Goal: Task Accomplishment & Management: Complete application form

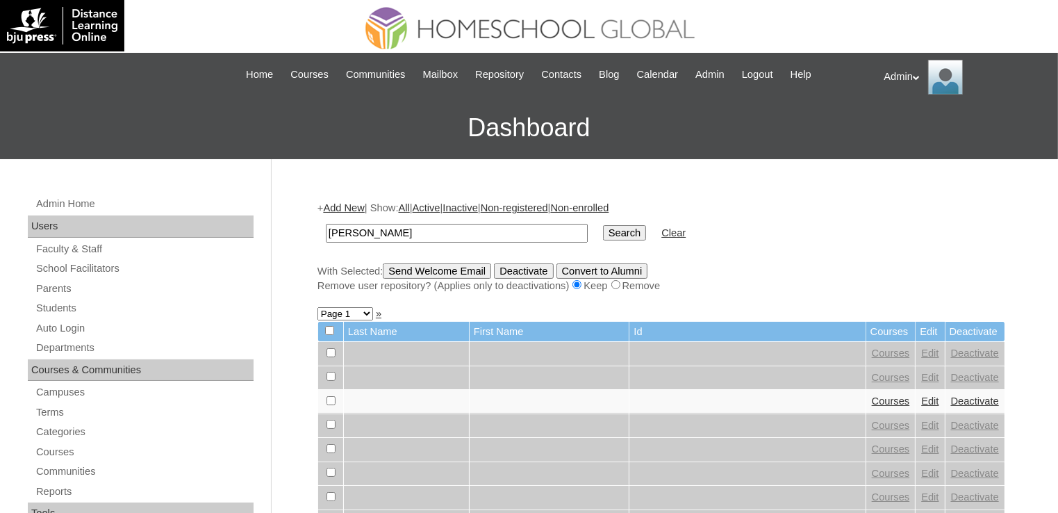
type input "[PERSON_NAME]"
click at [603, 238] on input "Search" at bounding box center [624, 232] width 43 height 15
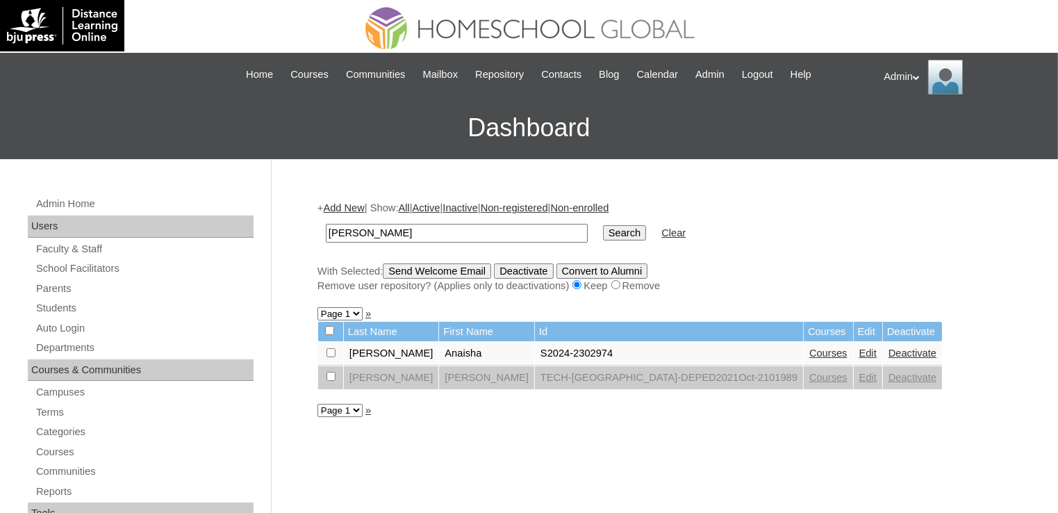
click at [859, 352] on link "Edit" at bounding box center [867, 352] width 17 height 11
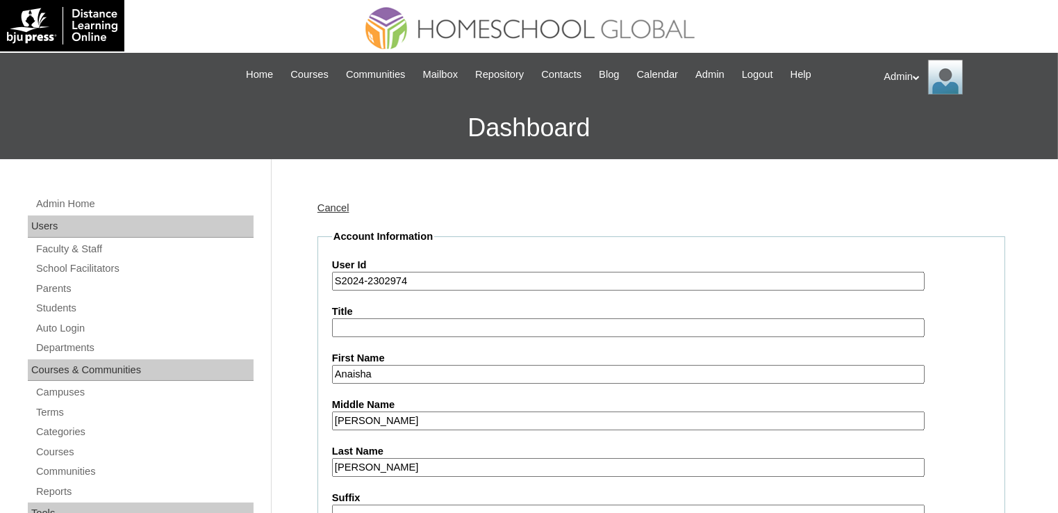
click at [361, 284] on input "S2024-2302974" at bounding box center [628, 281] width 593 height 19
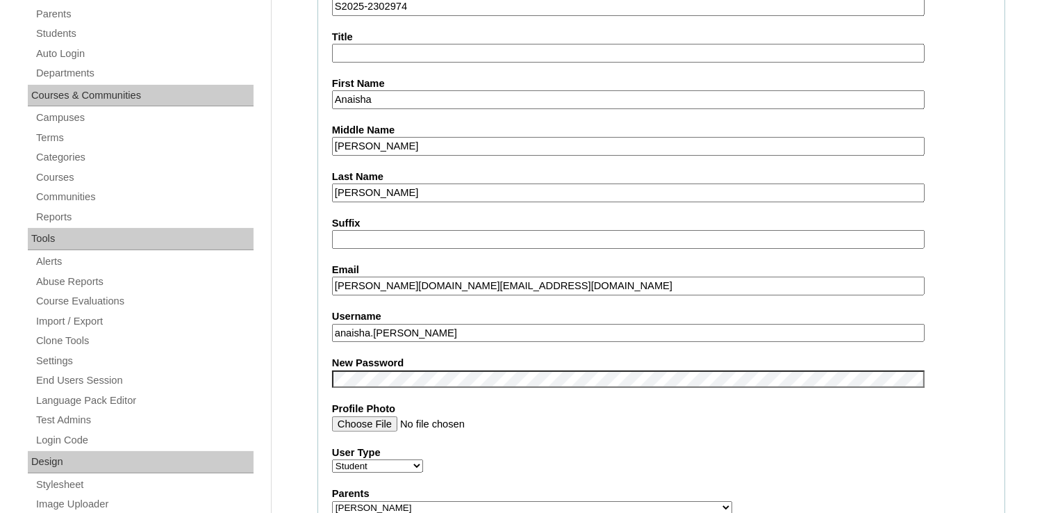
scroll to position [283, 0]
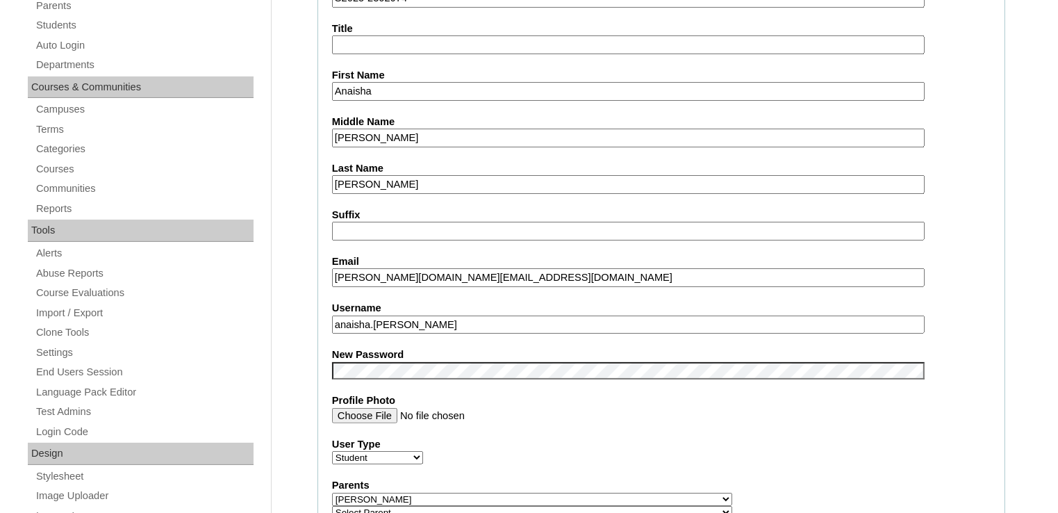
type input "S2025-2302974"
click at [588, 440] on label "User Type" at bounding box center [661, 444] width 658 height 15
click at [423, 451] on select "Faculty Staff Student Parents School Facilitators" at bounding box center [377, 457] width 91 height 13
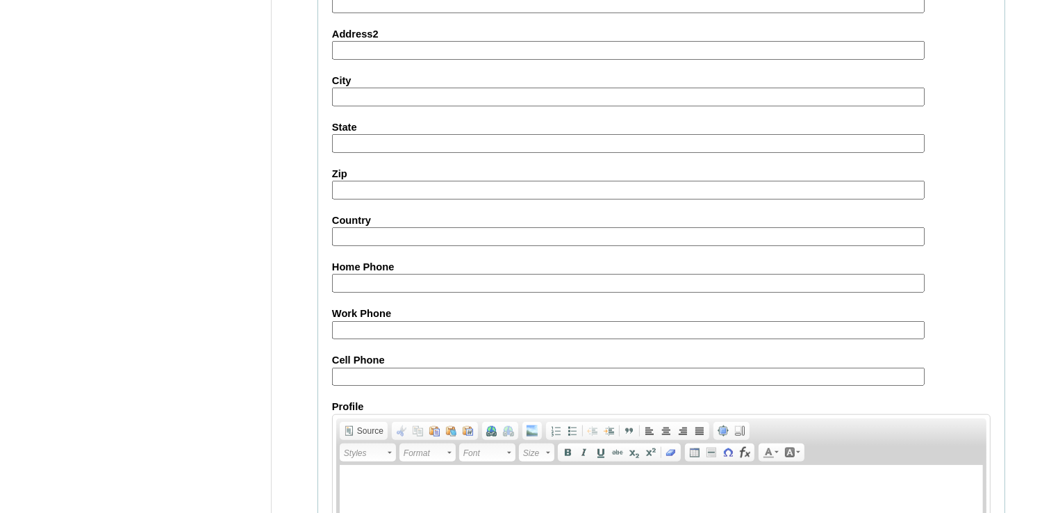
scroll to position [1589, 0]
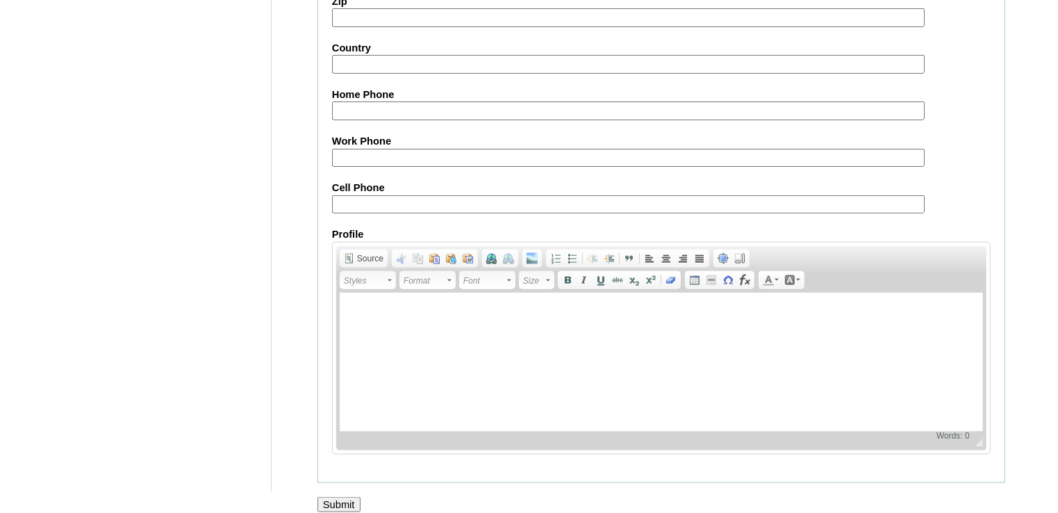
click at [356, 497] on input "Submit" at bounding box center [338, 504] width 43 height 15
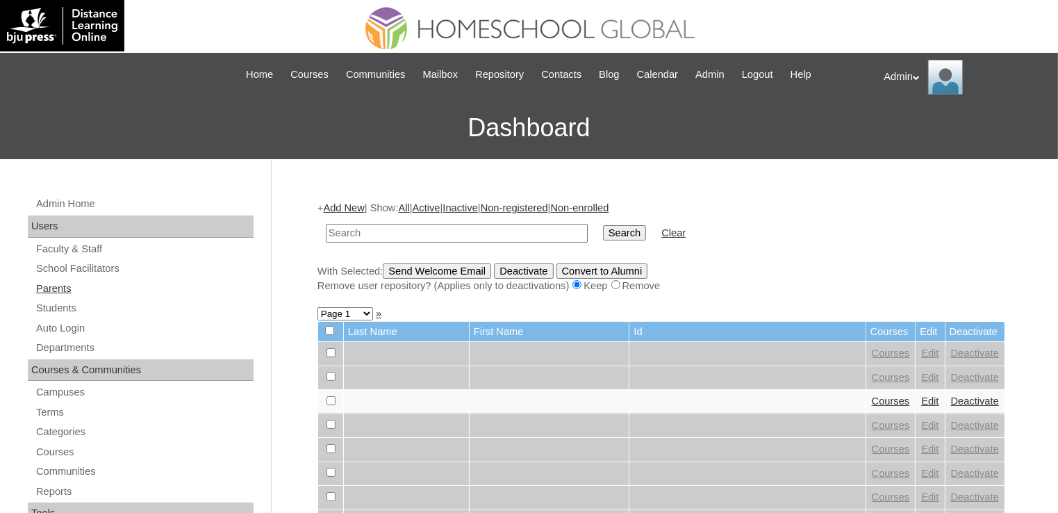
click at [59, 288] on link "Parents" at bounding box center [144, 288] width 219 height 17
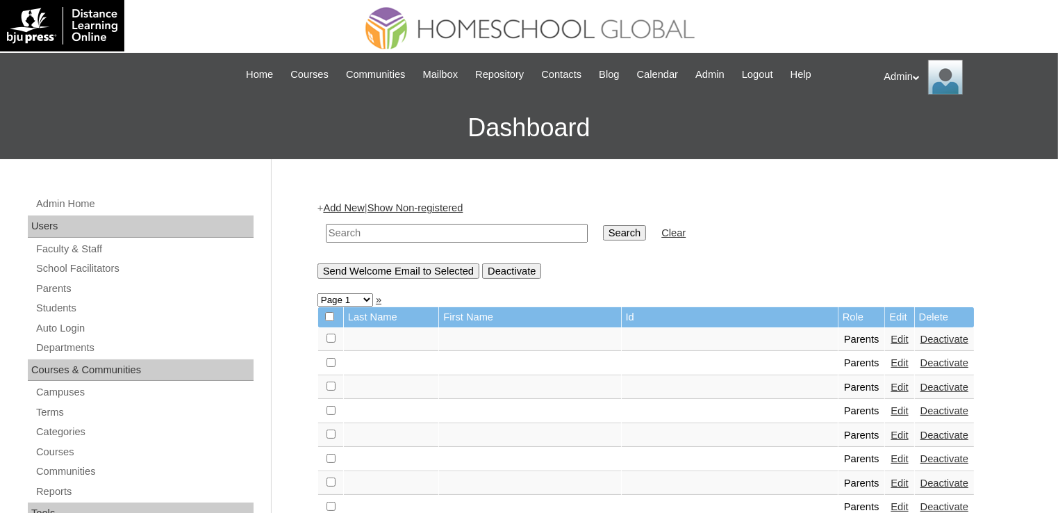
click at [367, 230] on input "text" at bounding box center [457, 233] width 262 height 19
type input "[PERSON_NAME]"
click at [603, 229] on input "Search" at bounding box center [624, 232] width 43 height 15
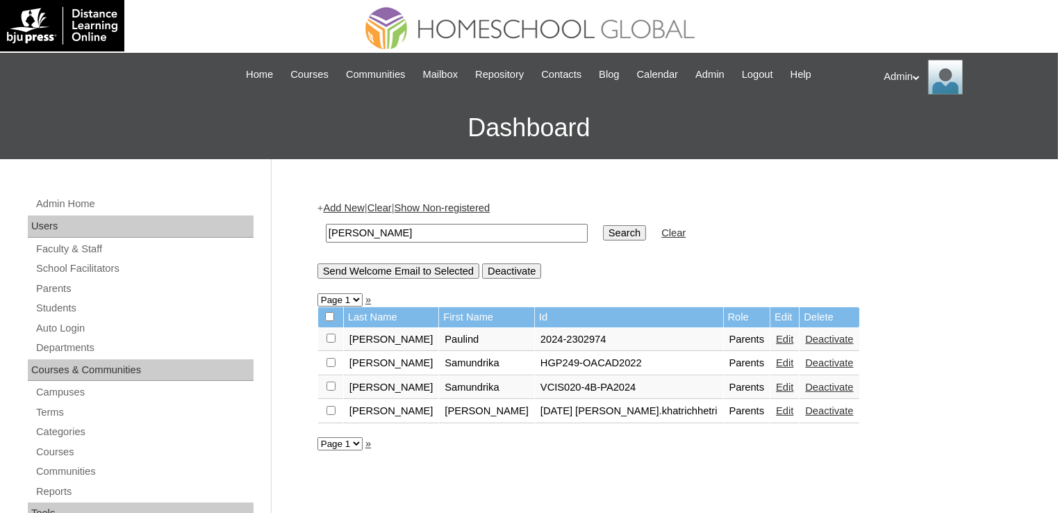
click at [776, 340] on link "Edit" at bounding box center [784, 338] width 17 height 11
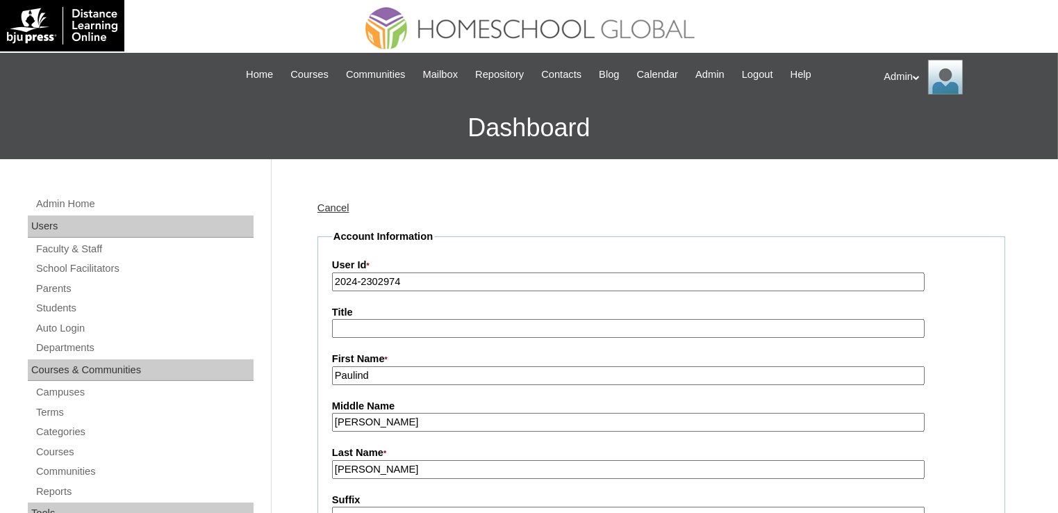
click at [358, 281] on input "2024-2302974" at bounding box center [628, 281] width 593 height 19
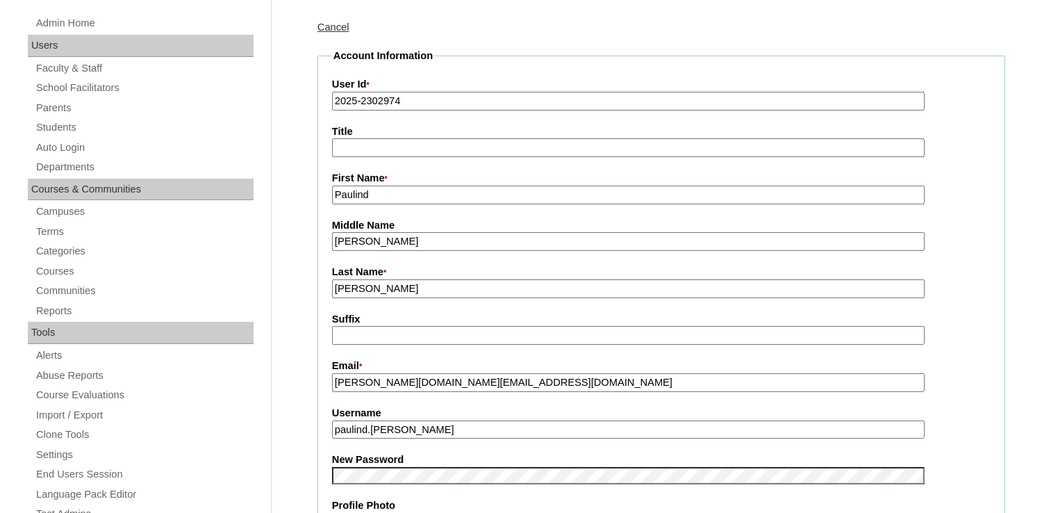
scroll to position [186, 0]
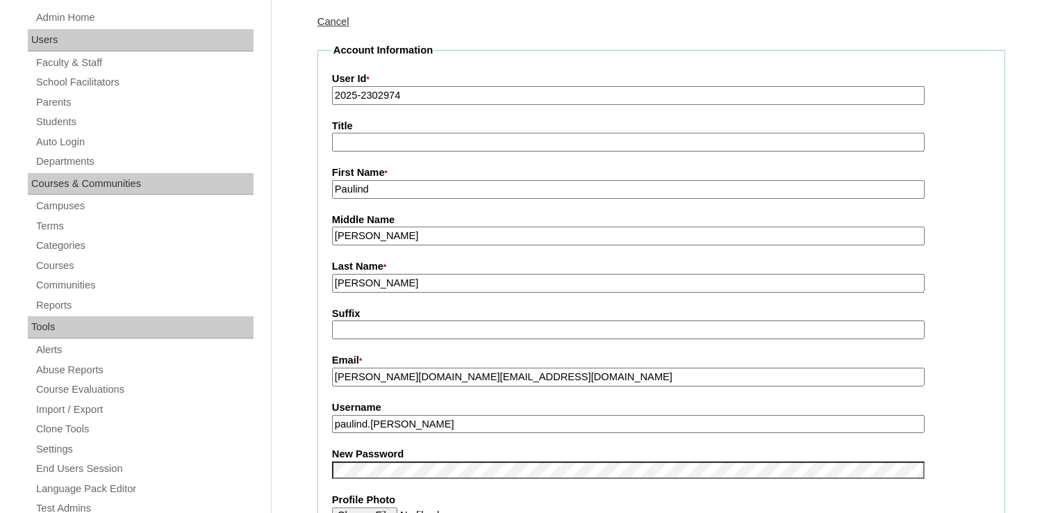
type input "2025-2302974"
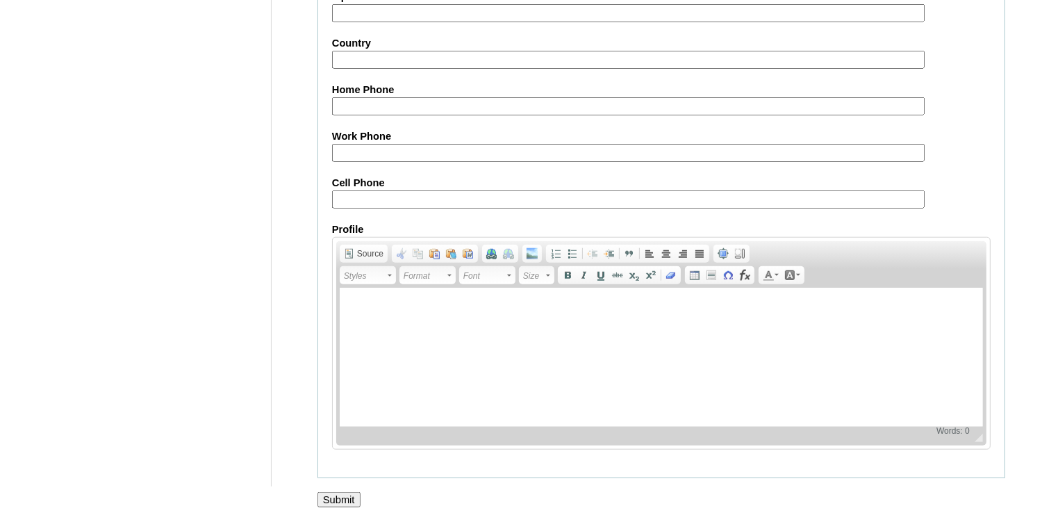
scroll to position [1298, 0]
click at [333, 492] on input "Submit" at bounding box center [338, 499] width 43 height 15
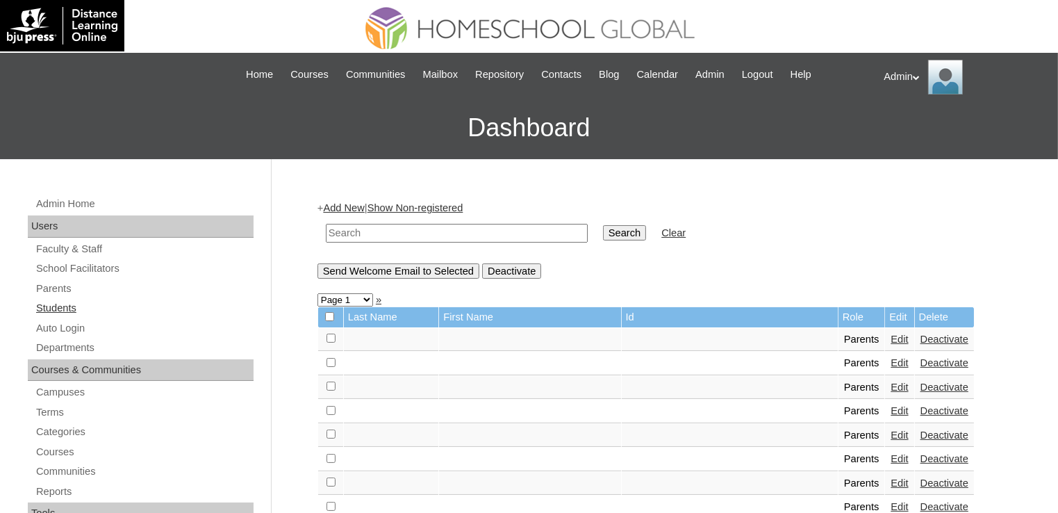
click at [61, 305] on link "Students" at bounding box center [144, 307] width 219 height 17
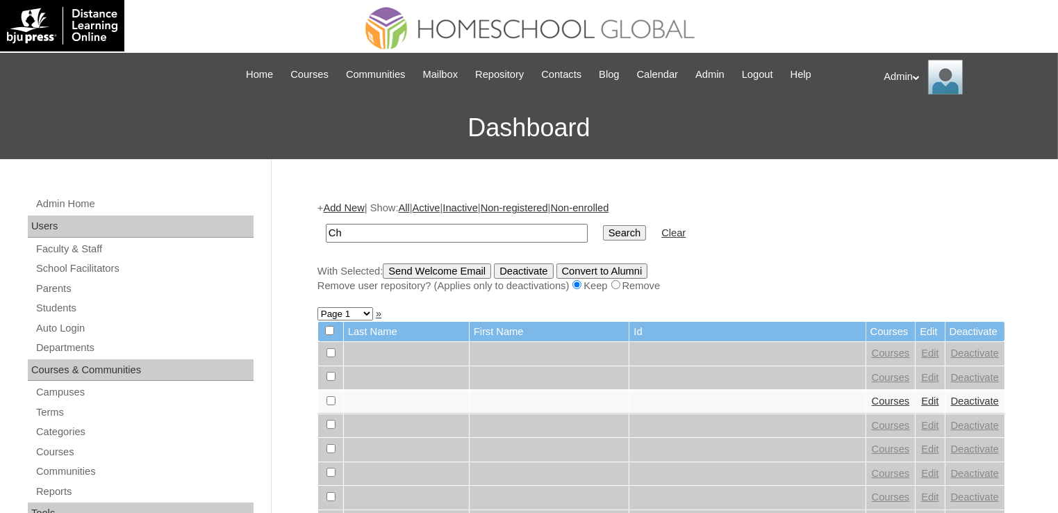
type input "[PERSON_NAME]"
click at [603, 226] on input "Search" at bounding box center [624, 232] width 43 height 15
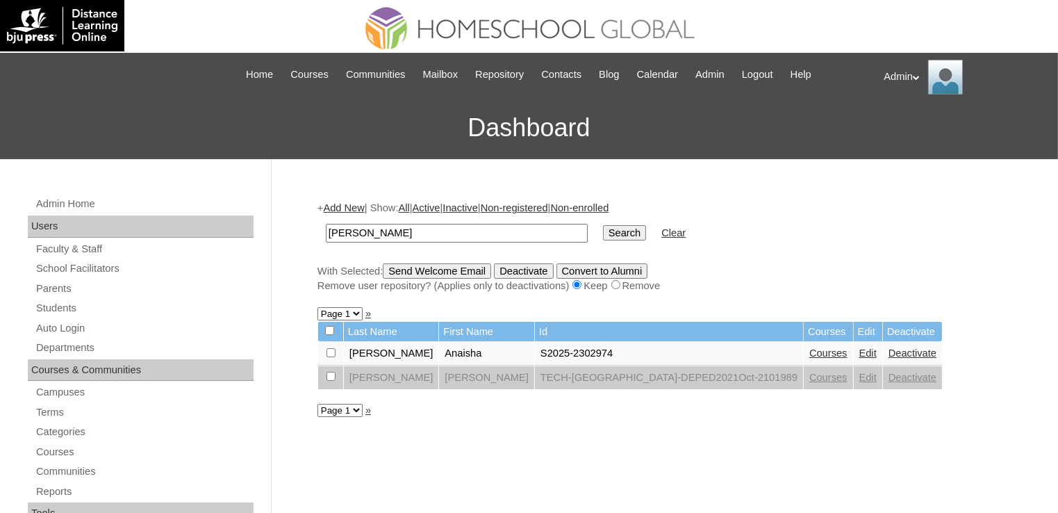
click at [809, 353] on link "Courses" at bounding box center [828, 352] width 38 height 11
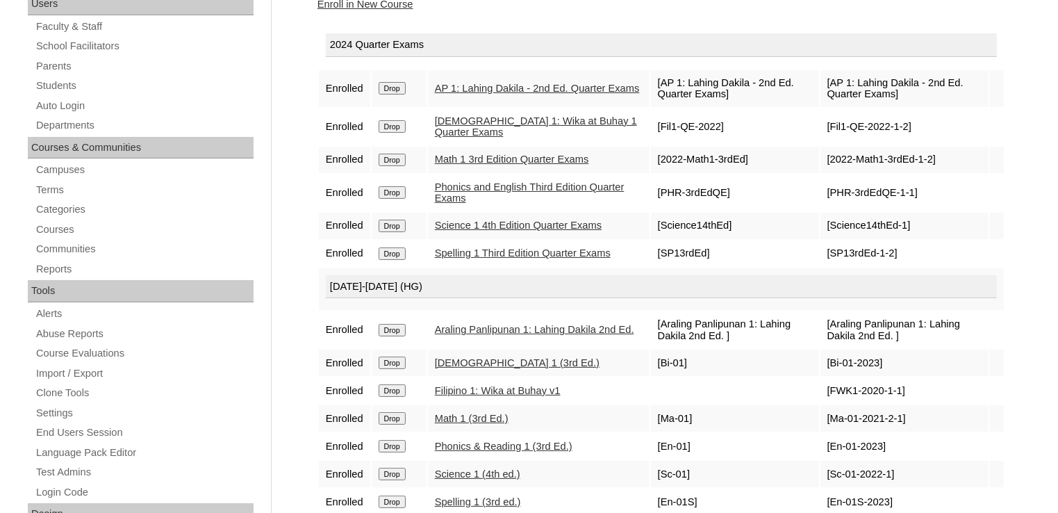
scroll to position [222, 0]
click at [391, 87] on input "Drop" at bounding box center [392, 88] width 27 height 13
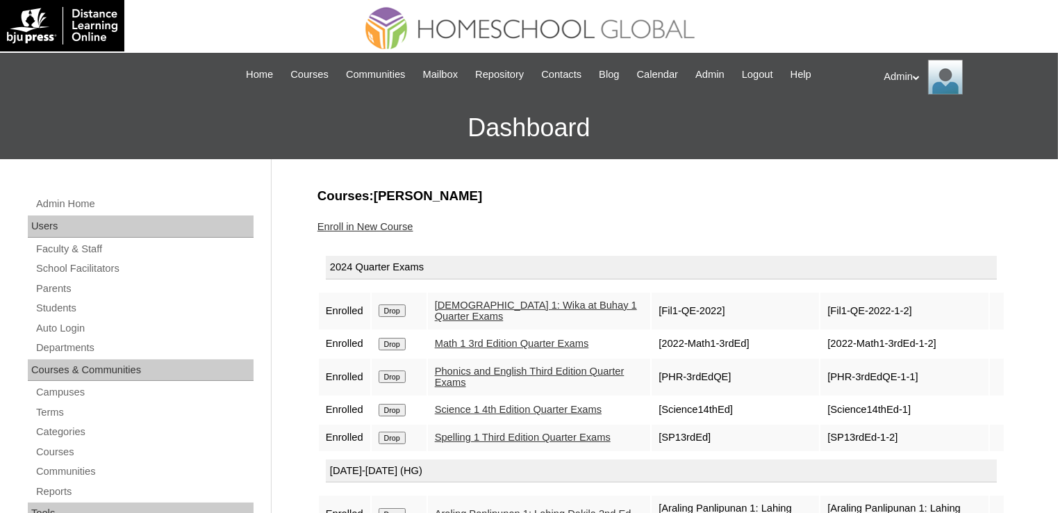
click at [390, 313] on input "Drop" at bounding box center [392, 310] width 27 height 13
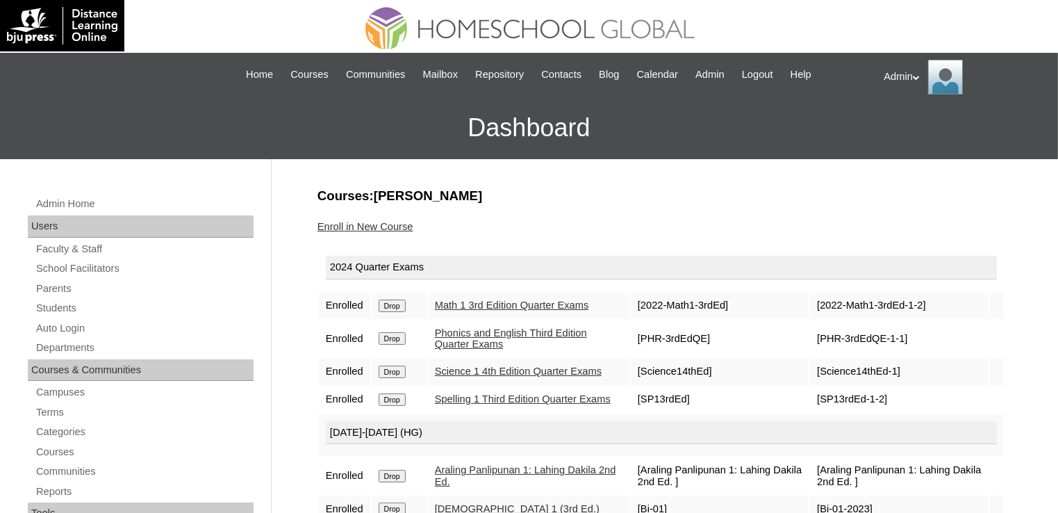
click at [390, 304] on input "Drop" at bounding box center [392, 305] width 27 height 13
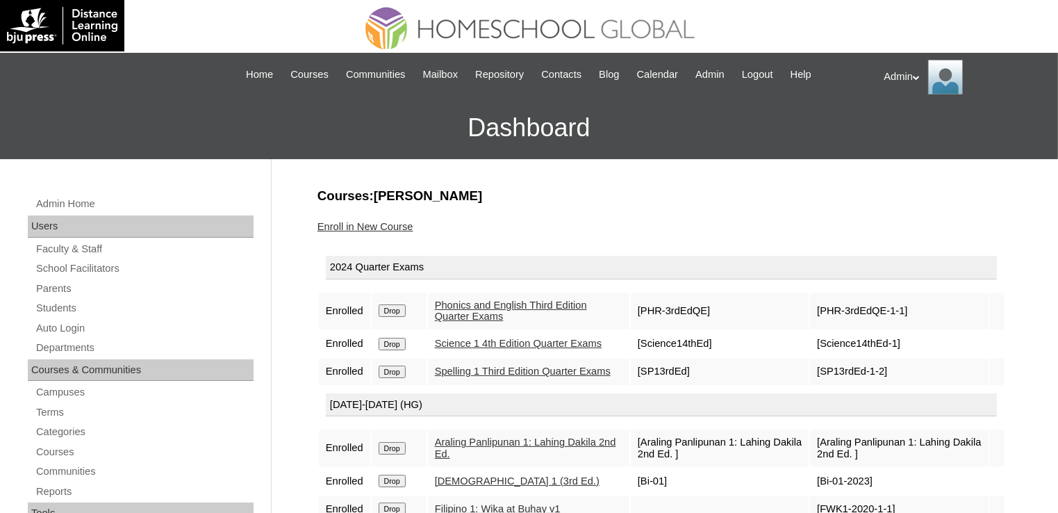
click at [390, 304] on input "Drop" at bounding box center [392, 310] width 27 height 13
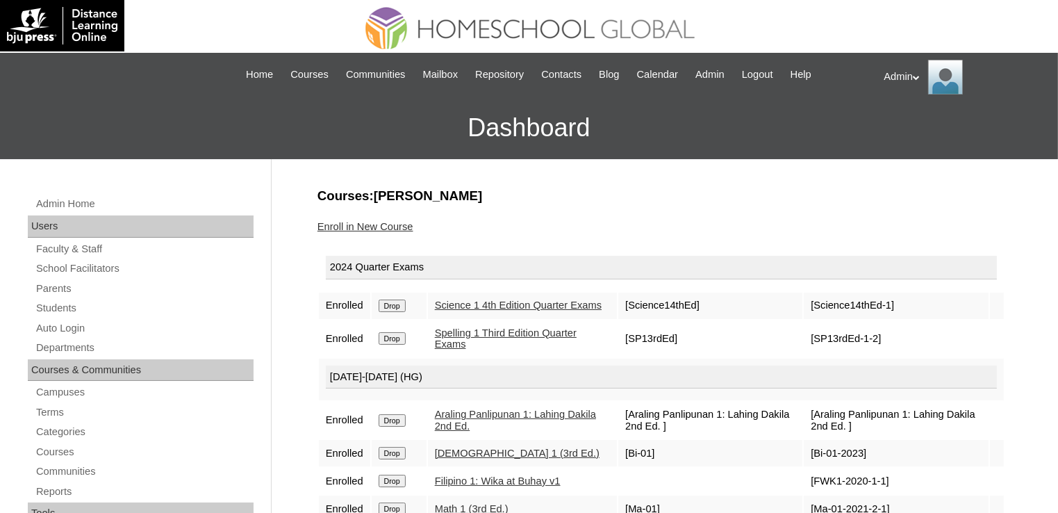
click at [390, 308] on input "Drop" at bounding box center [392, 305] width 27 height 13
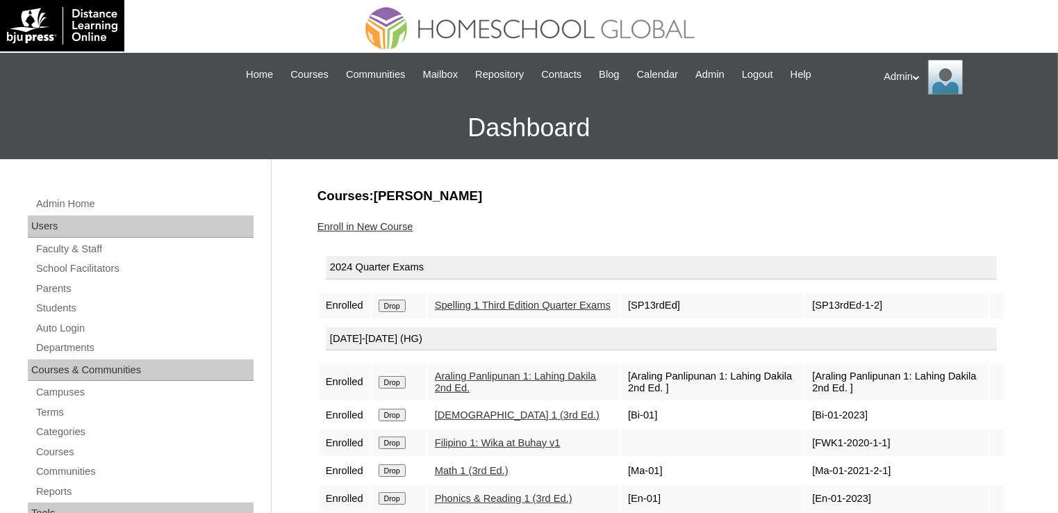
click at [390, 308] on input "Drop" at bounding box center [392, 305] width 27 height 13
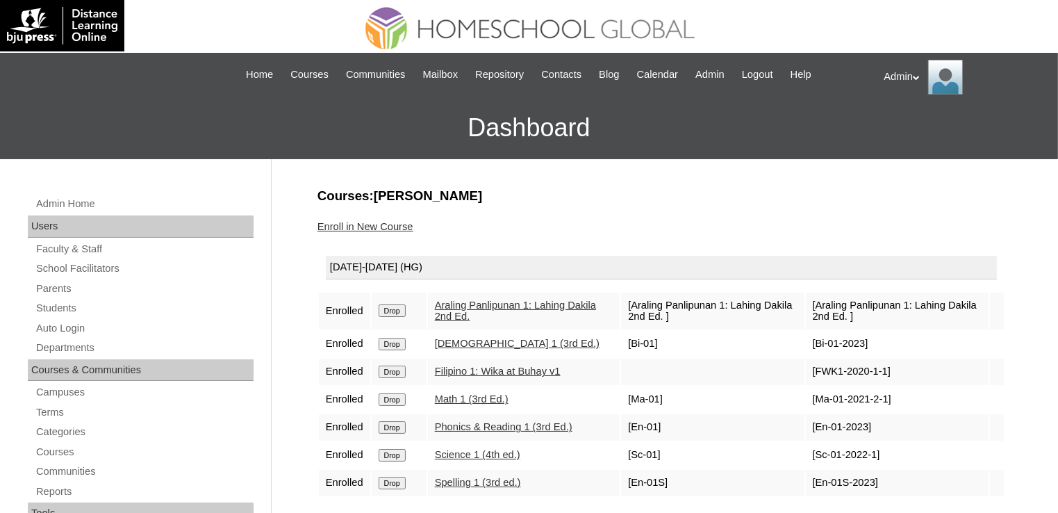
click at [390, 308] on input "Drop" at bounding box center [392, 310] width 27 height 13
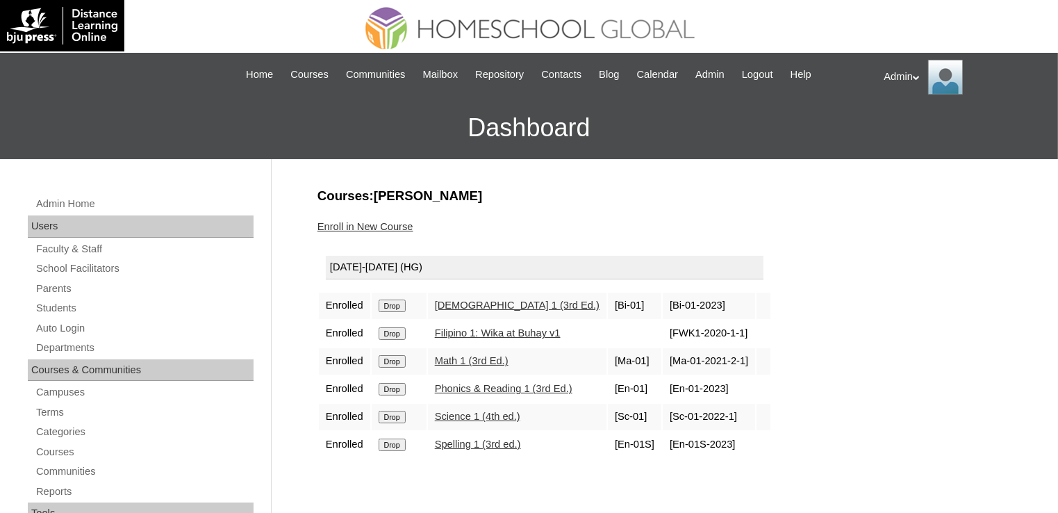
click at [390, 308] on input "Drop" at bounding box center [392, 305] width 27 height 13
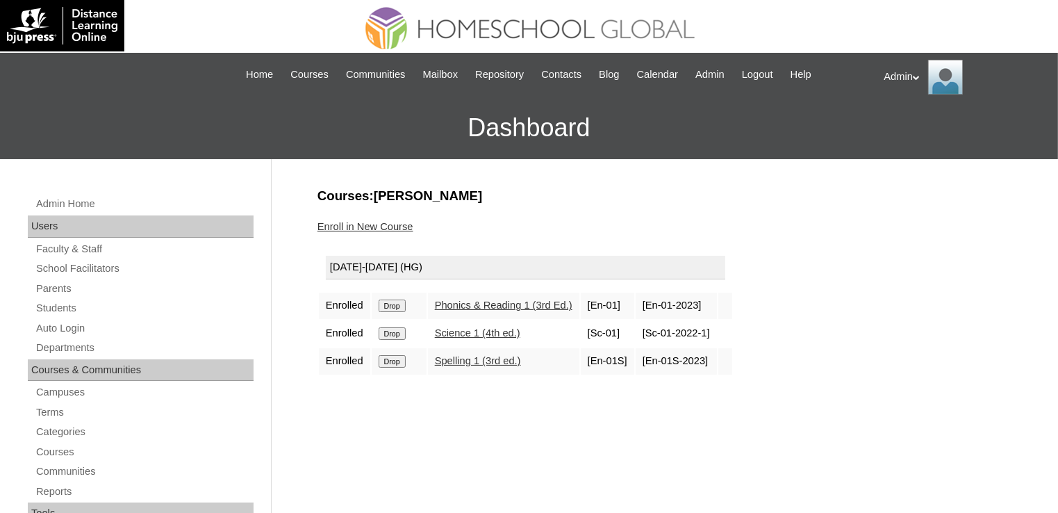
click at [391, 304] on input "Drop" at bounding box center [392, 305] width 27 height 13
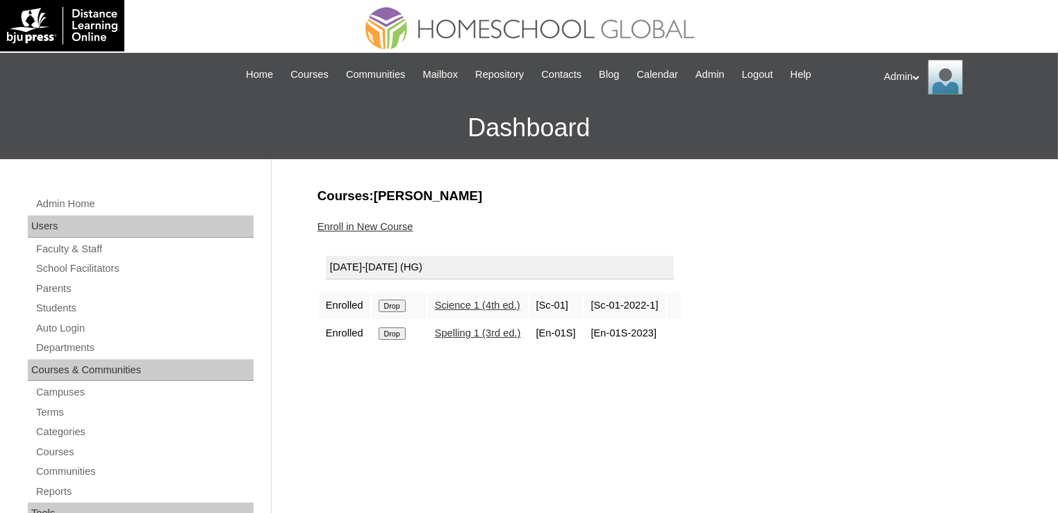
click at [391, 304] on input "Drop" at bounding box center [392, 305] width 27 height 13
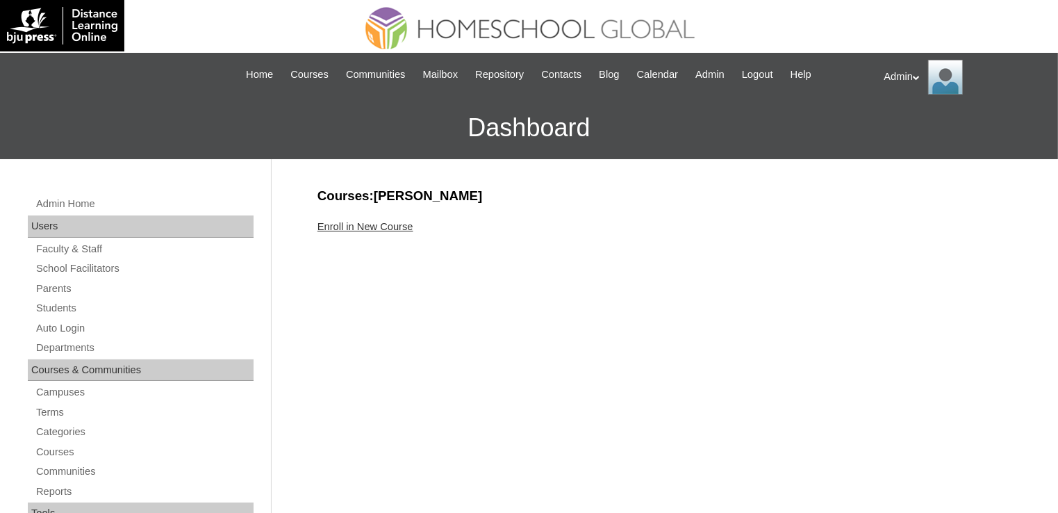
click at [392, 226] on link "Enroll in New Course" at bounding box center [365, 226] width 96 height 11
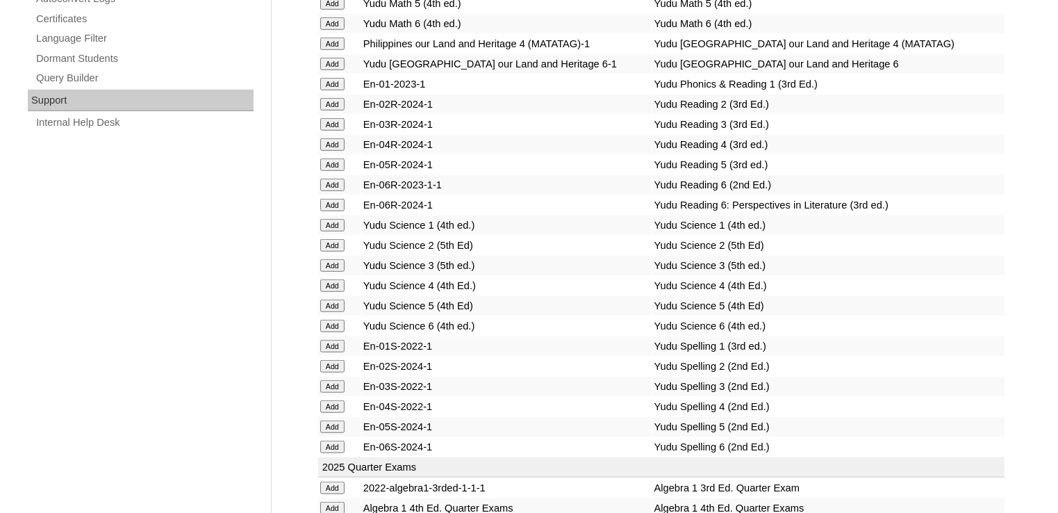
scroll to position [3548, 0]
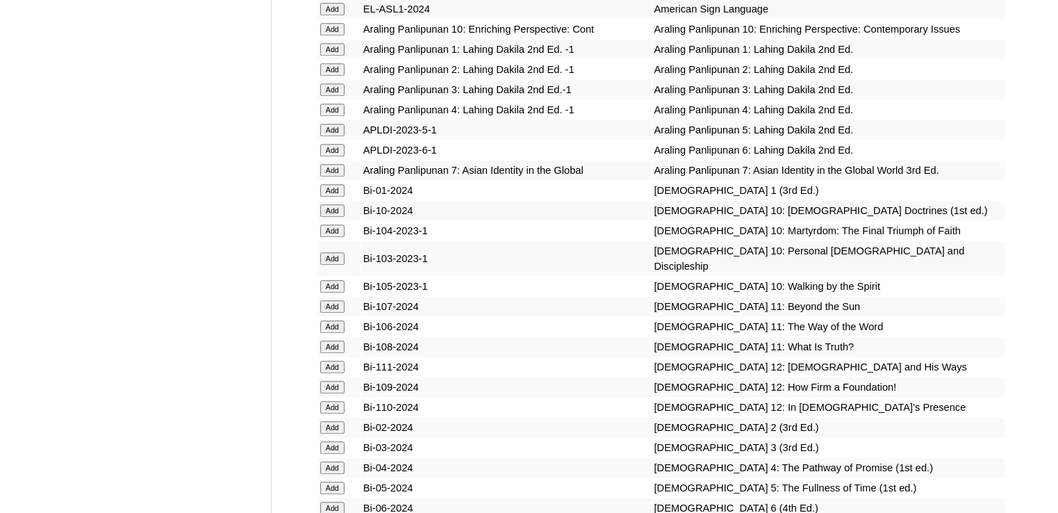
click at [333, 433] on input "Add" at bounding box center [332, 427] width 24 height 13
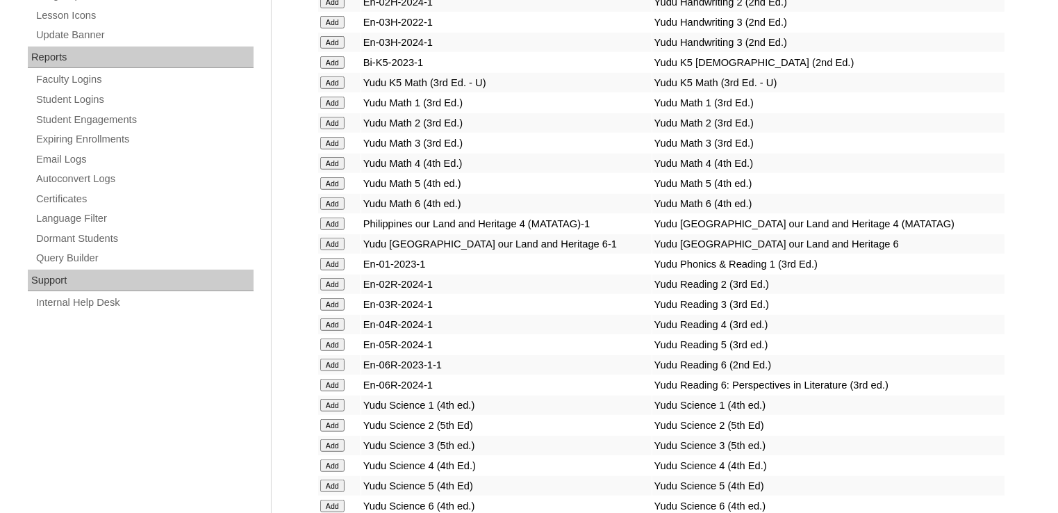
scroll to position [5649, 0]
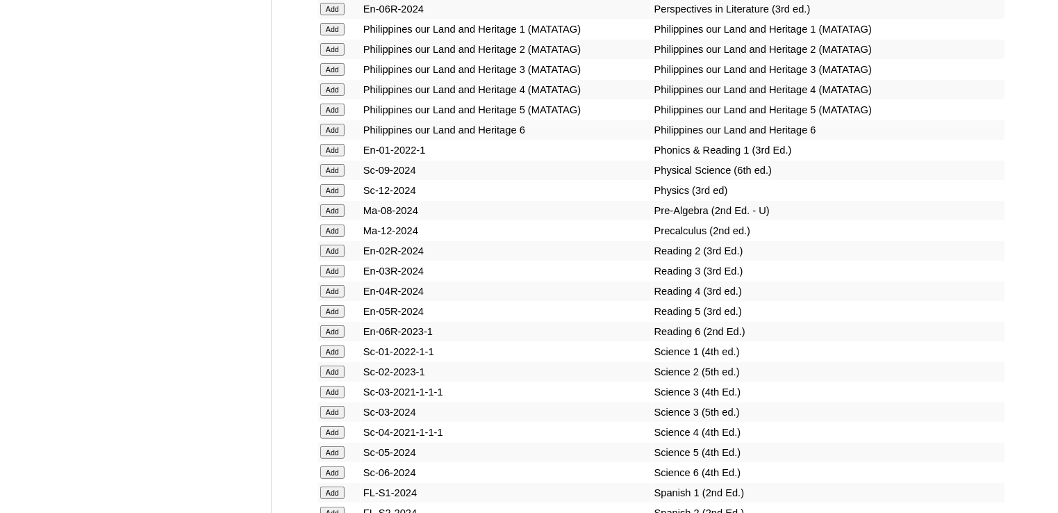
click at [328, 256] on input "Add" at bounding box center [332, 251] width 24 height 13
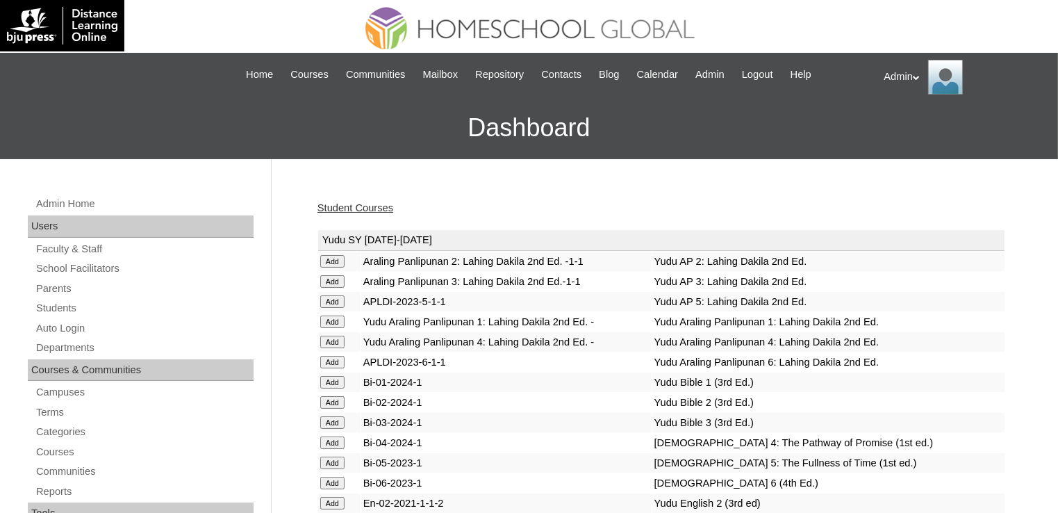
scroll to position [1595, 0]
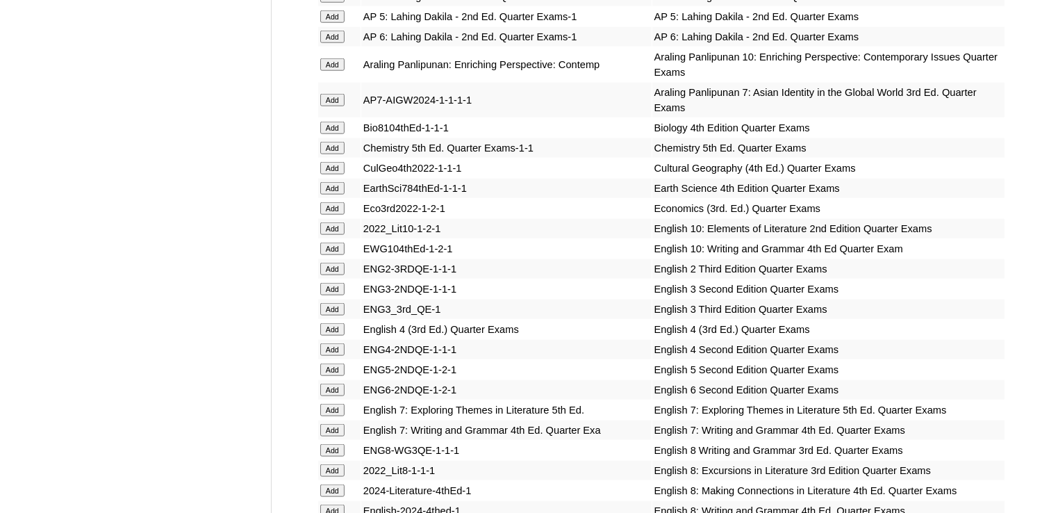
click at [336, 263] on input "Add" at bounding box center [332, 269] width 24 height 13
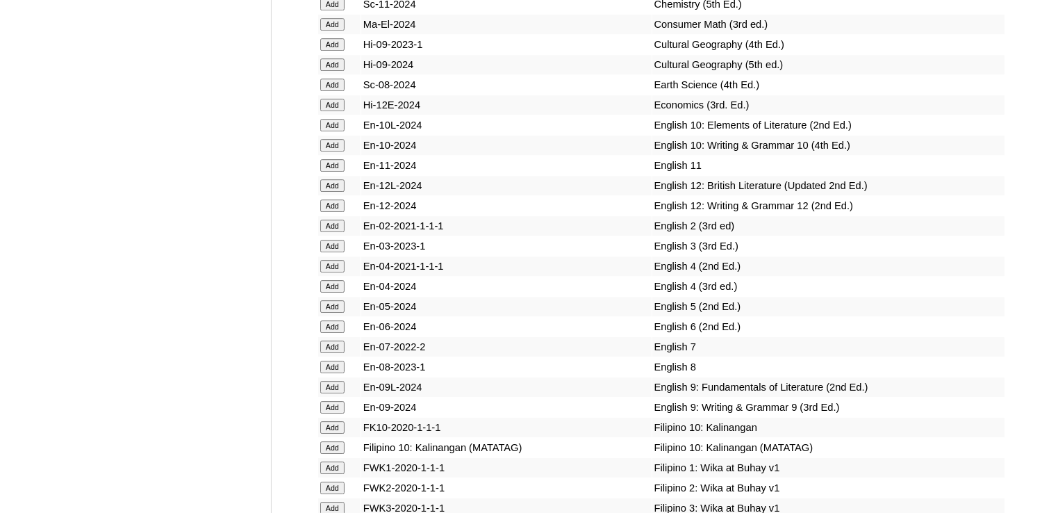
click at [336, 232] on input "Add" at bounding box center [332, 225] width 24 height 13
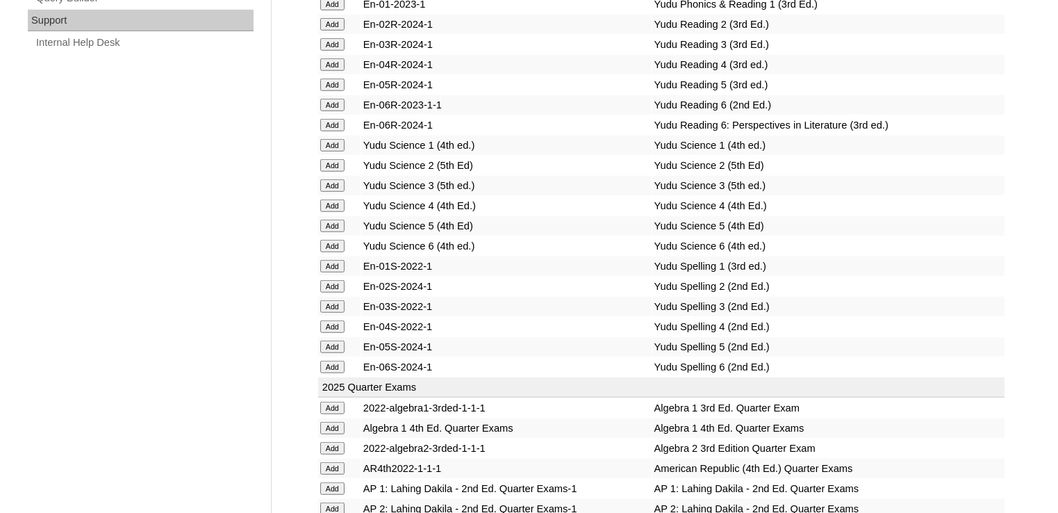
scroll to position [3026, 0]
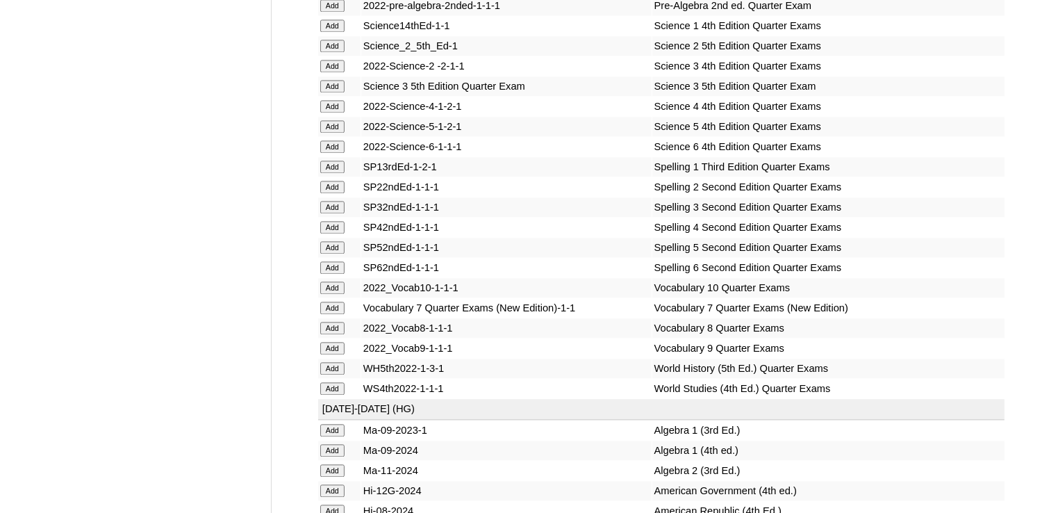
click at [331, 193] on input "Add" at bounding box center [332, 187] width 24 height 13
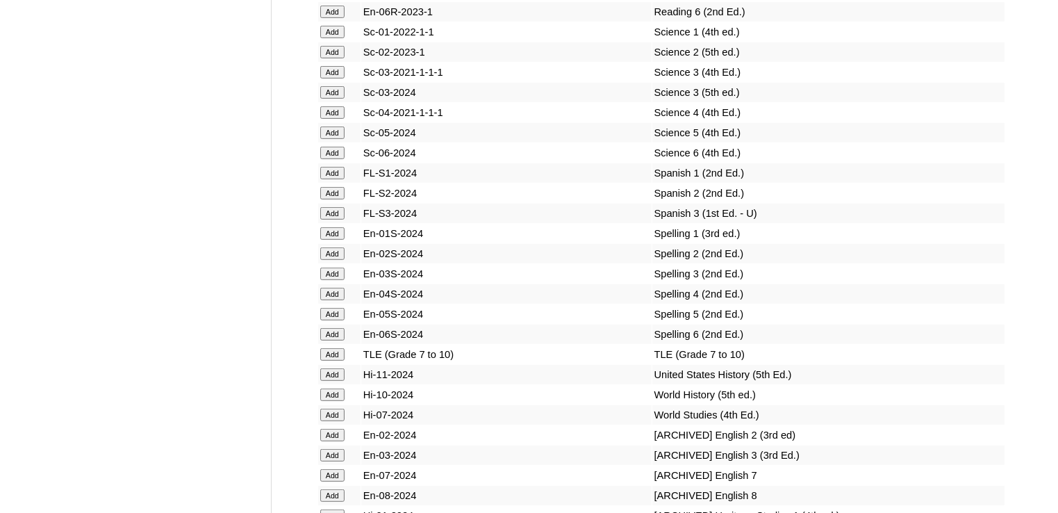
click at [336, 255] on input "Add" at bounding box center [332, 253] width 24 height 13
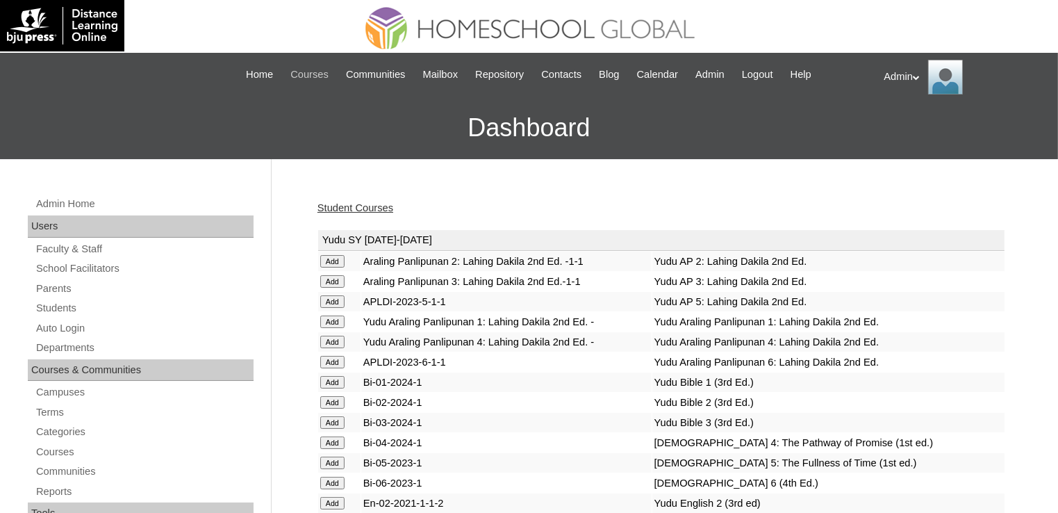
click at [290, 74] on span "Courses" at bounding box center [309, 75] width 38 height 16
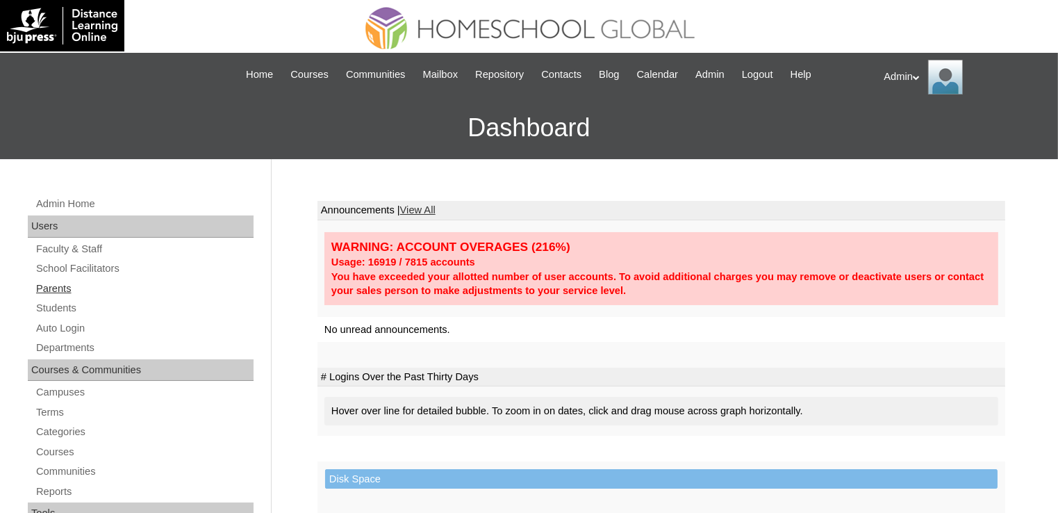
click at [64, 287] on link "Parents" at bounding box center [144, 288] width 219 height 17
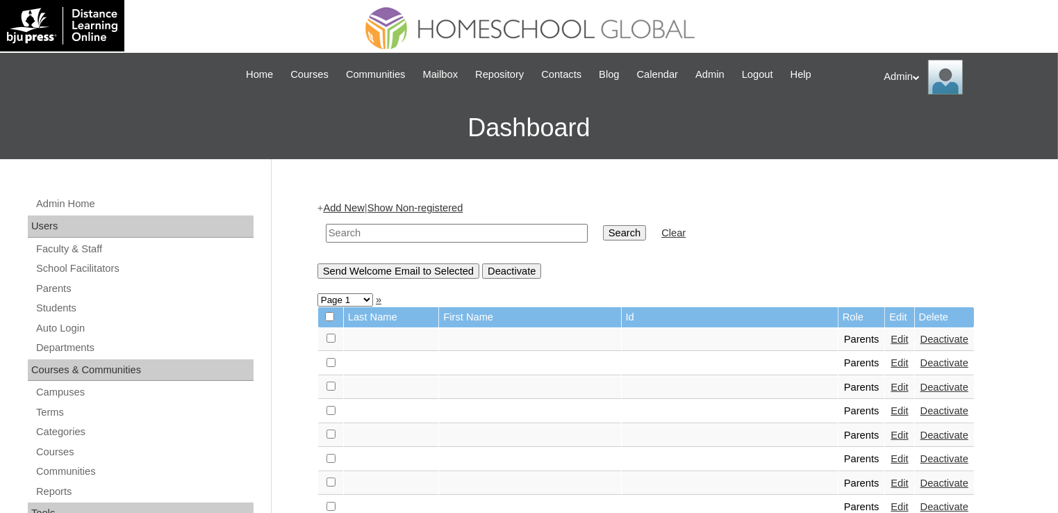
click at [386, 230] on input "text" at bounding box center [457, 233] width 262 height 19
type input "Catuncan"
click at [603, 229] on input "Search" at bounding box center [624, 232] width 43 height 15
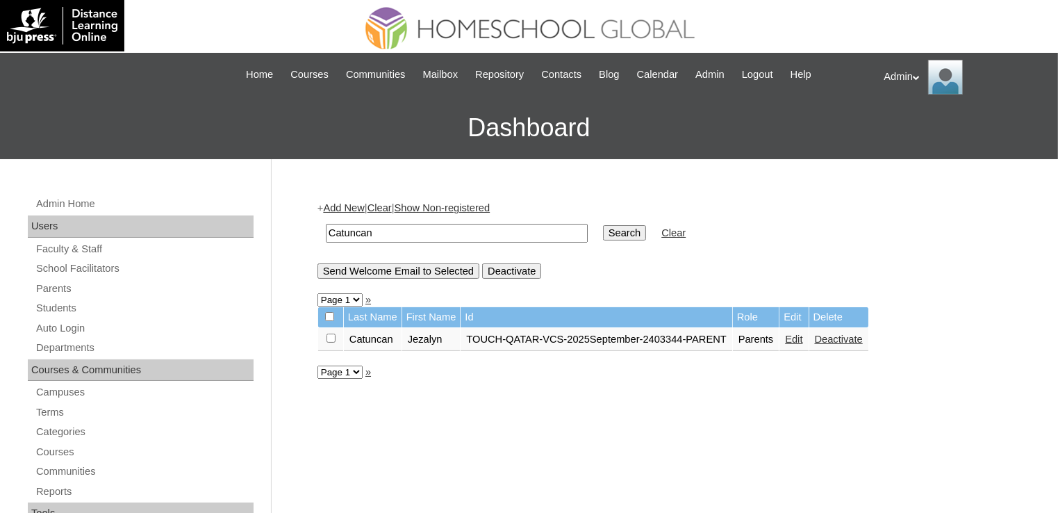
click at [799, 340] on link "Edit" at bounding box center [793, 338] width 17 height 11
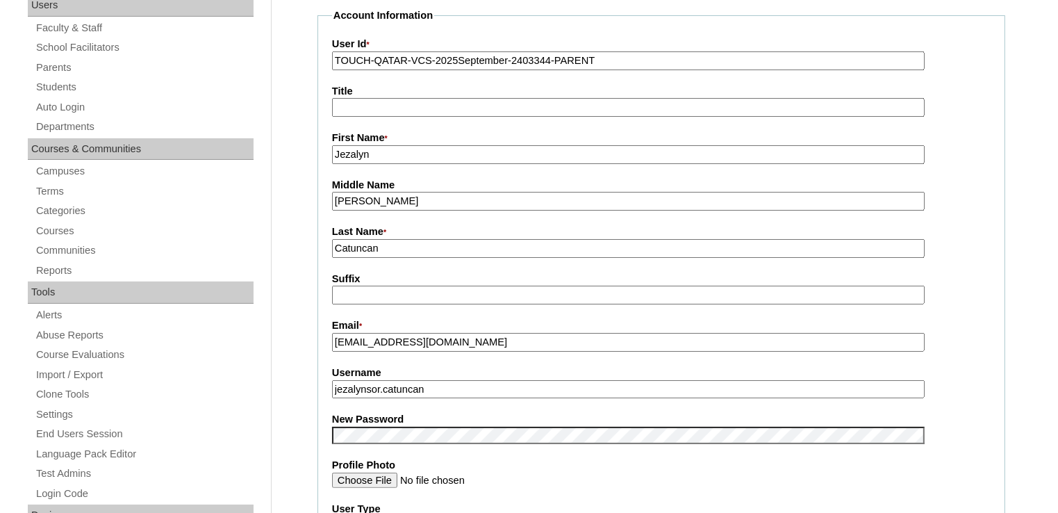
scroll to position [222, 0]
click at [633, 451] on fieldset "Account Information User Id * TOUCH-QATAR-VCS-2025September-2403344-PARENT Titl…" at bounding box center [661, 423] width 688 height 831
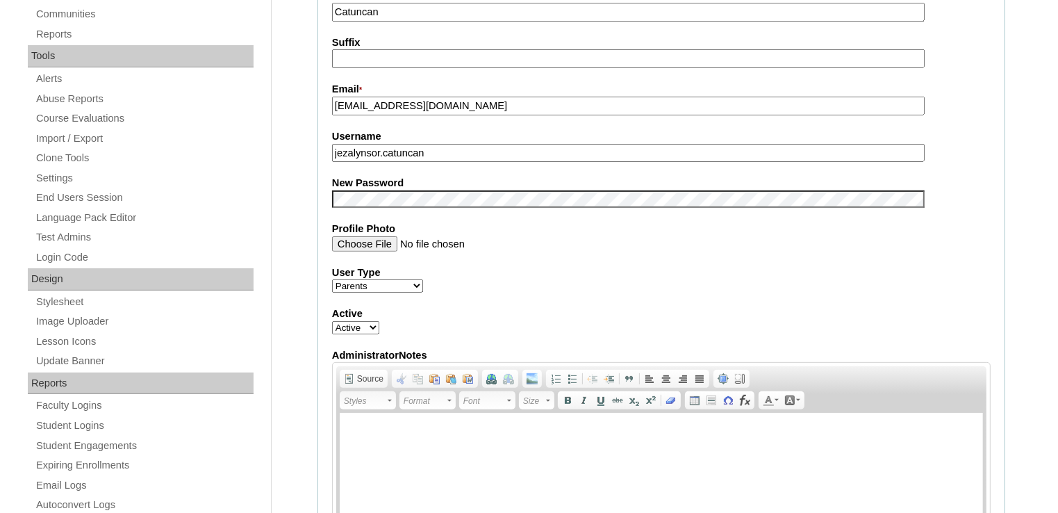
scroll to position [458, 0]
drag, startPoint x: 445, startPoint y: 153, endPoint x: 315, endPoint y: 149, distance: 130.0
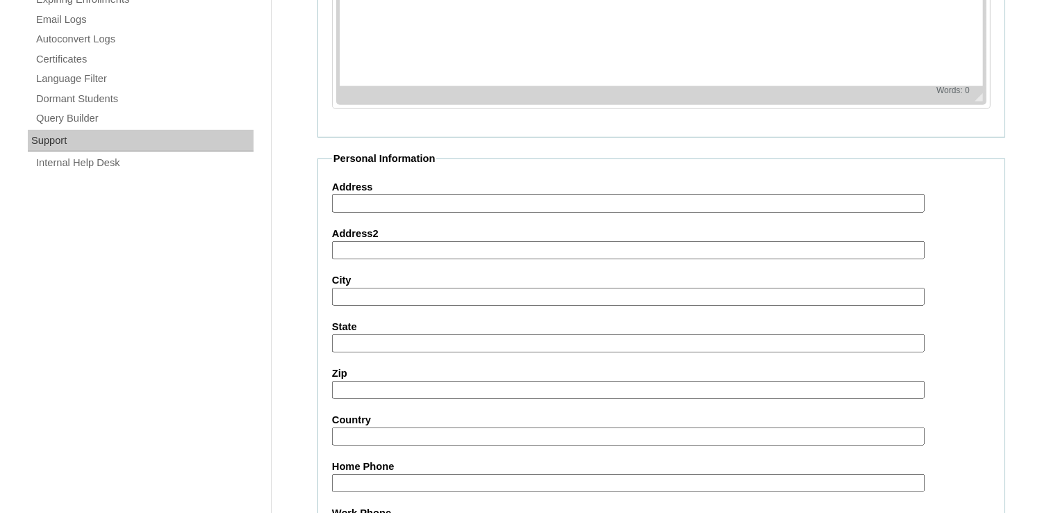
scroll to position [1299, 0]
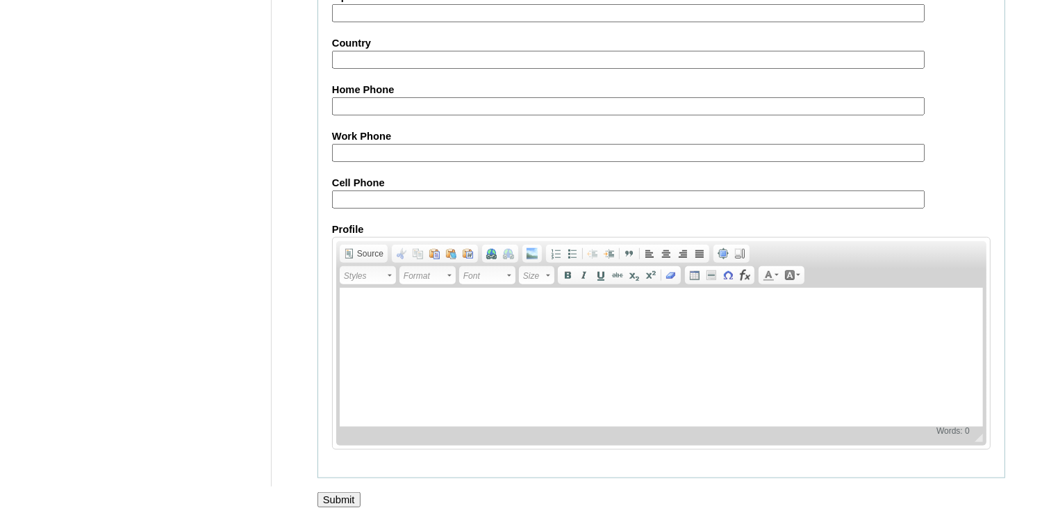
click at [336, 492] on input "Submit" at bounding box center [338, 499] width 43 height 15
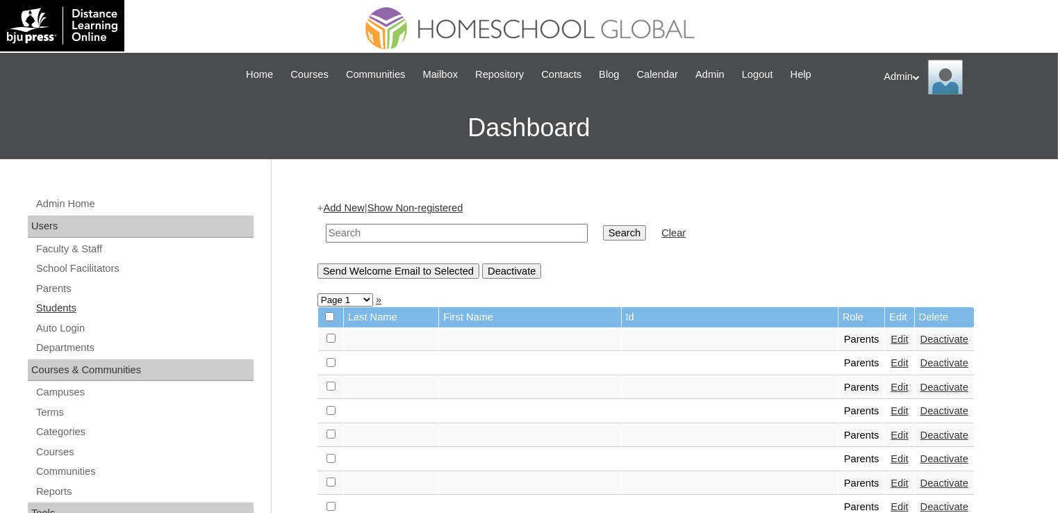
click at [52, 306] on link "Students" at bounding box center [144, 307] width 219 height 17
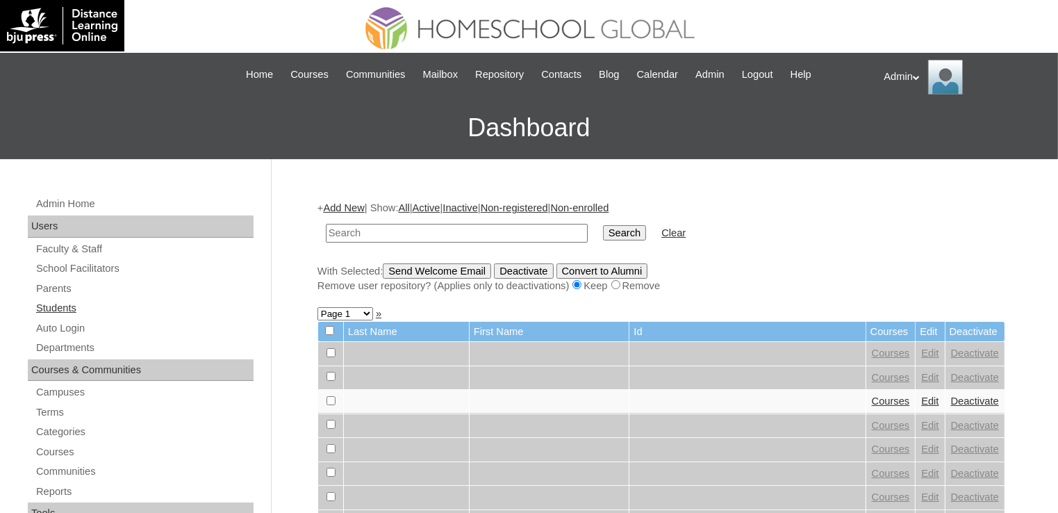
click at [56, 307] on link "Students" at bounding box center [144, 307] width 219 height 17
drag, startPoint x: 0, startPoint y: 0, endPoint x: 400, endPoint y: 231, distance: 461.8
click at [400, 231] on input "text" at bounding box center [457, 233] width 262 height 19
type input "Catuncan"
click at [603, 225] on input "Search" at bounding box center [624, 232] width 43 height 15
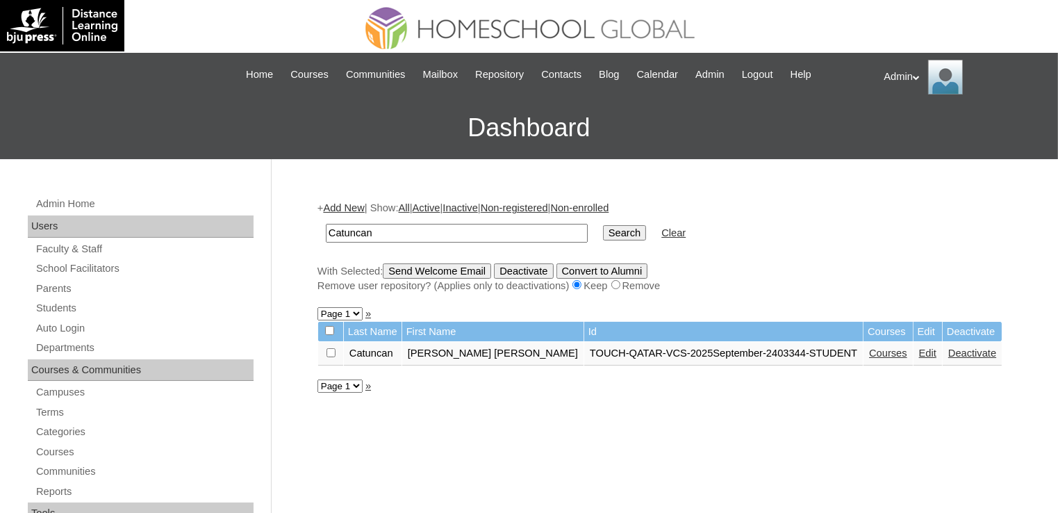
click at [869, 354] on link "Courses" at bounding box center [888, 352] width 38 height 11
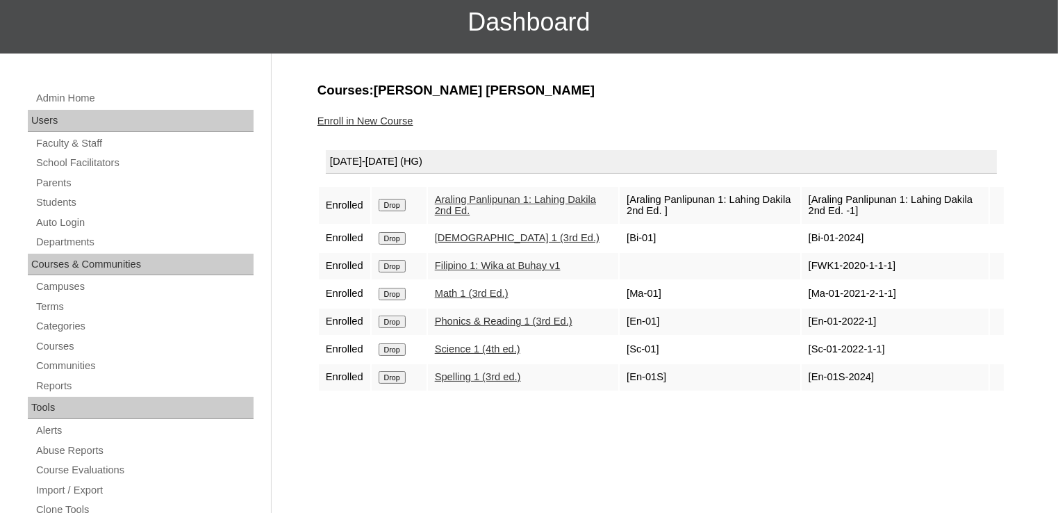
scroll to position [106, 0]
click at [936, 83] on h3 "Courses:[PERSON_NAME] [PERSON_NAME]" at bounding box center [661, 90] width 688 height 18
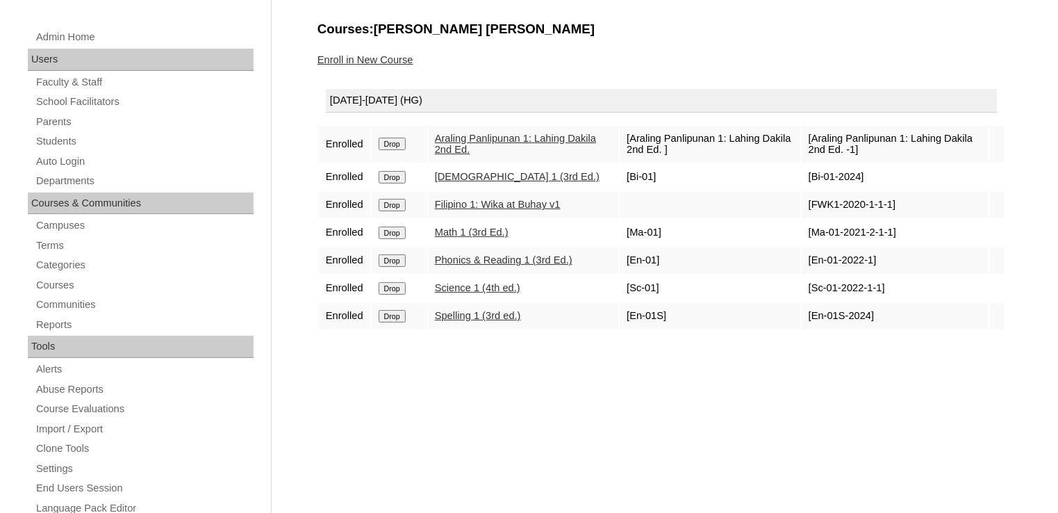
scroll to position [167, 0]
click at [72, 133] on link "Students" at bounding box center [144, 141] width 219 height 17
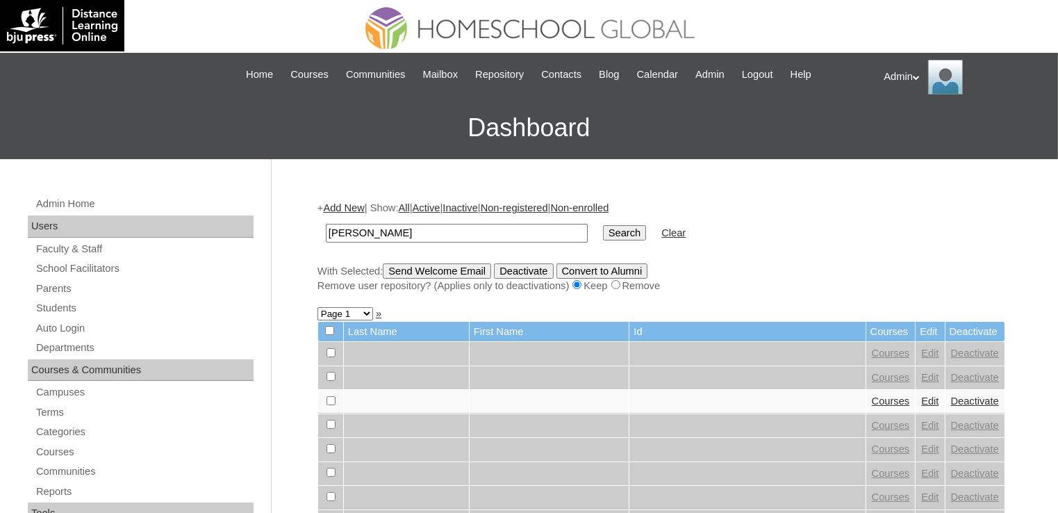
type input "[PERSON_NAME]"
click at [603, 229] on input "Search" at bounding box center [624, 232] width 43 height 15
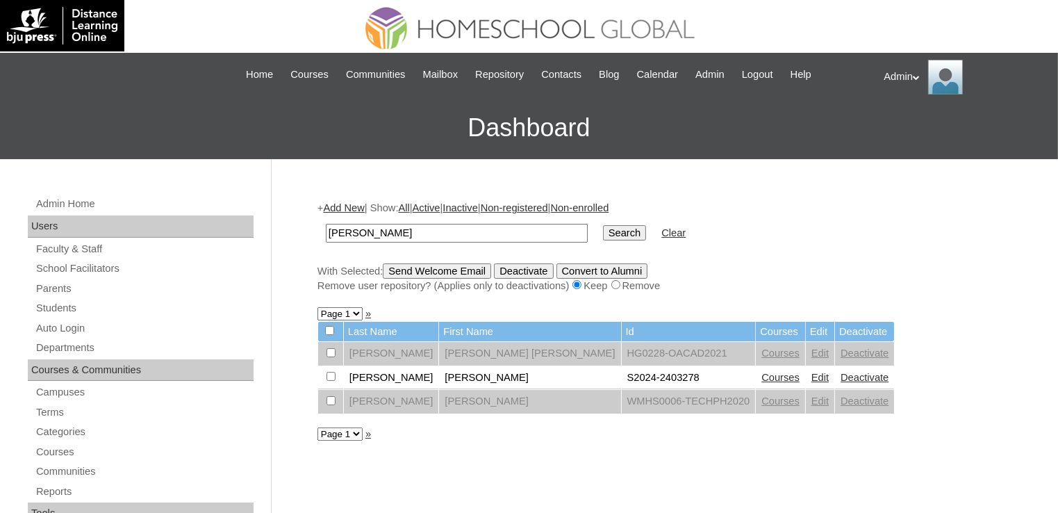
click at [811, 376] on link "Edit" at bounding box center [819, 377] width 17 height 11
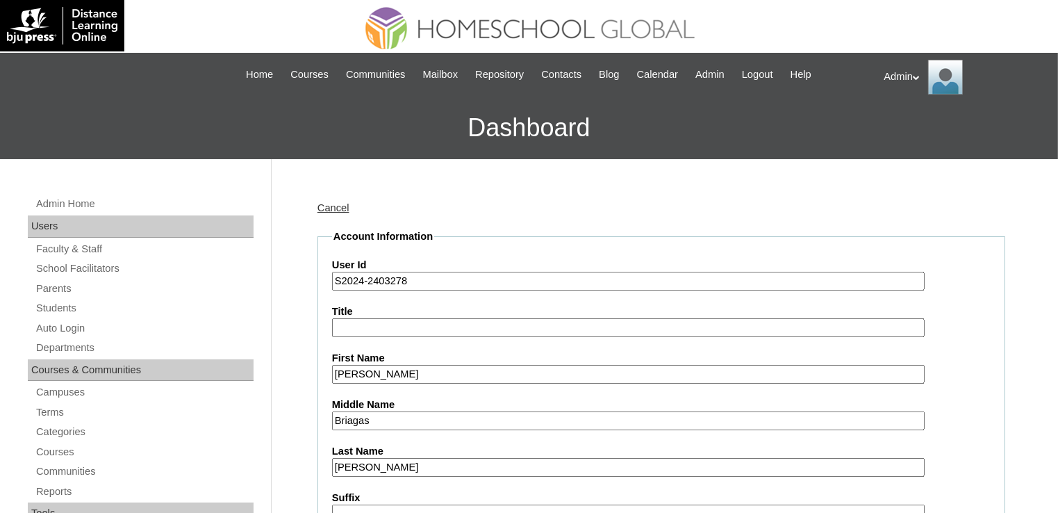
click at [363, 280] on input "S2024-2403278" at bounding box center [628, 281] width 593 height 19
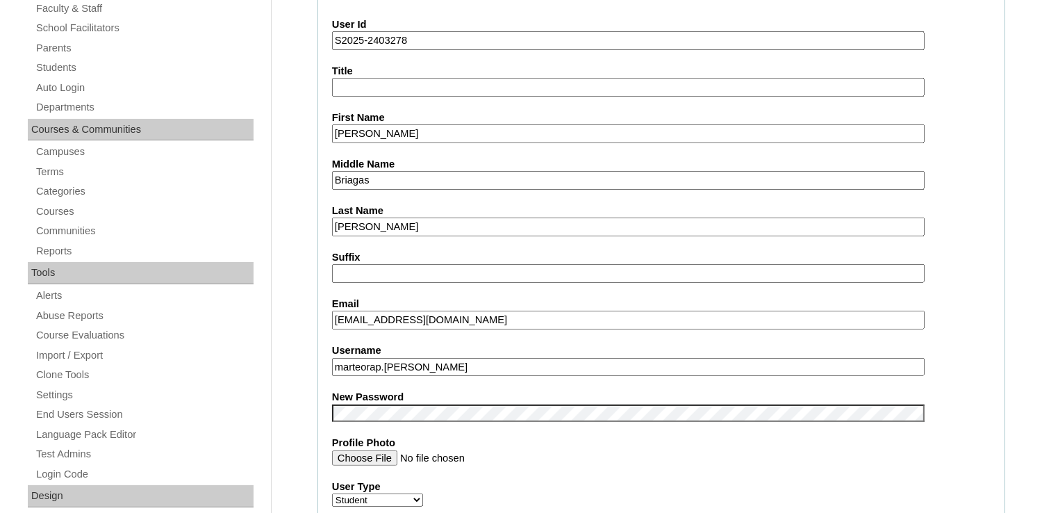
scroll to position [289, 0]
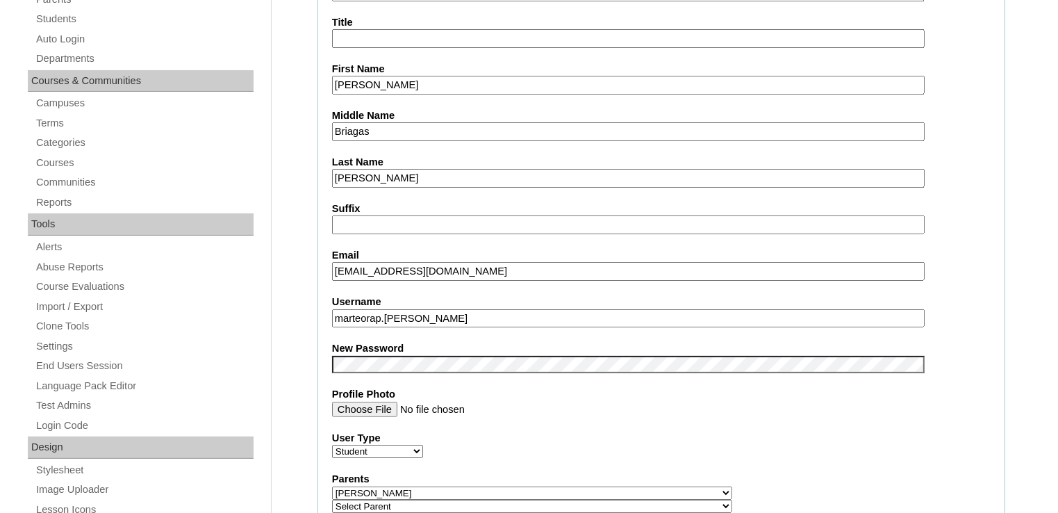
type input "S2025-2403278"
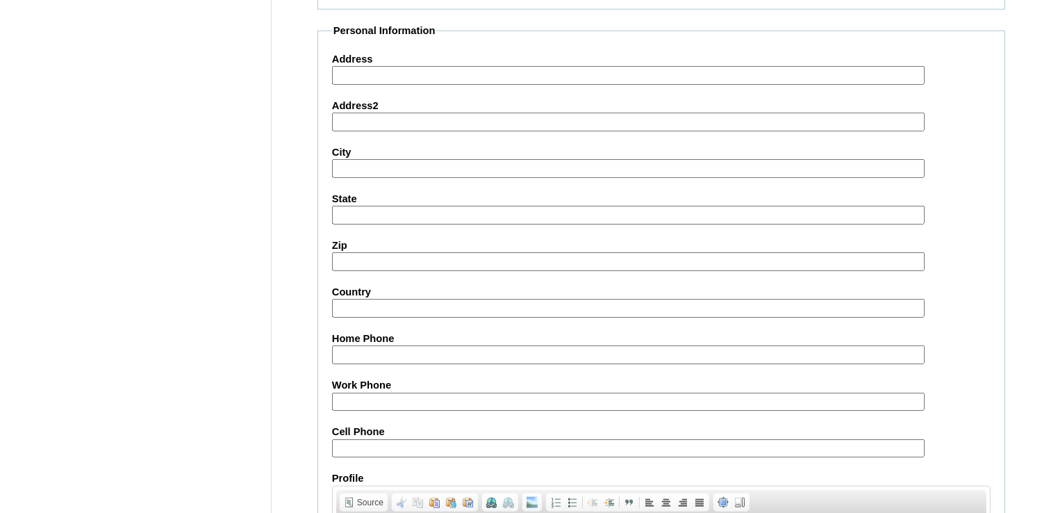
scroll to position [1589, 0]
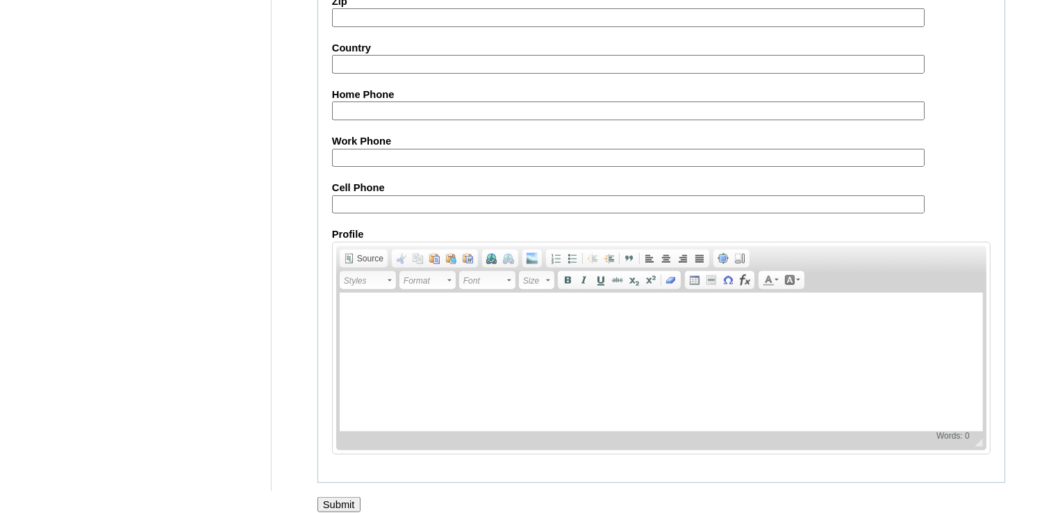
click at [345, 497] on input "Submit" at bounding box center [338, 504] width 43 height 15
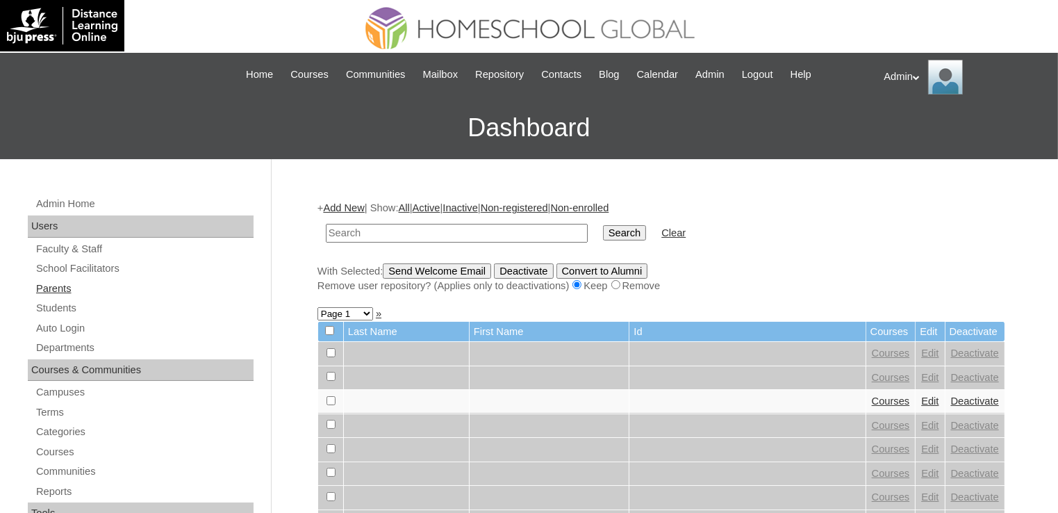
click at [61, 281] on link "Parents" at bounding box center [144, 288] width 219 height 17
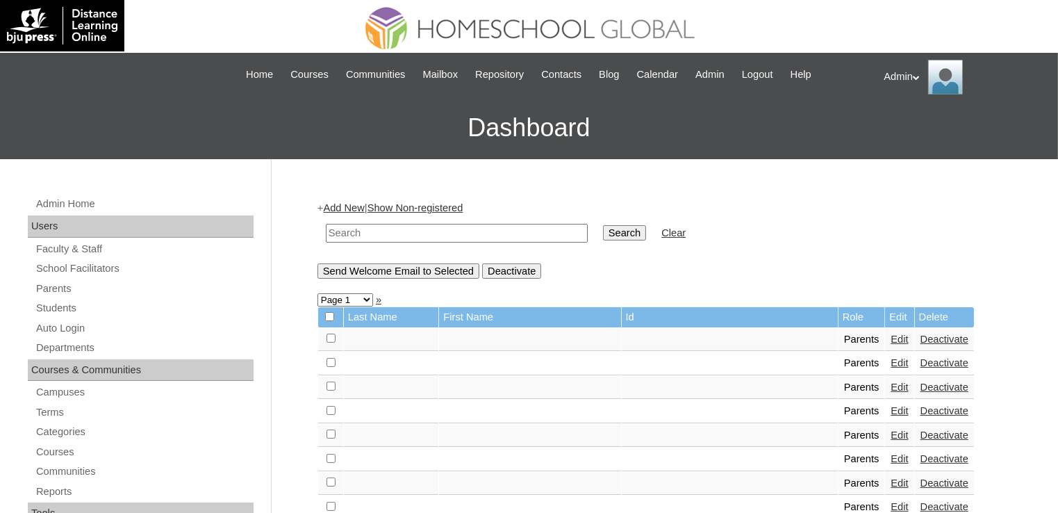
click at [414, 231] on input "text" at bounding box center [457, 233] width 262 height 19
type input "[PERSON_NAME]"
click at [603, 229] on input "Search" at bounding box center [624, 232] width 43 height 15
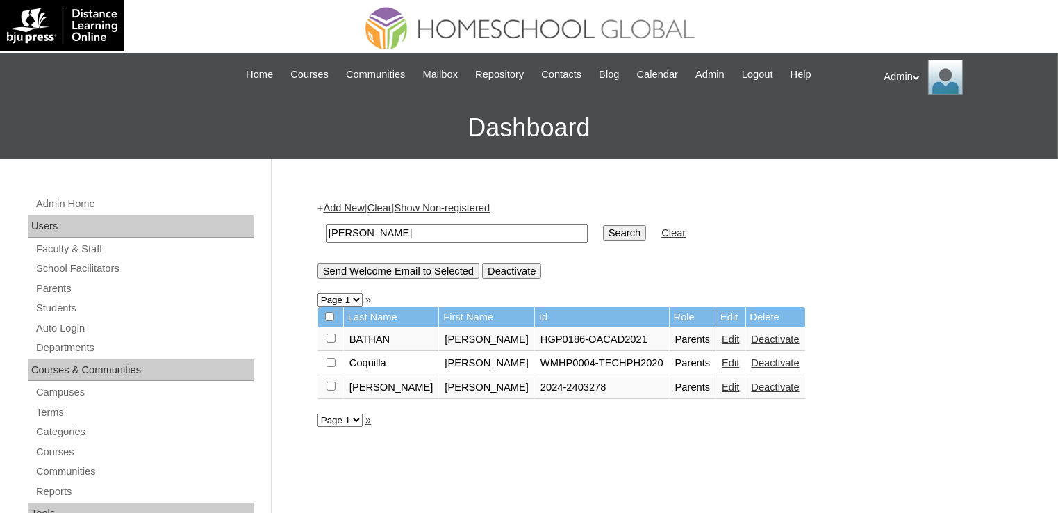
click at [722, 387] on link "Edit" at bounding box center [730, 386] width 17 height 11
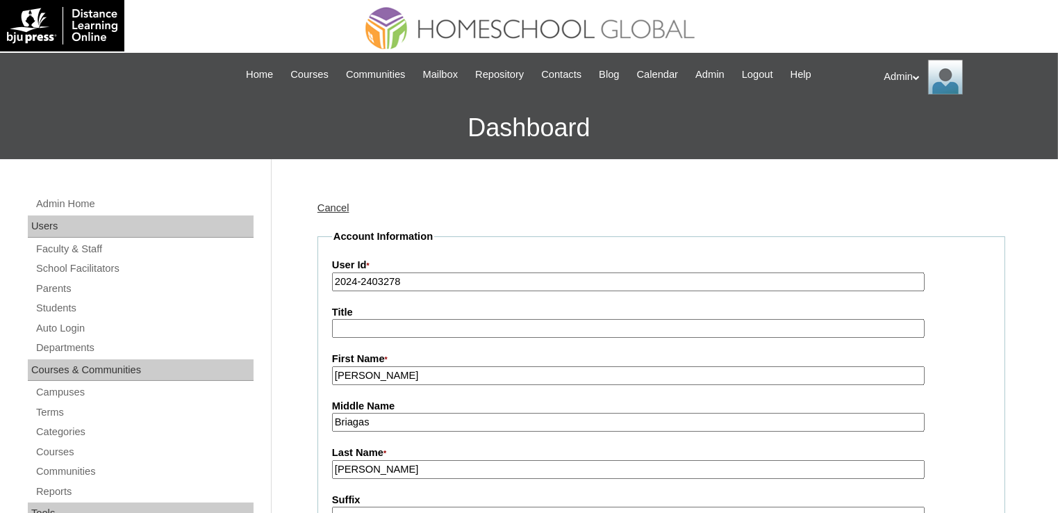
click at [356, 277] on input "2024-2403278" at bounding box center [628, 281] width 593 height 19
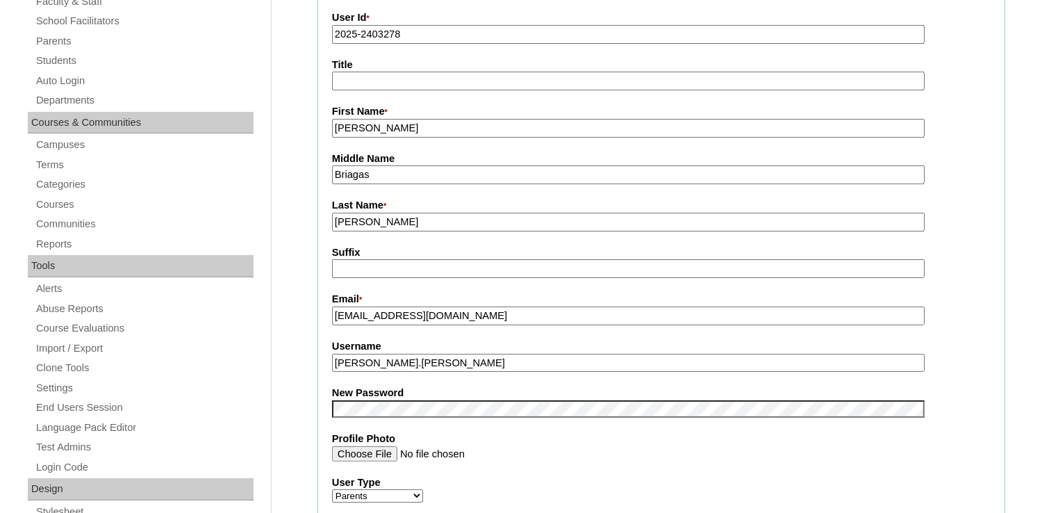
scroll to position [251, 0]
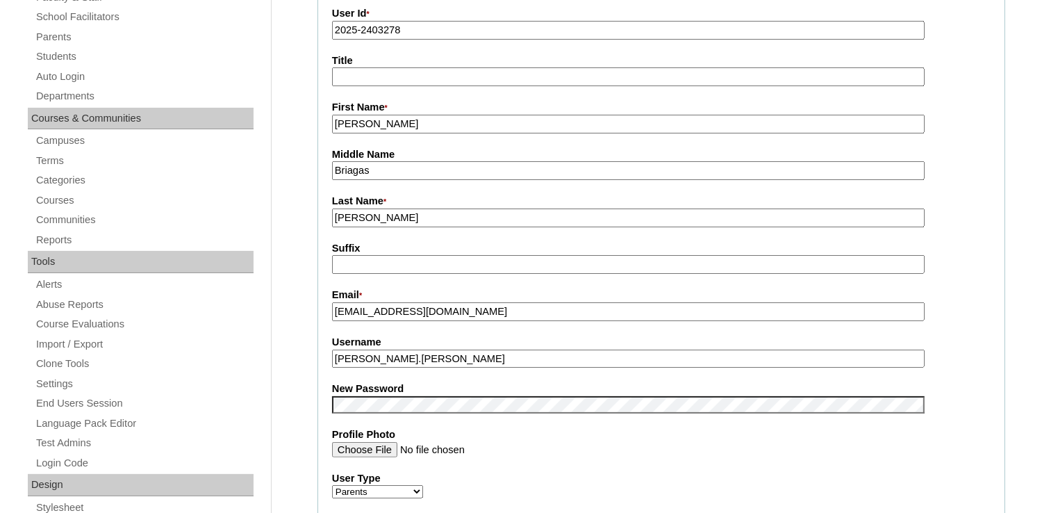
type input "2025-2403278"
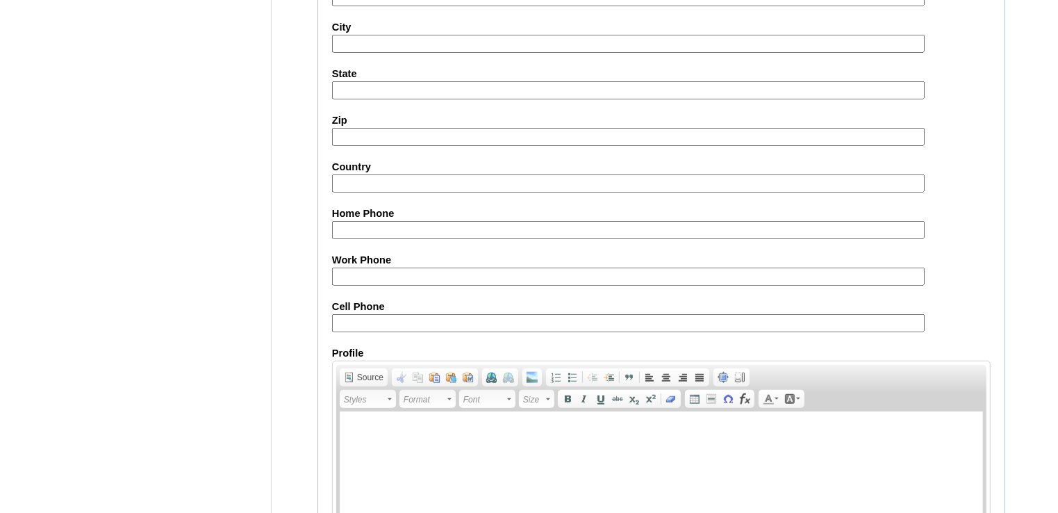
scroll to position [1299, 0]
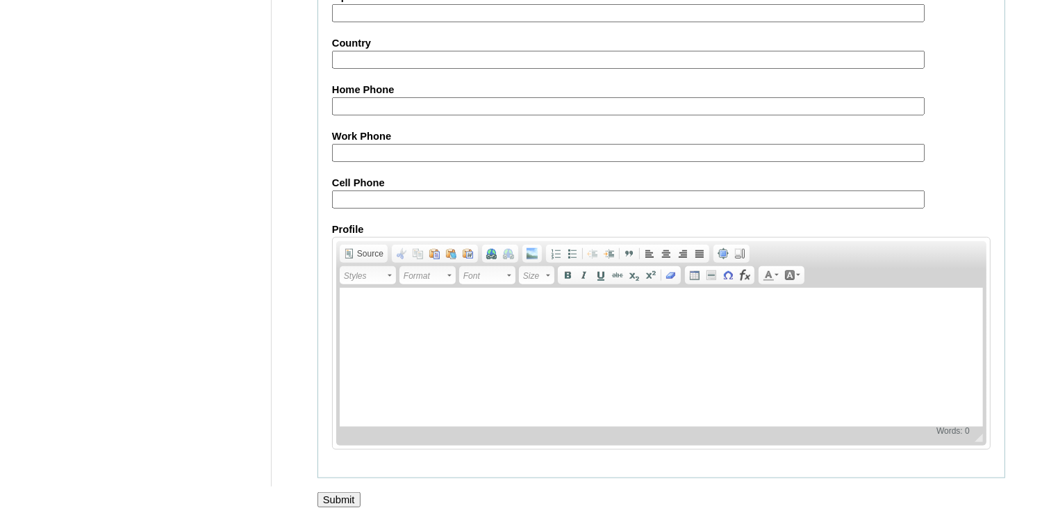
click at [339, 492] on input "Submit" at bounding box center [338, 499] width 43 height 15
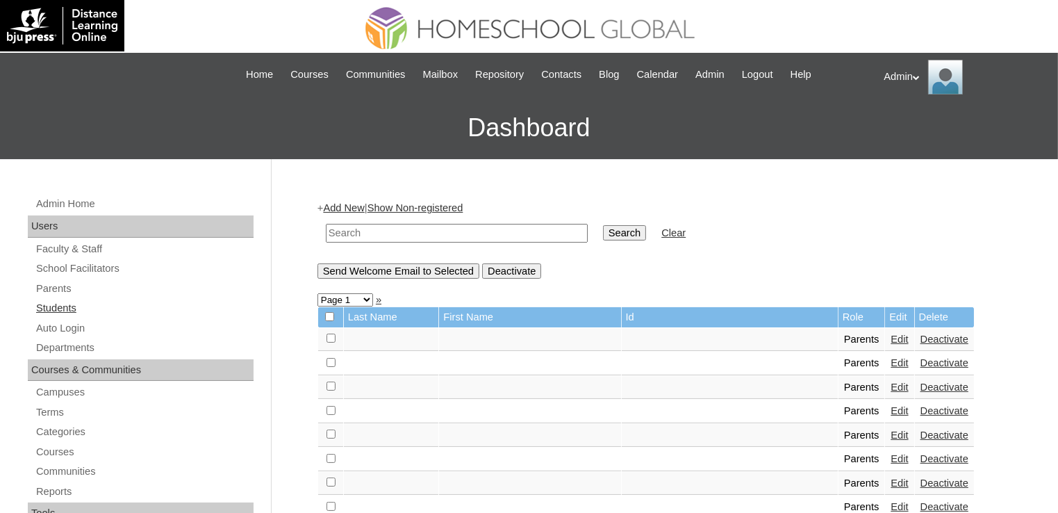
click at [67, 309] on link "Students" at bounding box center [144, 307] width 219 height 17
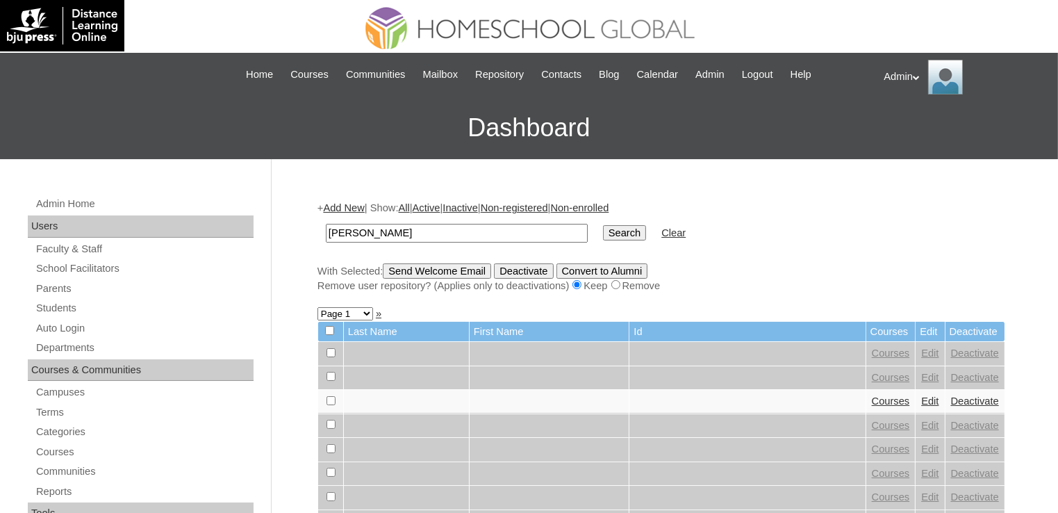
type input "[PERSON_NAME]"
click at [603, 231] on input "Search" at bounding box center [624, 232] width 43 height 15
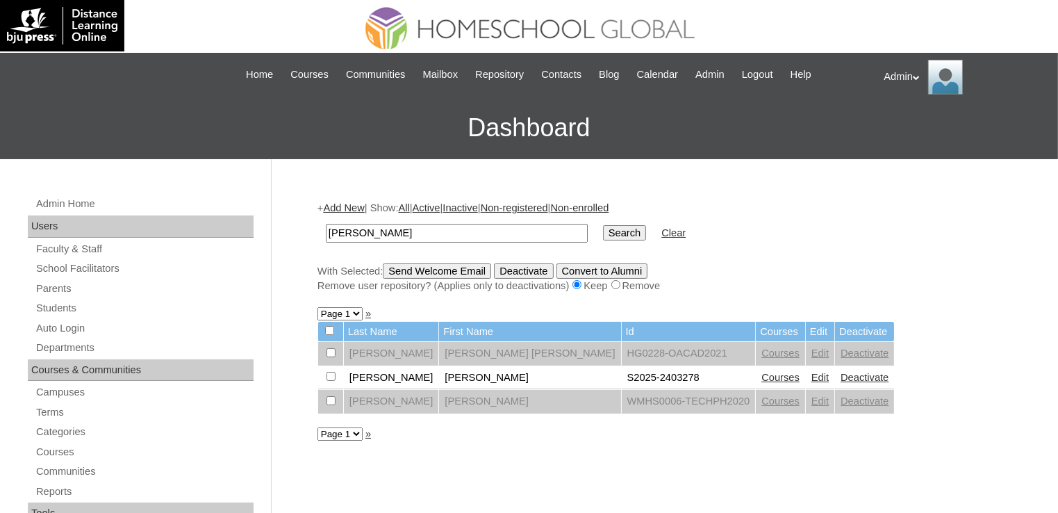
click at [761, 374] on link "Courses" at bounding box center [780, 377] width 38 height 11
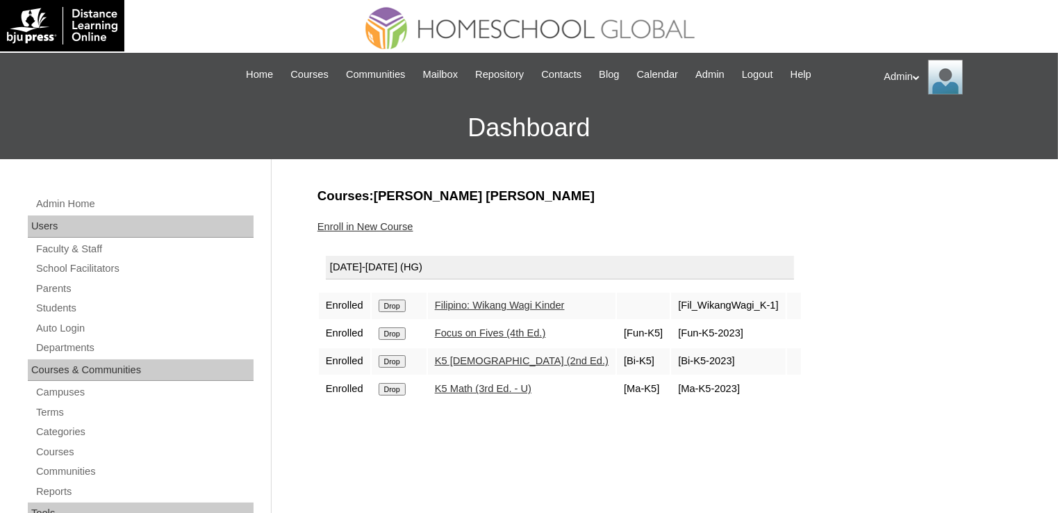
click at [395, 305] on input "Drop" at bounding box center [392, 305] width 27 height 13
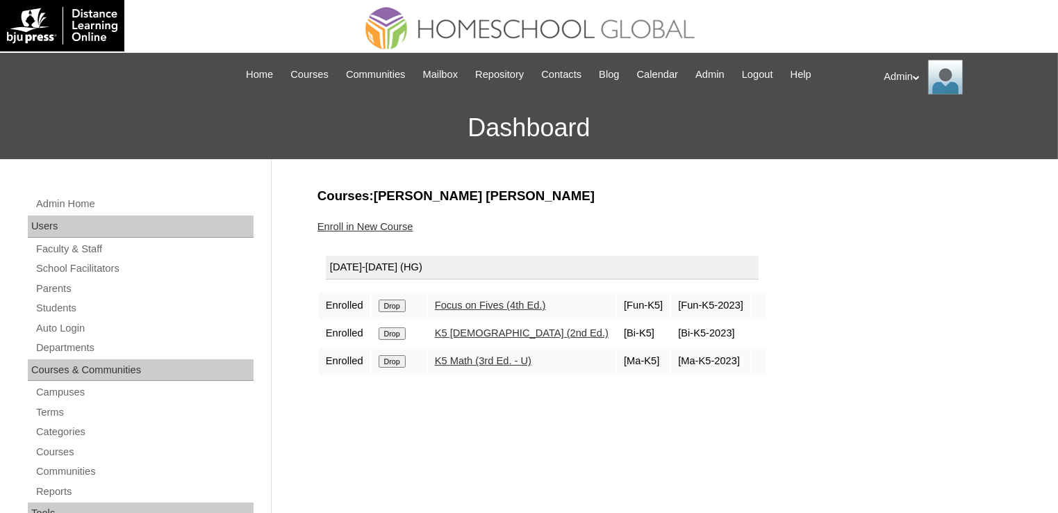
click at [395, 305] on input "Drop" at bounding box center [392, 305] width 27 height 13
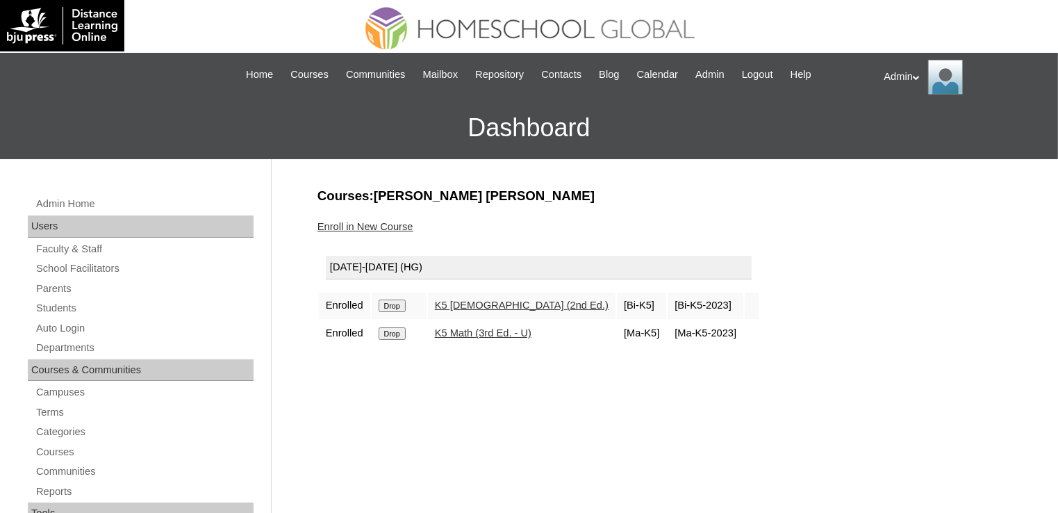
click at [395, 305] on input "Drop" at bounding box center [392, 305] width 27 height 13
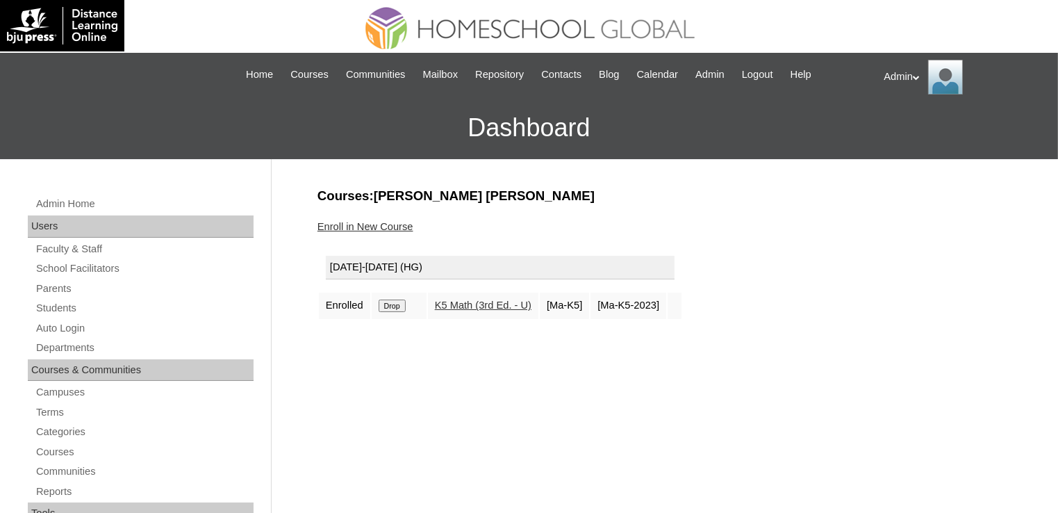
click at [395, 305] on input "Drop" at bounding box center [392, 305] width 27 height 13
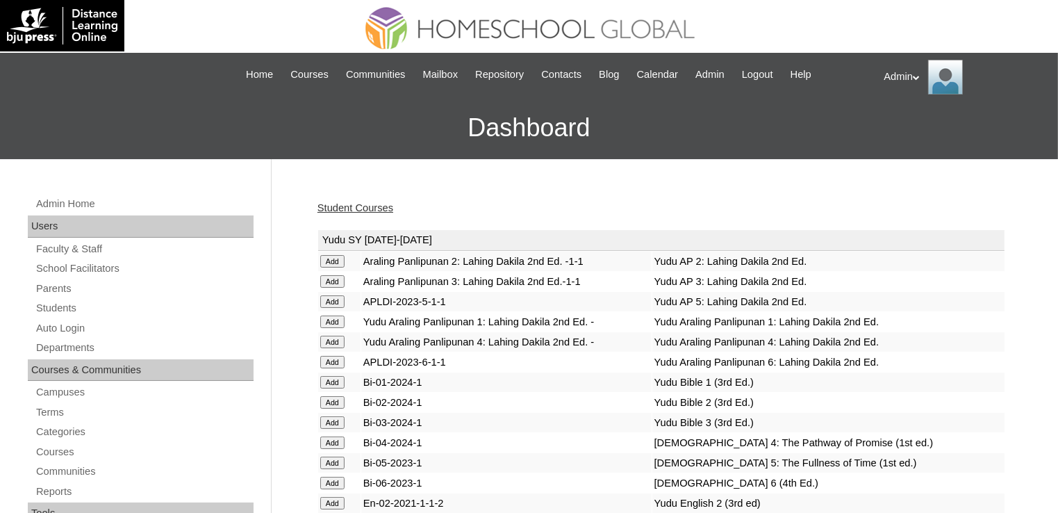
scroll to position [3548, 0]
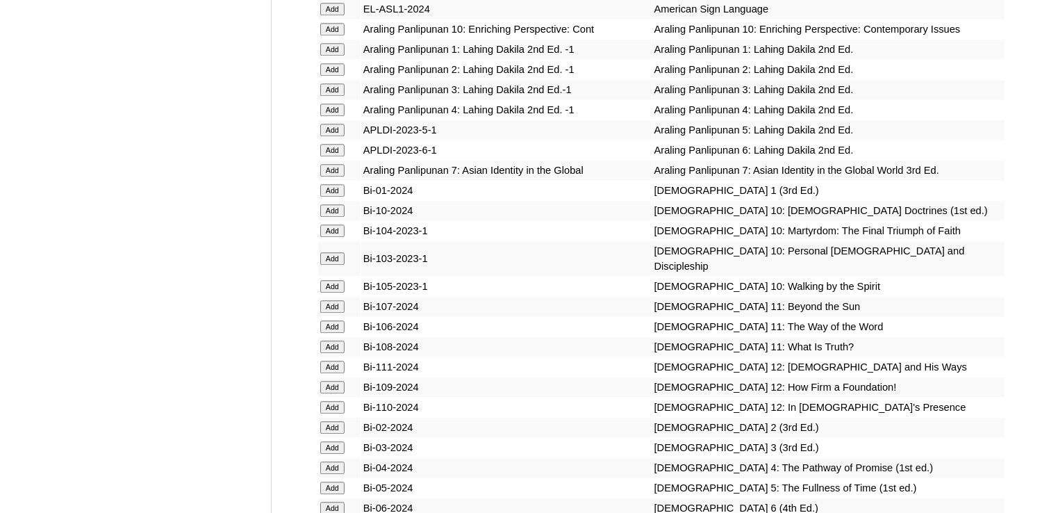
click at [335, 197] on input "Add" at bounding box center [332, 190] width 24 height 13
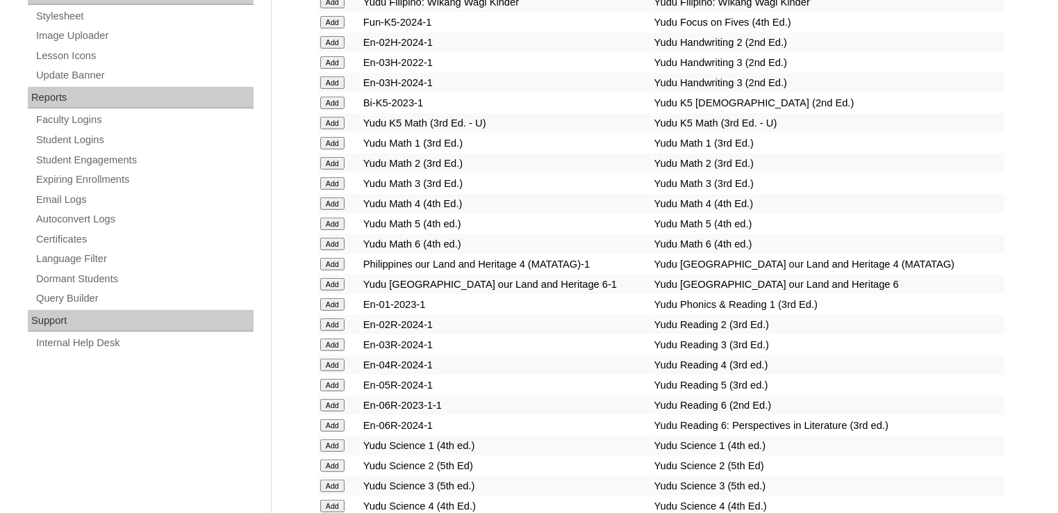
scroll to position [2787, 0]
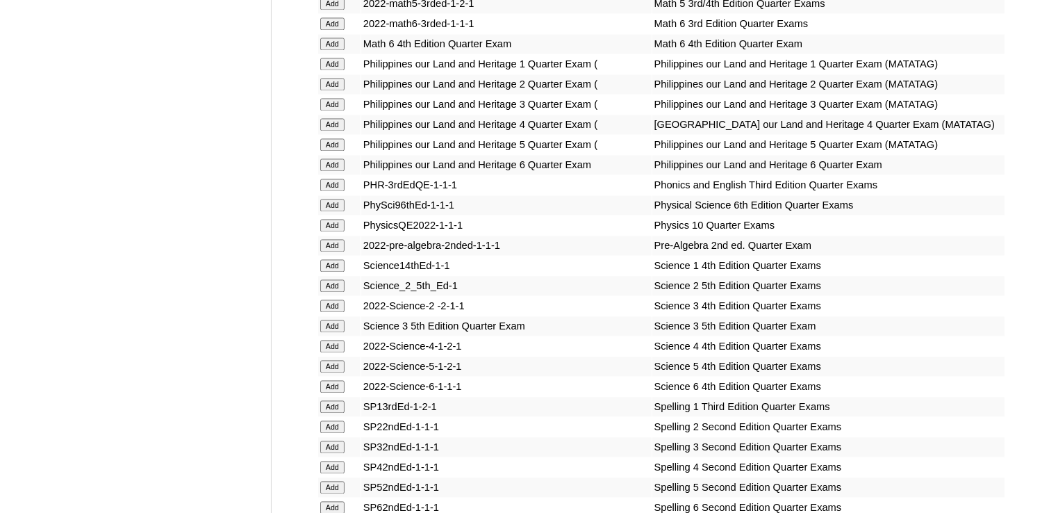
click at [331, 191] on input "Add" at bounding box center [332, 185] width 24 height 13
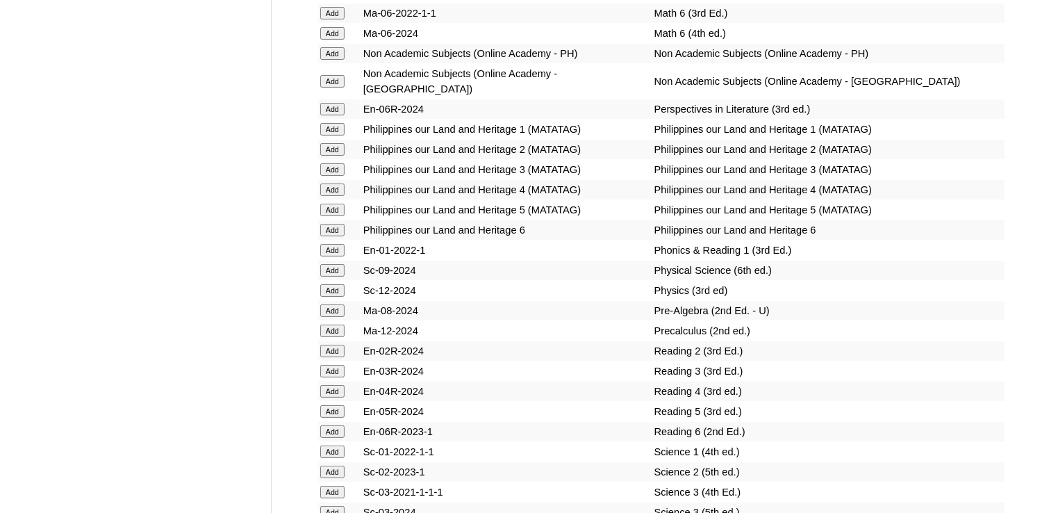
click at [331, 251] on input "Add" at bounding box center [332, 250] width 24 height 13
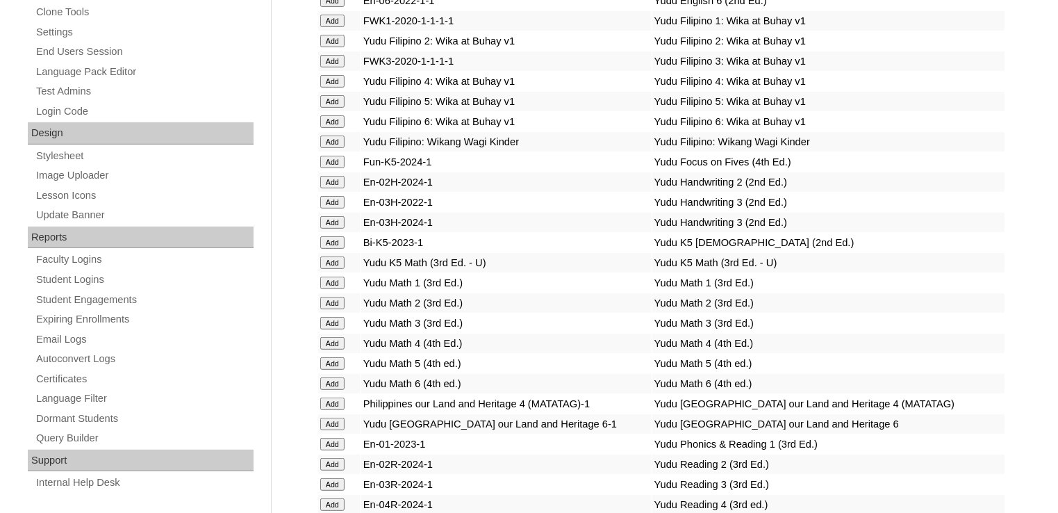
scroll to position [2450, 0]
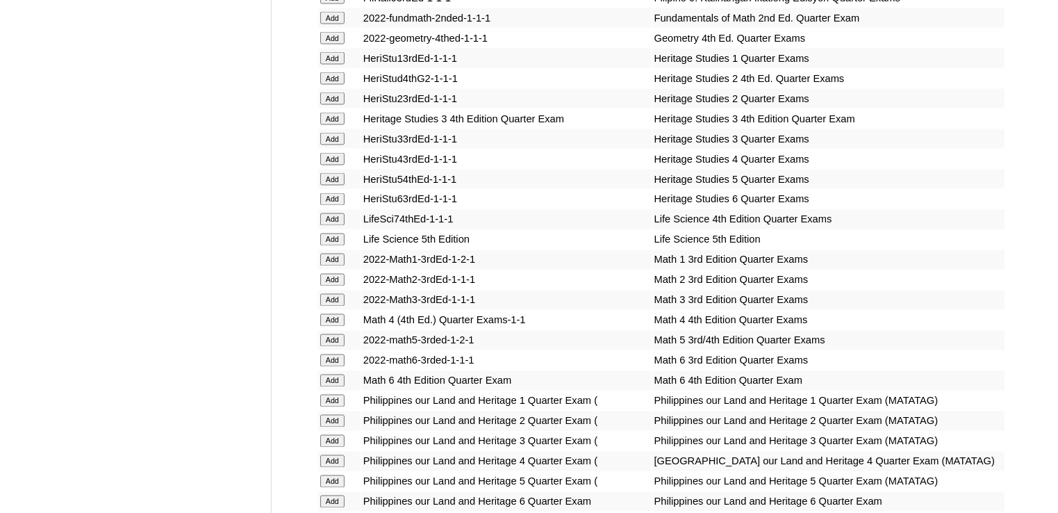
click at [333, 255] on input "Add" at bounding box center [332, 260] width 24 height 13
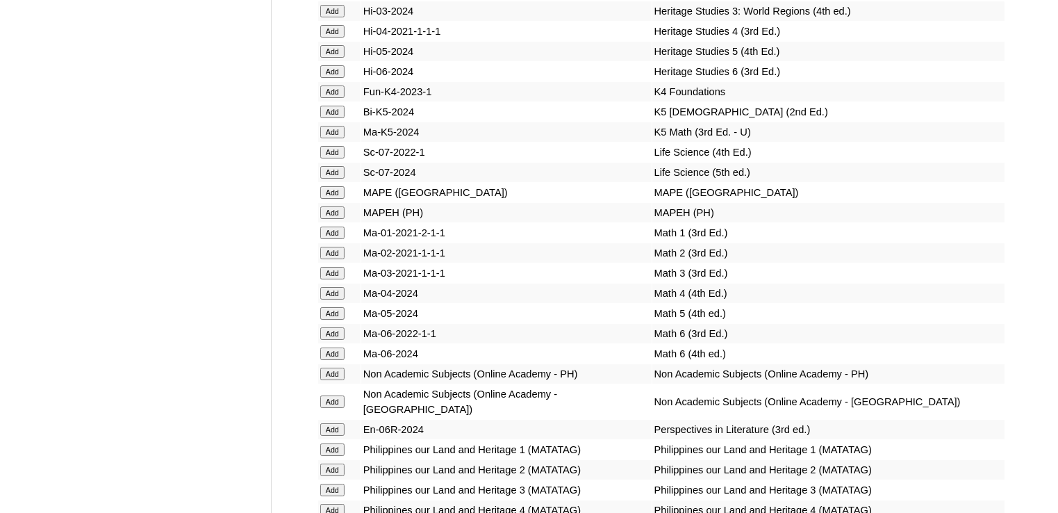
click at [333, 239] on input "Add" at bounding box center [332, 232] width 24 height 13
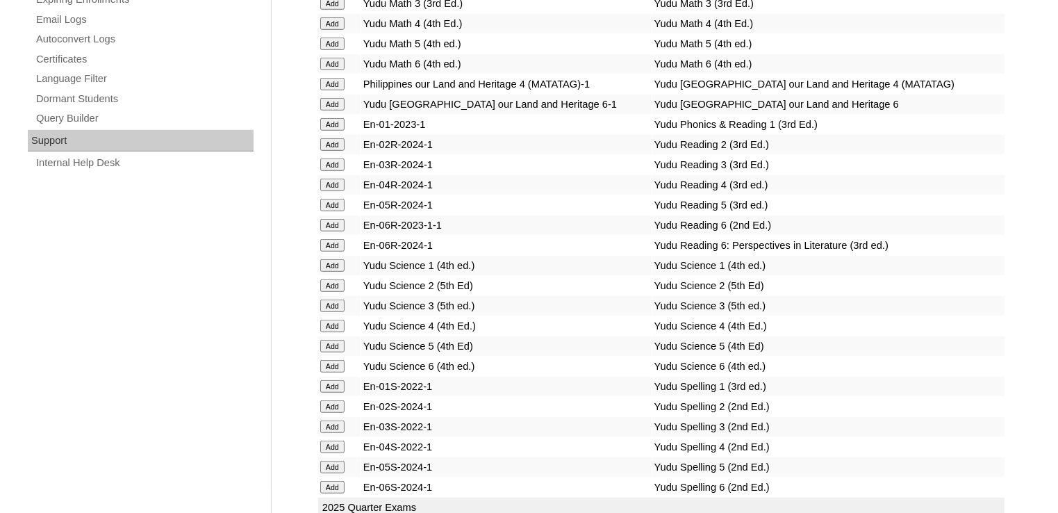
scroll to position [2867, 0]
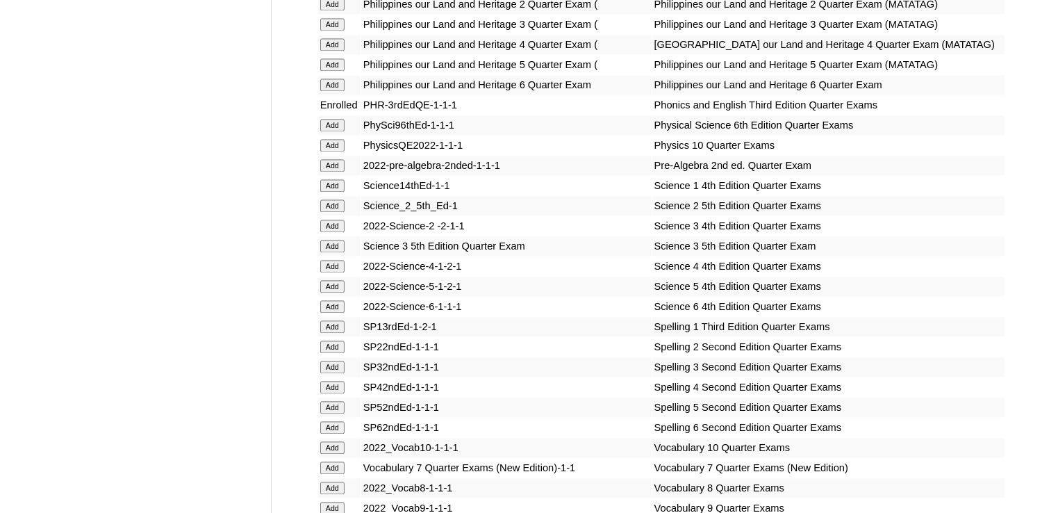
click at [333, 192] on input "Add" at bounding box center [332, 185] width 24 height 13
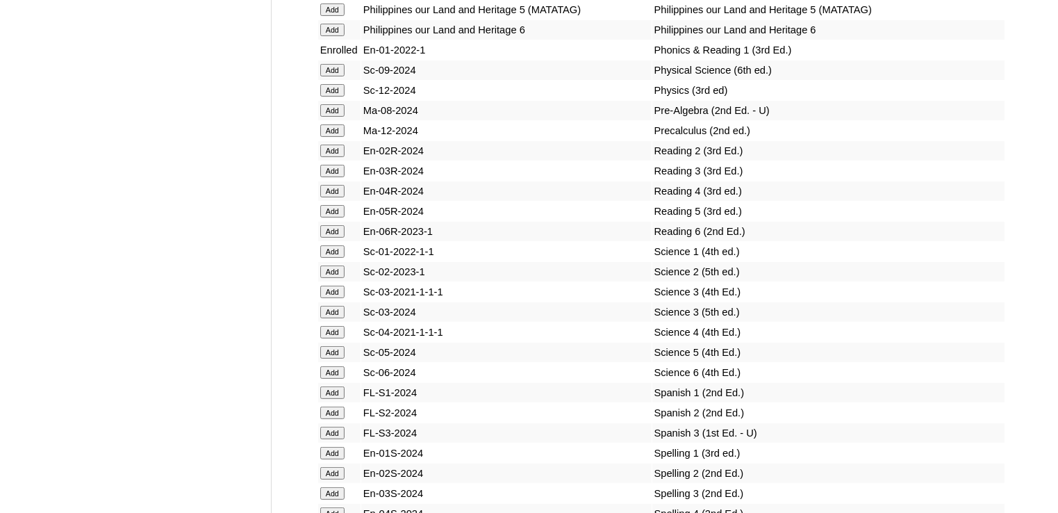
click at [333, 255] on input "Add" at bounding box center [332, 251] width 24 height 13
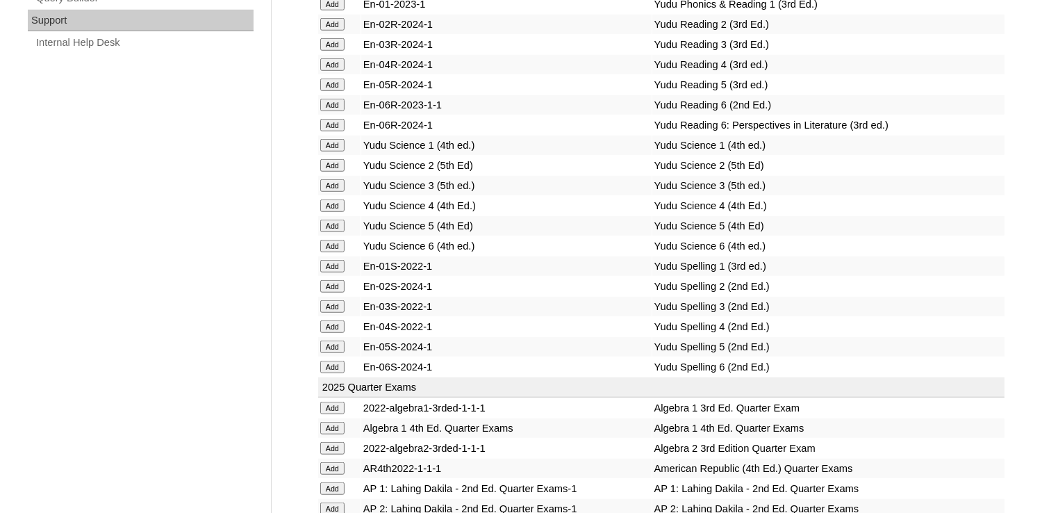
scroll to position [3006, 0]
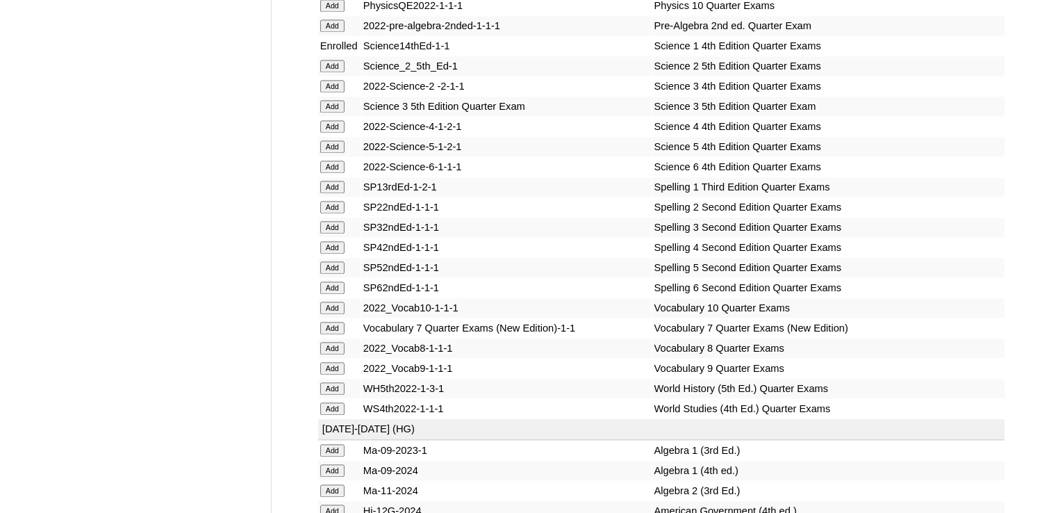
click at [333, 193] on input "Add" at bounding box center [332, 187] width 24 height 13
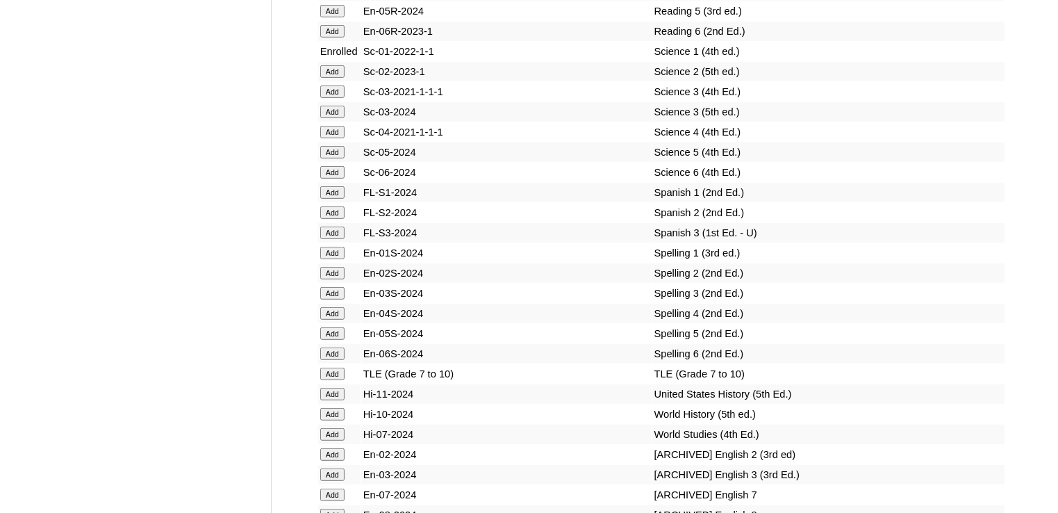
click at [333, 255] on input "Add" at bounding box center [332, 253] width 24 height 13
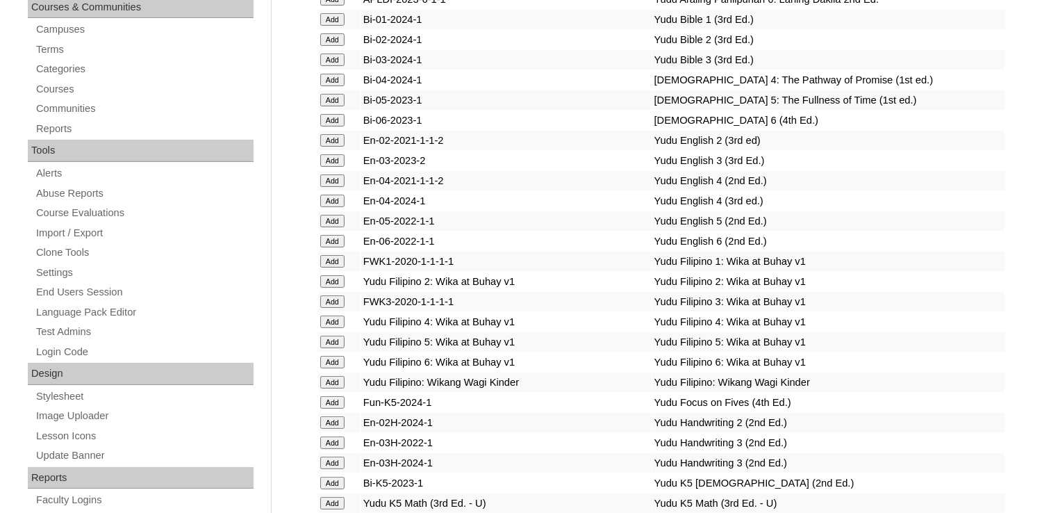
scroll to position [1909, 0]
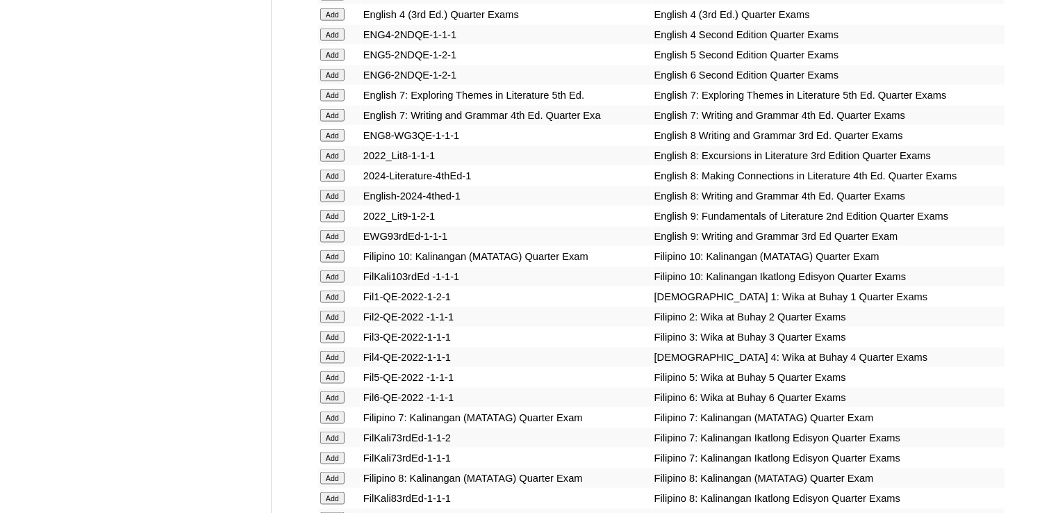
click at [331, 301] on input "Add" at bounding box center [332, 296] width 24 height 13
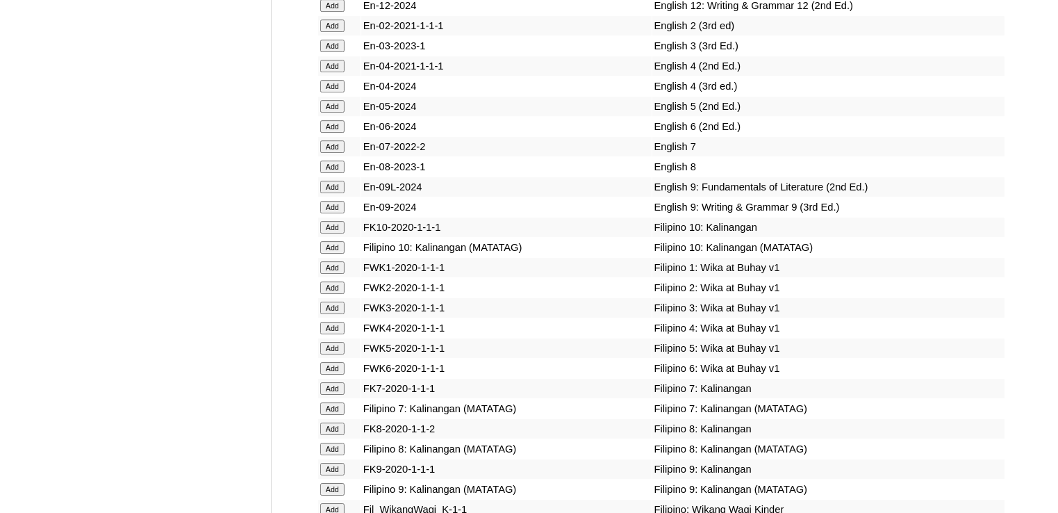
click at [331, 274] on input "Add" at bounding box center [332, 267] width 24 height 13
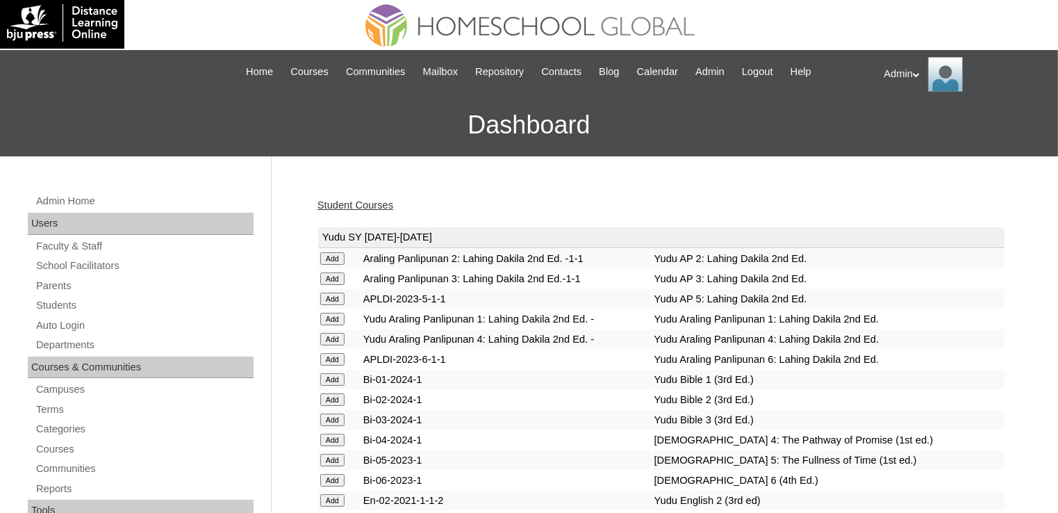
scroll to position [1264, 0]
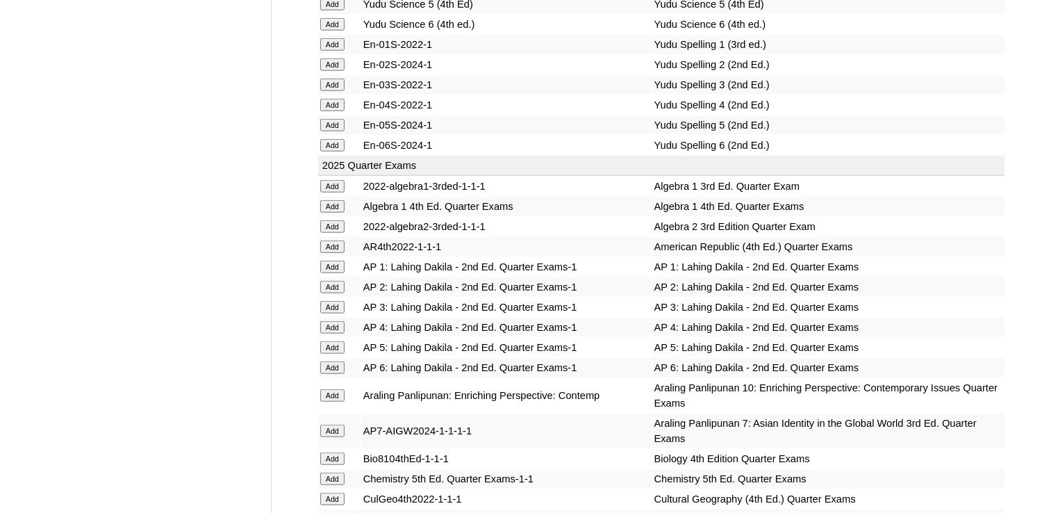
click at [326, 260] on input "Add" at bounding box center [332, 266] width 24 height 13
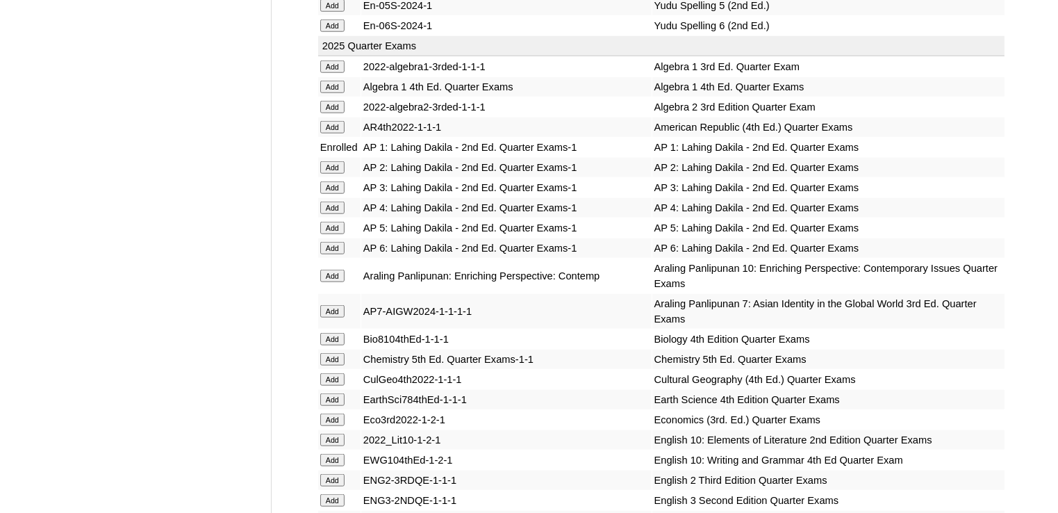
scroll to position [3388, 0]
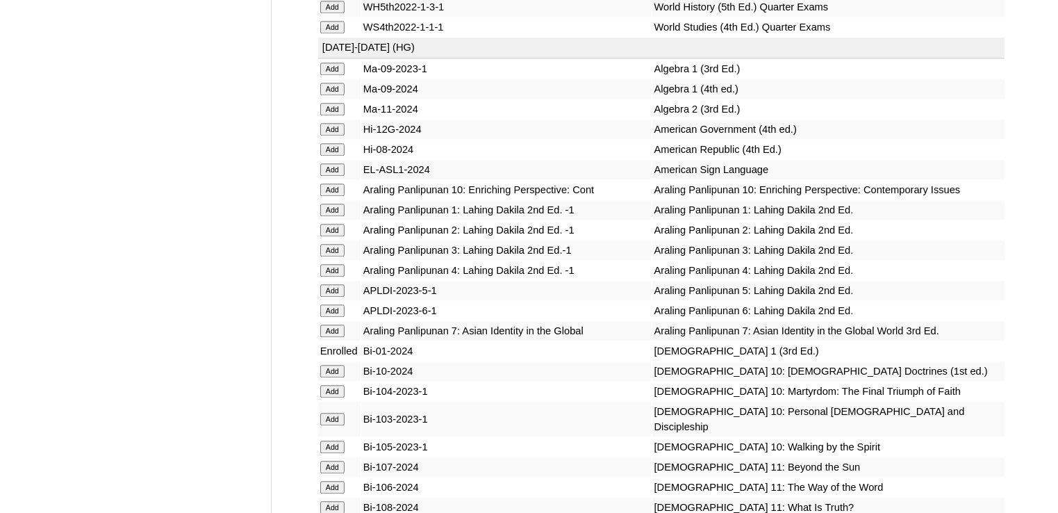
click at [334, 216] on input "Add" at bounding box center [332, 210] width 24 height 13
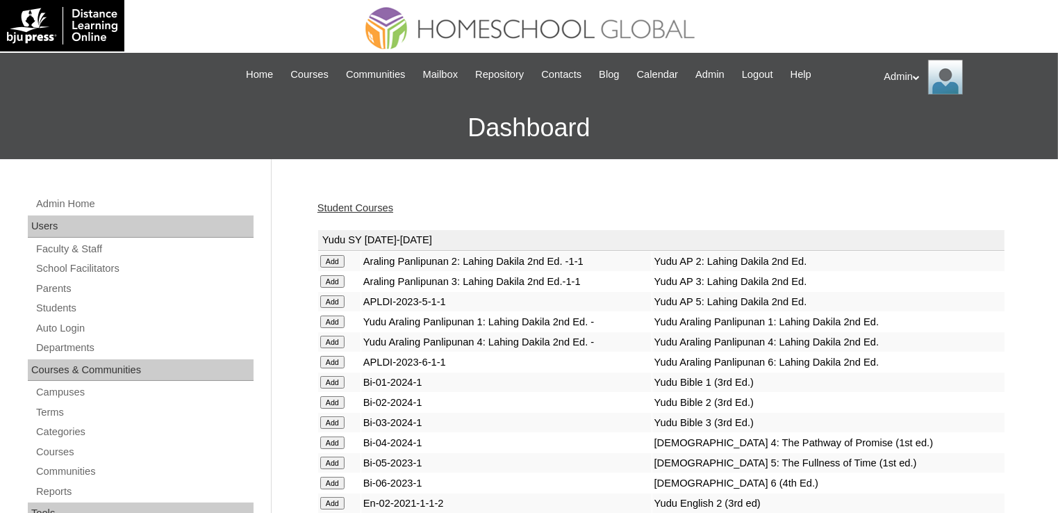
click at [345, 205] on link "Student Courses" at bounding box center [355, 207] width 76 height 11
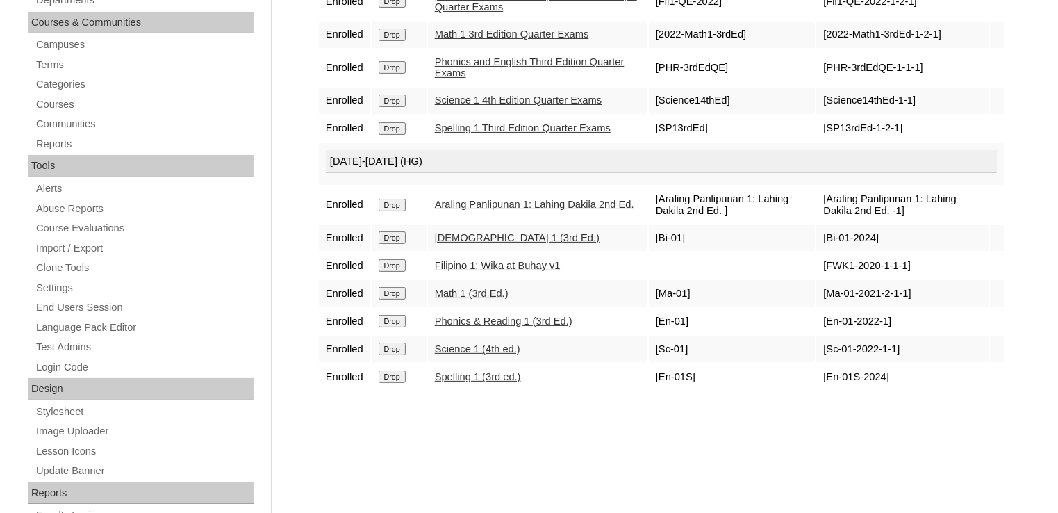
scroll to position [194, 0]
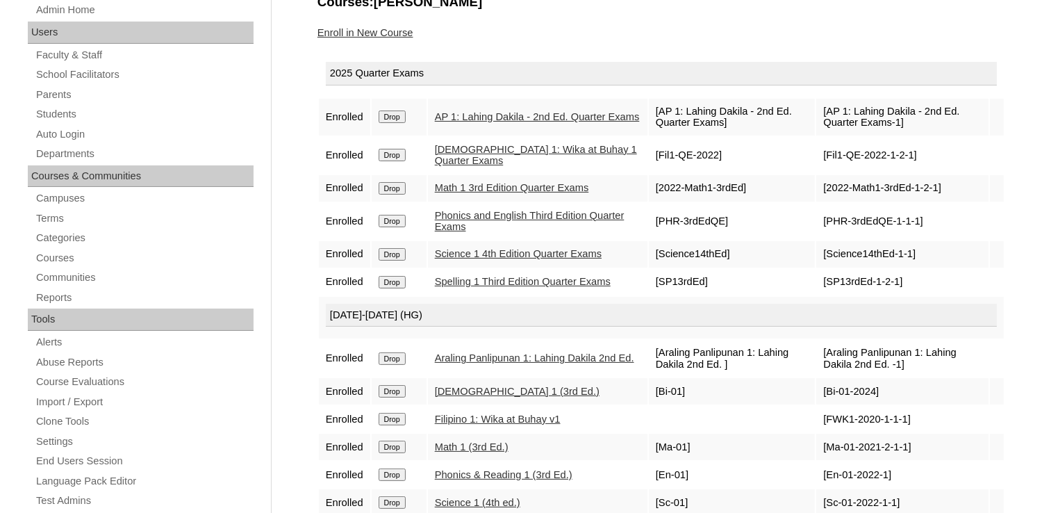
click at [383, 31] on link "Enroll in New Course" at bounding box center [365, 32] width 96 height 11
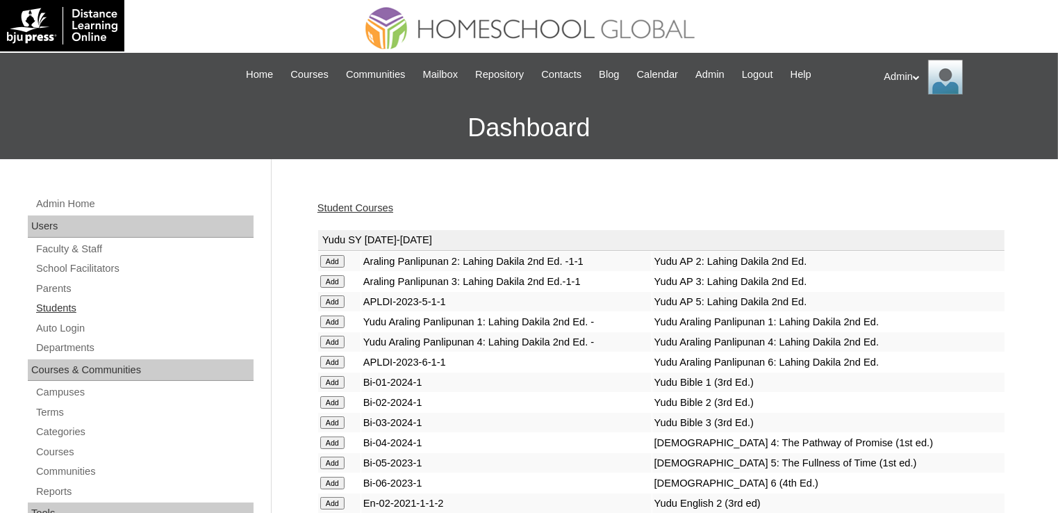
click at [56, 310] on link "Students" at bounding box center [144, 307] width 219 height 17
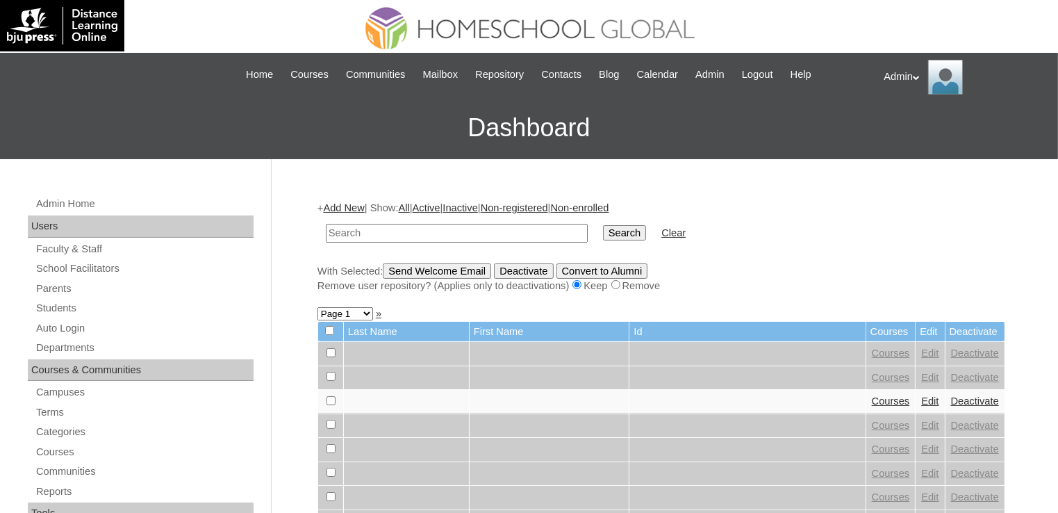
drag, startPoint x: 0, startPoint y: 0, endPoint x: 479, endPoint y: 231, distance: 531.9
click at [479, 231] on input "text" at bounding box center [457, 233] width 262 height 19
type input "[PERSON_NAME]"
click at [603, 226] on input "Search" at bounding box center [624, 232] width 43 height 15
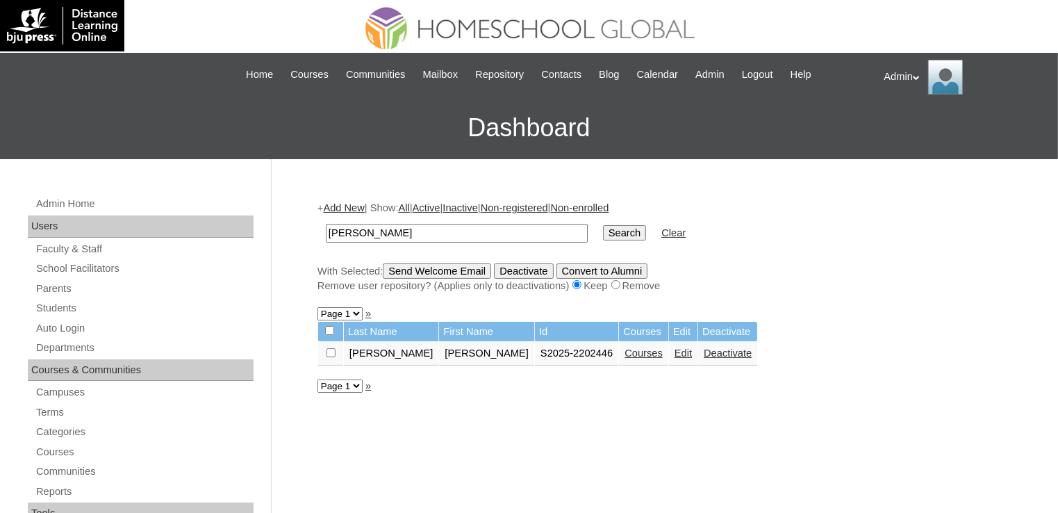
click at [624, 351] on link "Courses" at bounding box center [643, 352] width 38 height 11
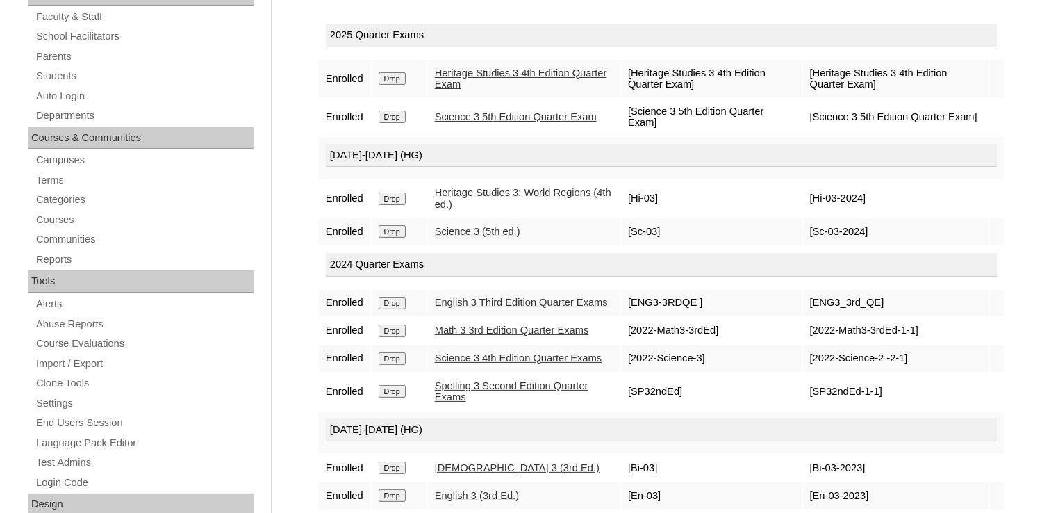
scroll to position [263, 0]
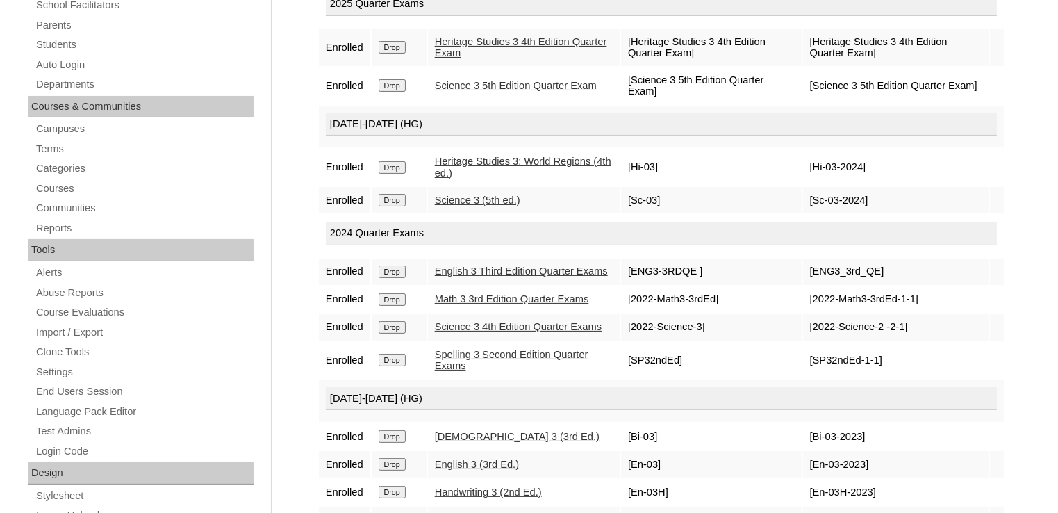
click at [398, 333] on input "Drop" at bounding box center [392, 327] width 27 height 13
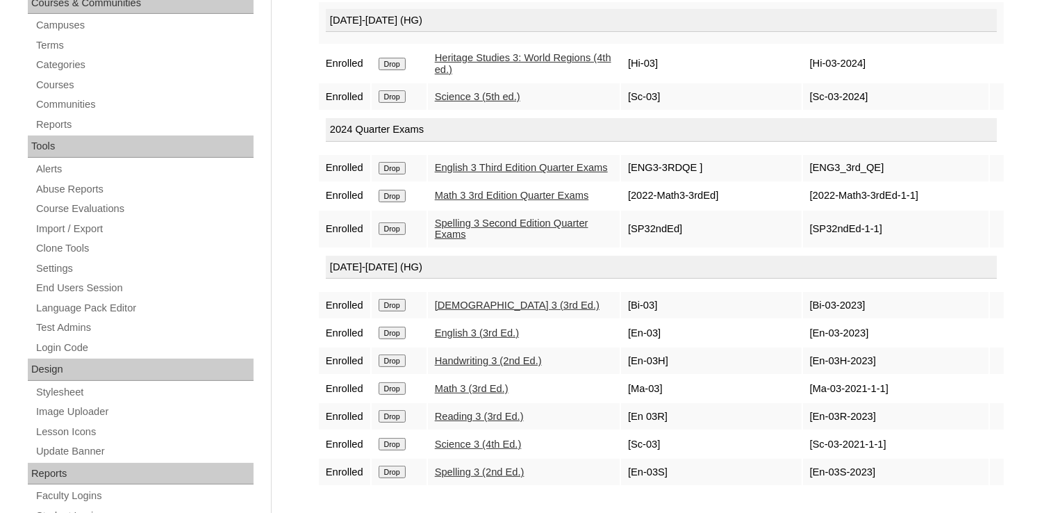
scroll to position [405, 0]
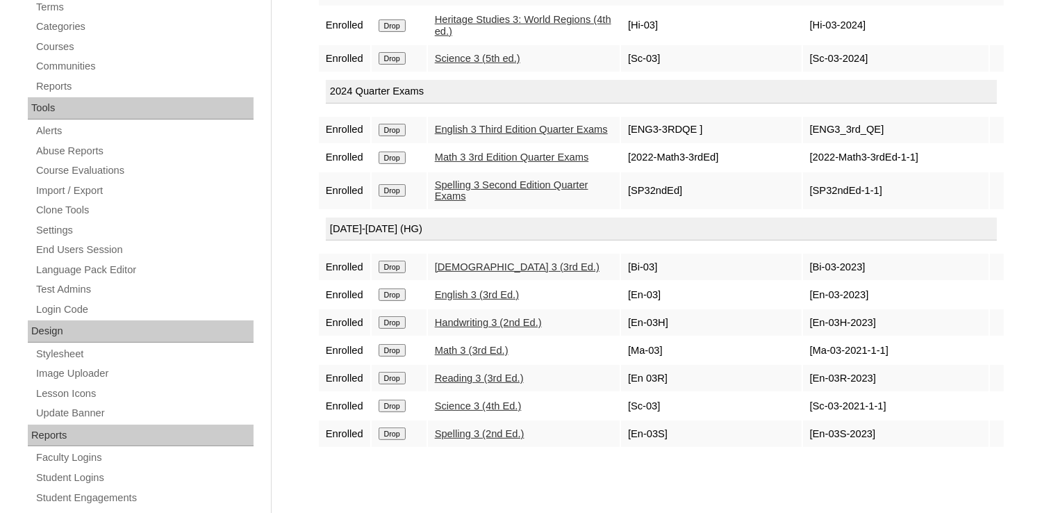
click at [394, 412] on input "Drop" at bounding box center [392, 405] width 27 height 13
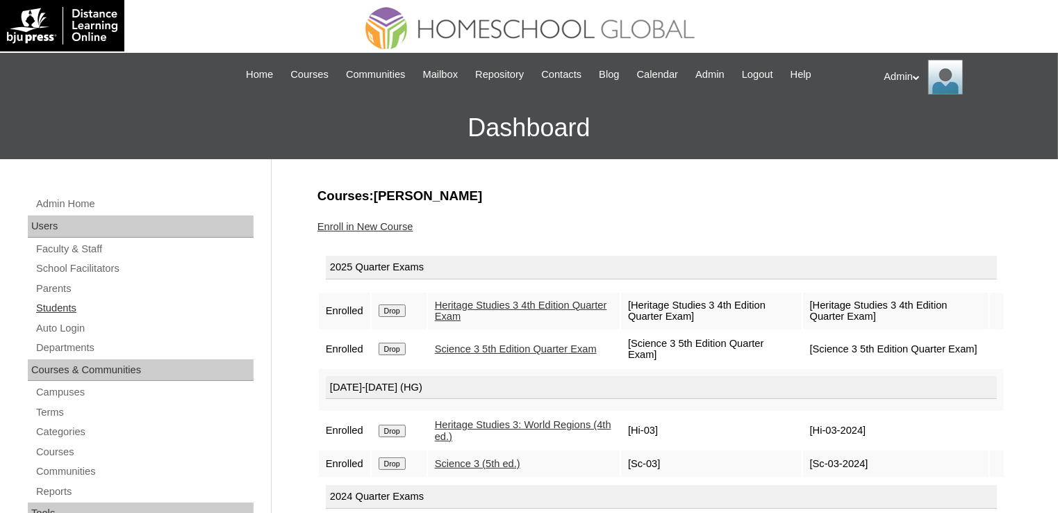
click at [69, 313] on link "Students" at bounding box center [144, 307] width 219 height 17
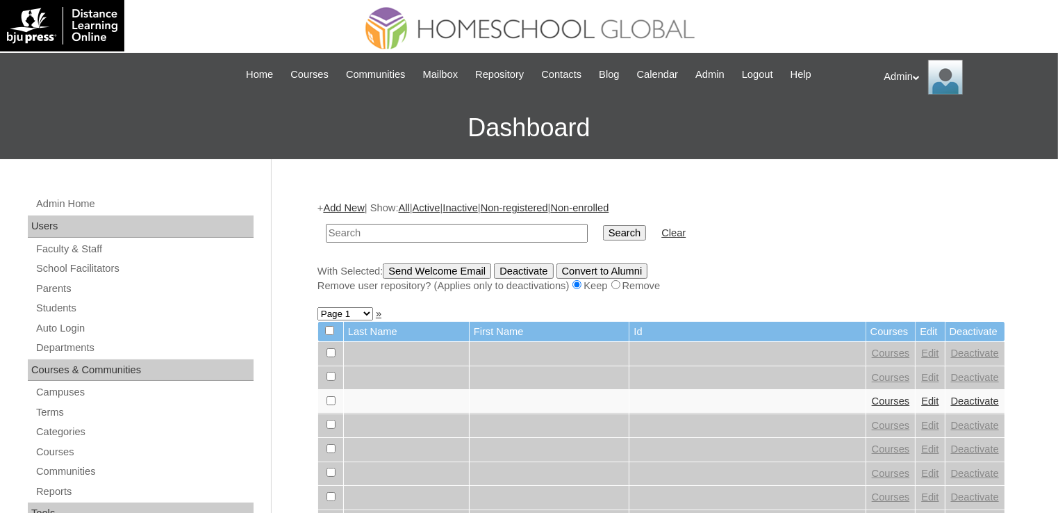
click at [352, 231] on input "text" at bounding box center [457, 233] width 262 height 19
type input "Chhetri"
click at [603, 231] on input "Search" at bounding box center [624, 232] width 43 height 15
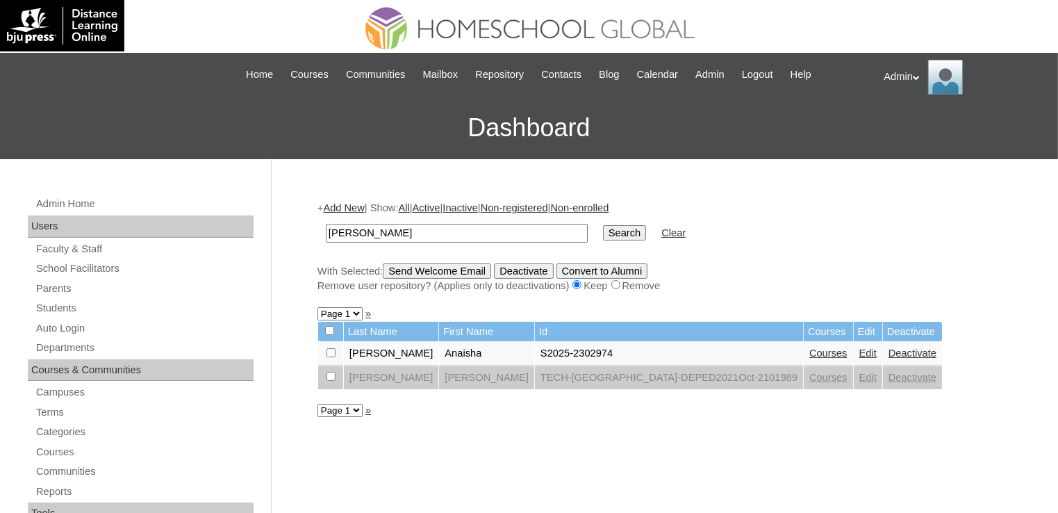
click at [809, 355] on link "Courses" at bounding box center [828, 352] width 38 height 11
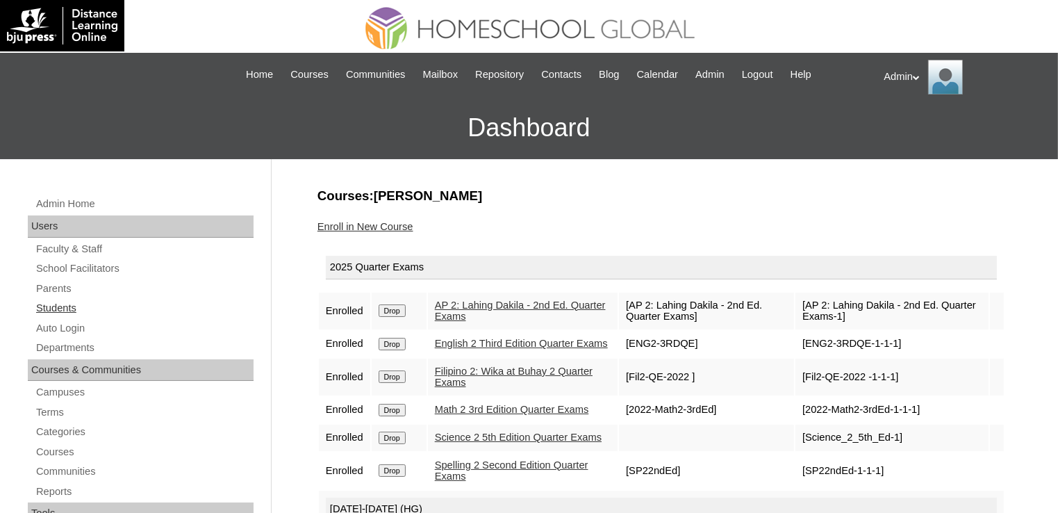
click at [67, 304] on link "Students" at bounding box center [144, 307] width 219 height 17
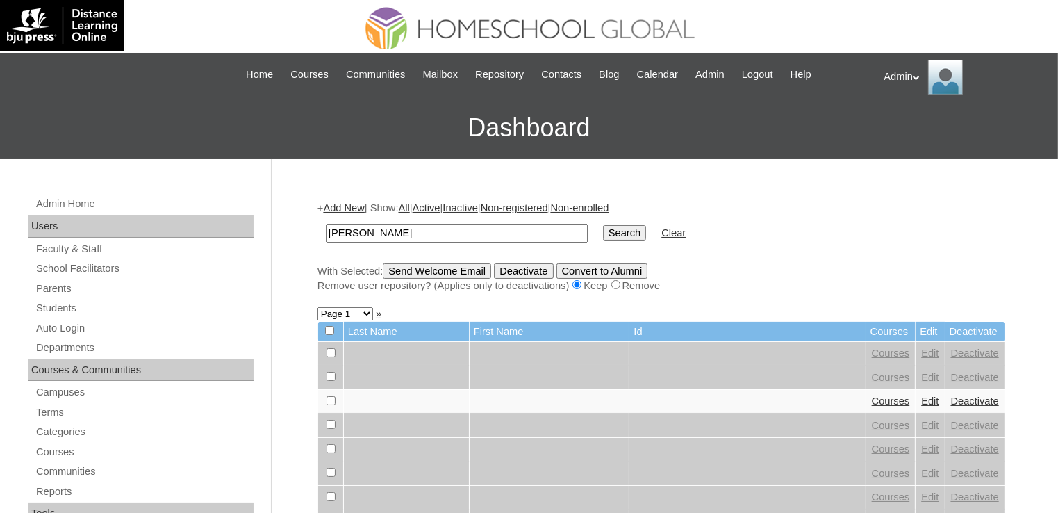
type input "[PERSON_NAME]"
click at [603, 229] on input "Search" at bounding box center [624, 232] width 43 height 15
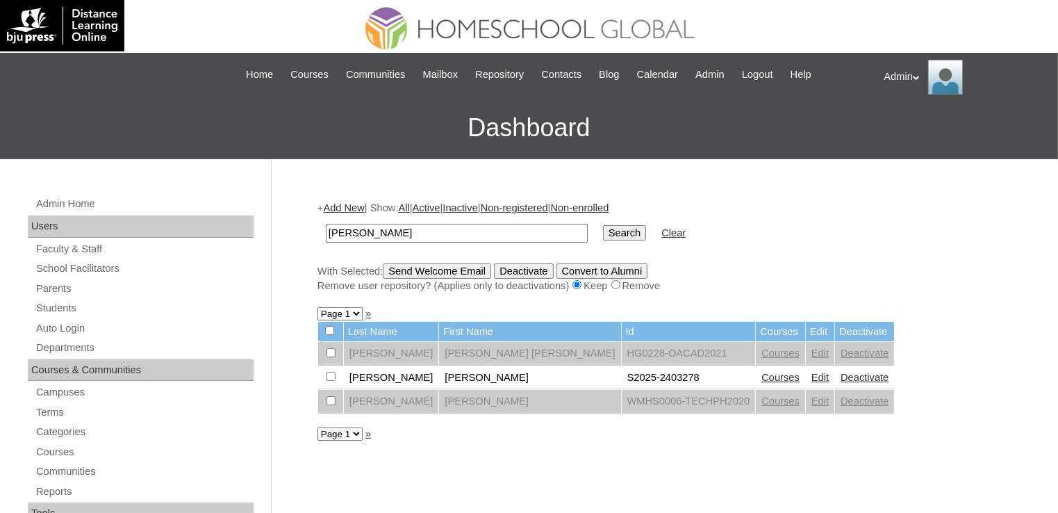
click at [761, 379] on link "Courses" at bounding box center [780, 377] width 38 height 11
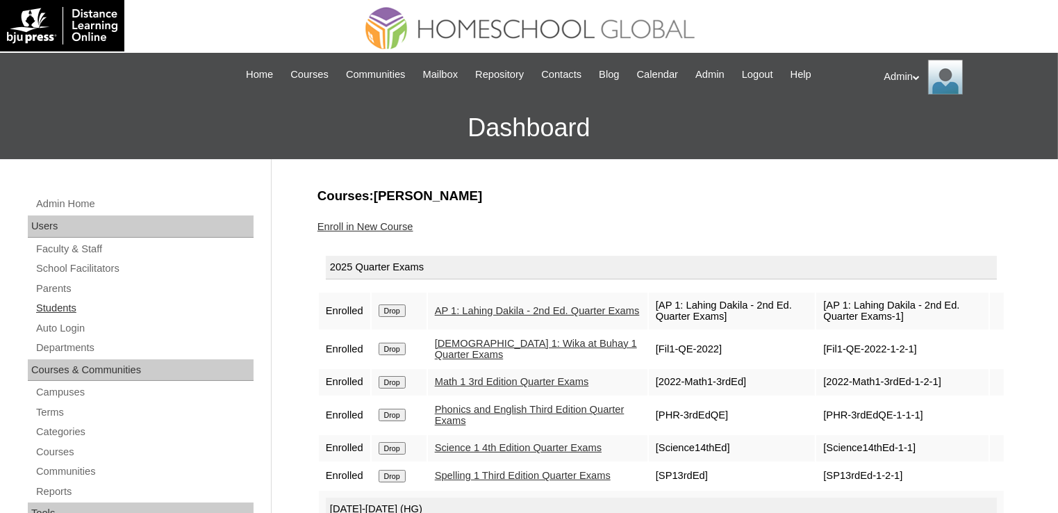
click at [59, 306] on link "Students" at bounding box center [144, 307] width 219 height 17
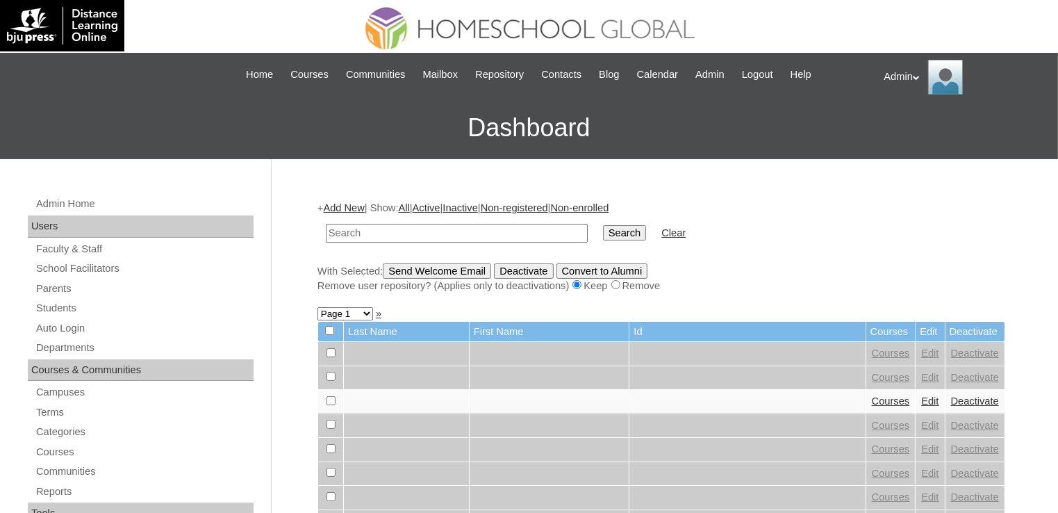
click at [360, 204] on link "Add New" at bounding box center [343, 207] width 41 height 11
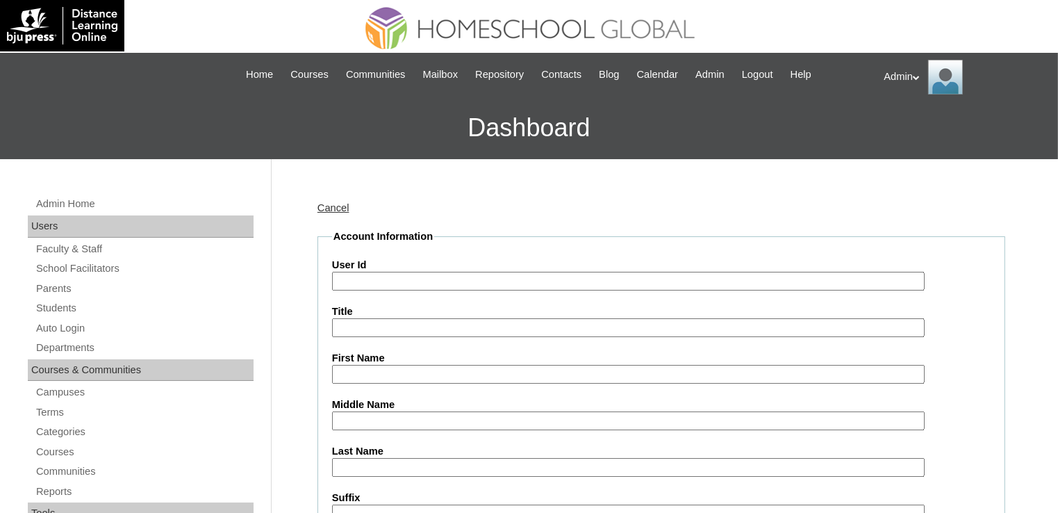
click at [372, 279] on input "User Id" at bounding box center [628, 281] width 593 height 19
paste input "2504262"
type input "S2025-2504262"
click at [418, 373] on input "First Name" at bounding box center [628, 374] width 593 height 19
paste input "Amyah Claire"
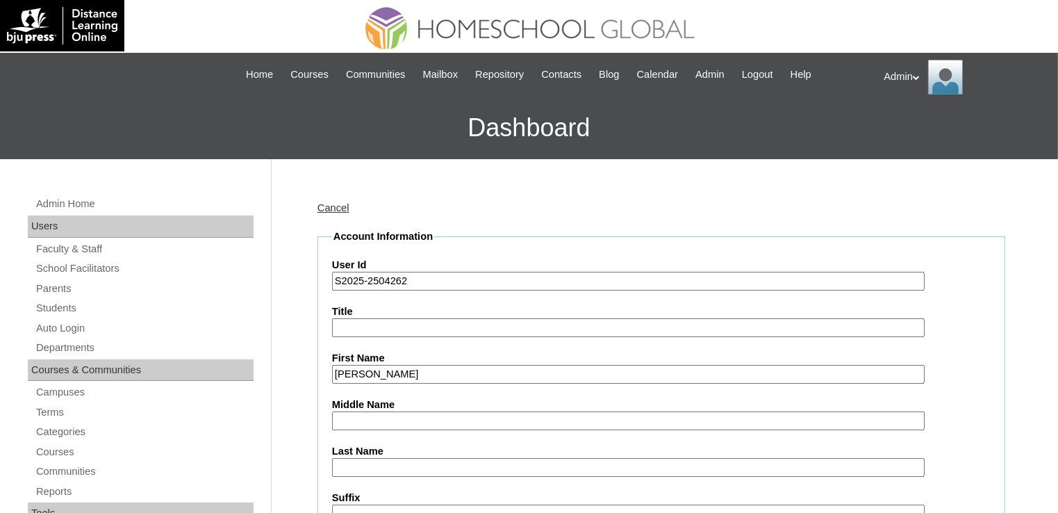
type input "Amyah Claire"
click at [383, 472] on input "Last Name" at bounding box center [628, 467] width 593 height 19
paste input "Landicho"
type input "Landicho"
click at [424, 418] on input "Middle Name" at bounding box center [628, 420] width 593 height 19
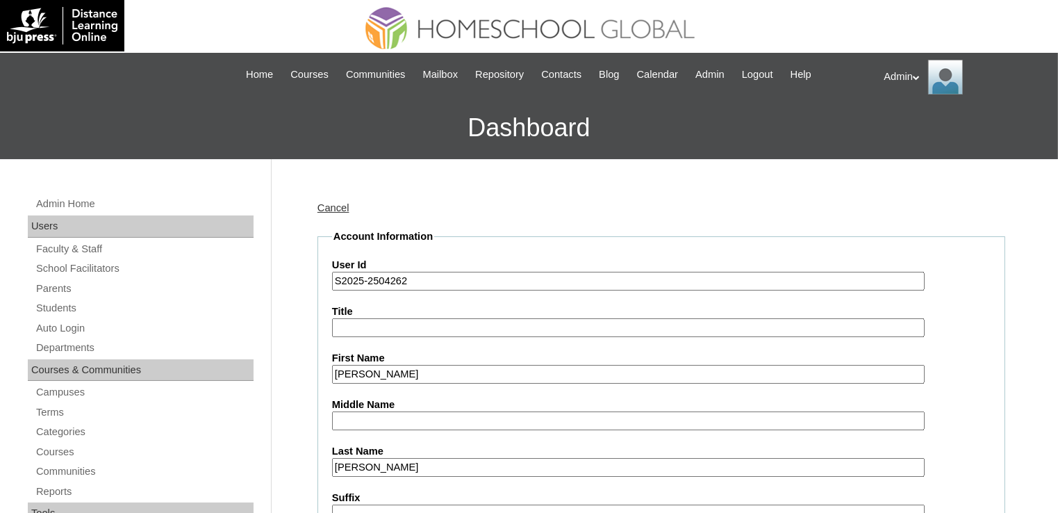
paste input "Briagas"
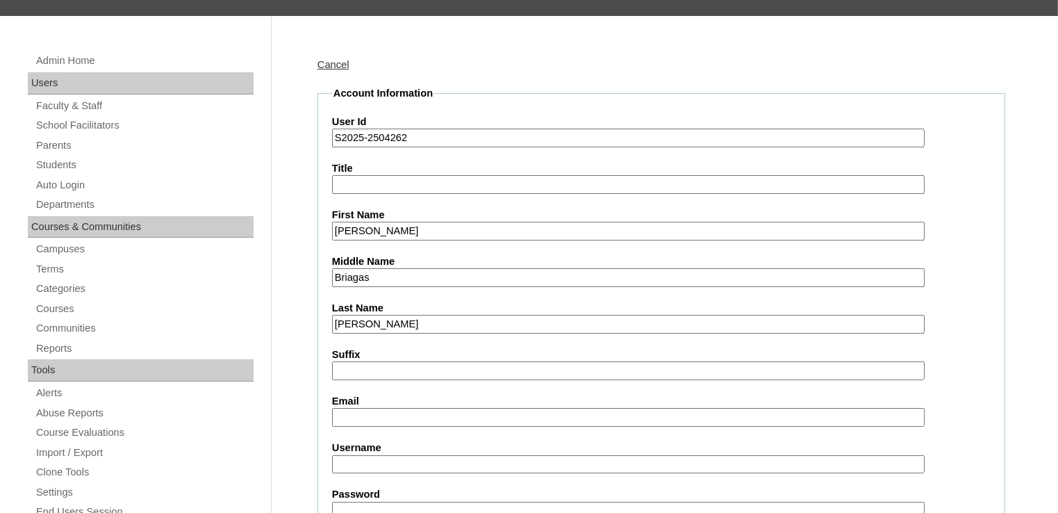
type input "Briagas"
click at [478, 420] on input "Email" at bounding box center [628, 417] width 593 height 19
paste input "joscelle_15@yahoo.com"
type input "joscelle_15@yahoo.com"
click at [443, 329] on input "Landicho" at bounding box center [628, 324] width 593 height 19
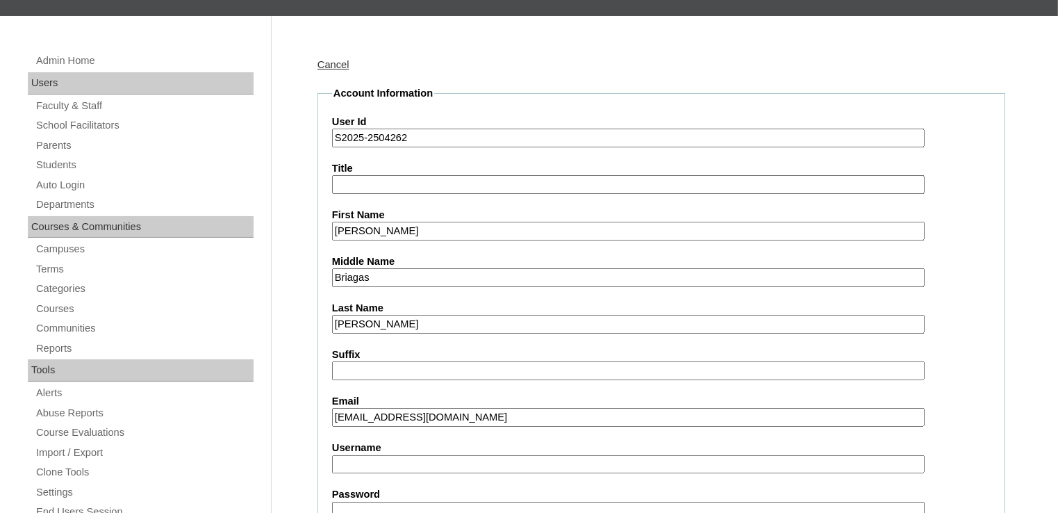
click at [355, 463] on input "Username" at bounding box center [628, 464] width 593 height 19
paste input "amyahcla.landicho"
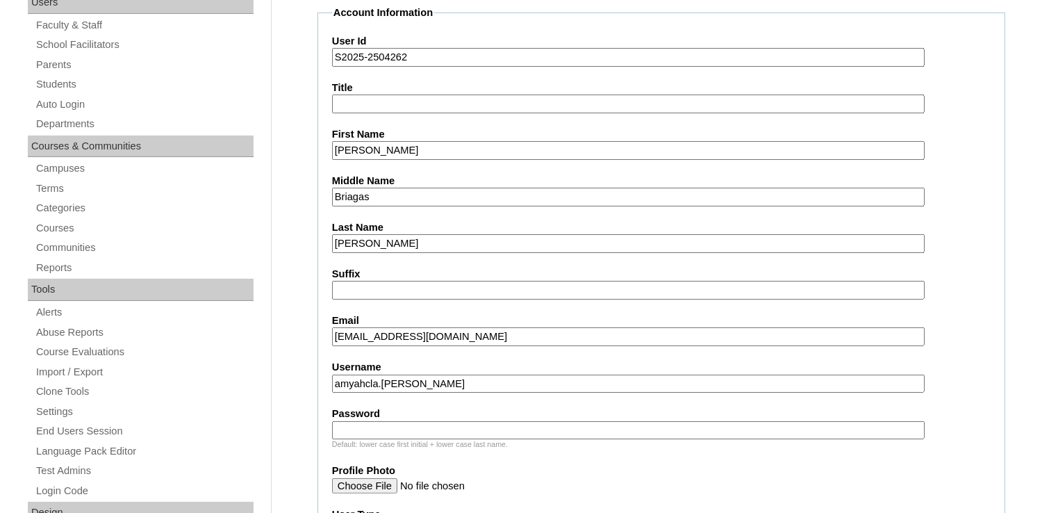
scroll to position [225, 0]
type input "amyahcla.landicho"
click at [431, 422] on input "Password" at bounding box center [628, 429] width 593 height 19
type input "DLOS2025"
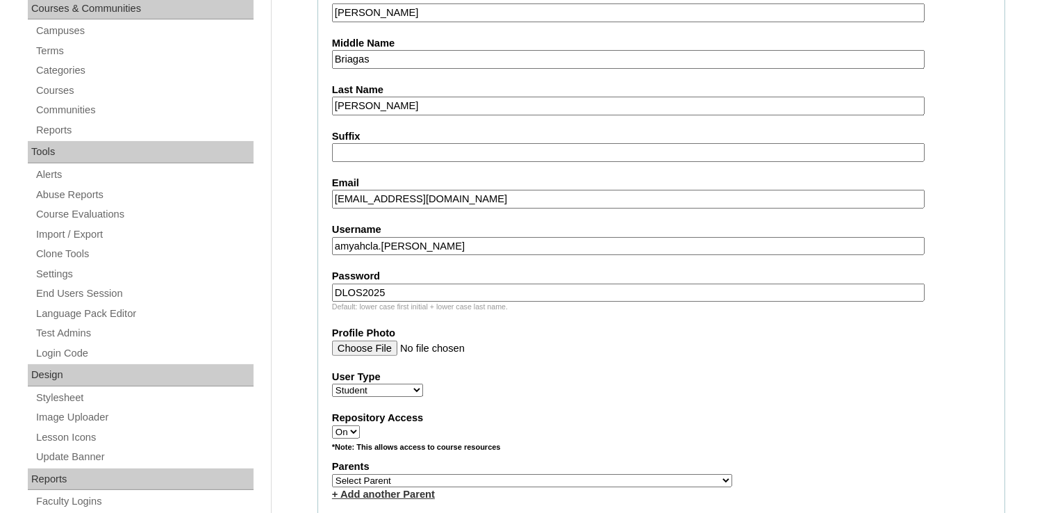
scroll to position [361, 0]
drag, startPoint x: 536, startPoint y: 397, endPoint x: 546, endPoint y: 337, distance: 61.2
click at [546, 337] on fieldset "Account Information User Id S2025-2504262 Title First Name Amyah Claire Middle …" at bounding box center [661, 429] width 688 height 1123
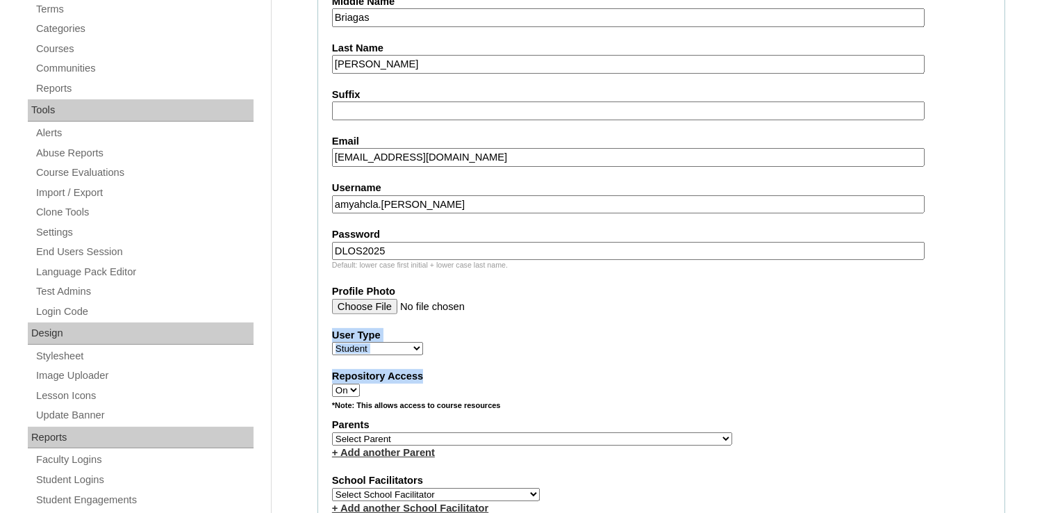
click at [471, 432] on select "Select Parent , , , , , , , , , , , , , , , , , , , , , , , , , , , , , , , , ,…" at bounding box center [532, 438] width 400 height 13
select select "40782"
click at [332, 432] on select "Select Parent , , , , , , , , , , , , , , , , , , , , , , , , , , , , , , , , ,…" at bounding box center [532, 438] width 400 height 13
click at [598, 379] on div "Repository Access On Off" at bounding box center [661, 383] width 658 height 28
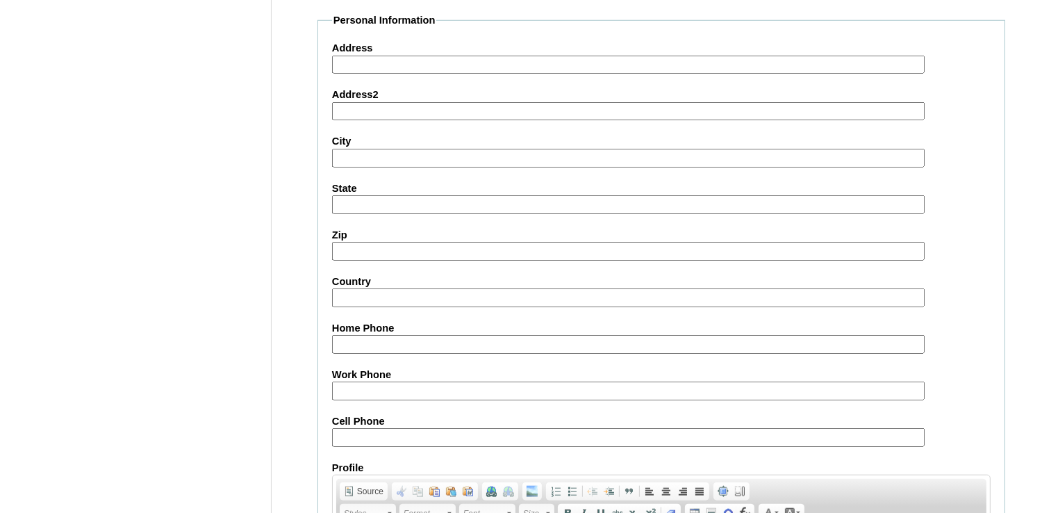
scroll to position [1586, 0]
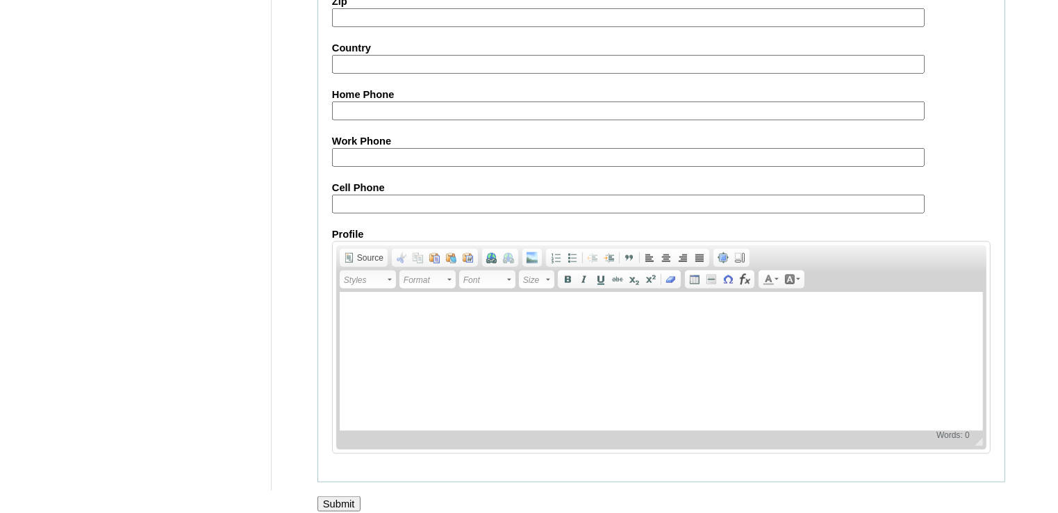
click at [342, 496] on input "Submit" at bounding box center [338, 503] width 43 height 15
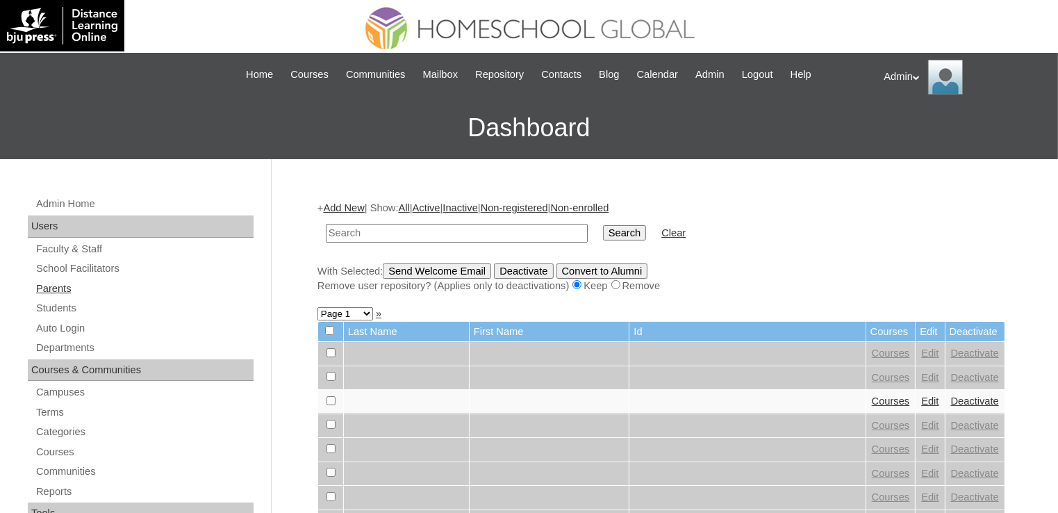
click at [65, 286] on link "Parents" at bounding box center [144, 288] width 219 height 17
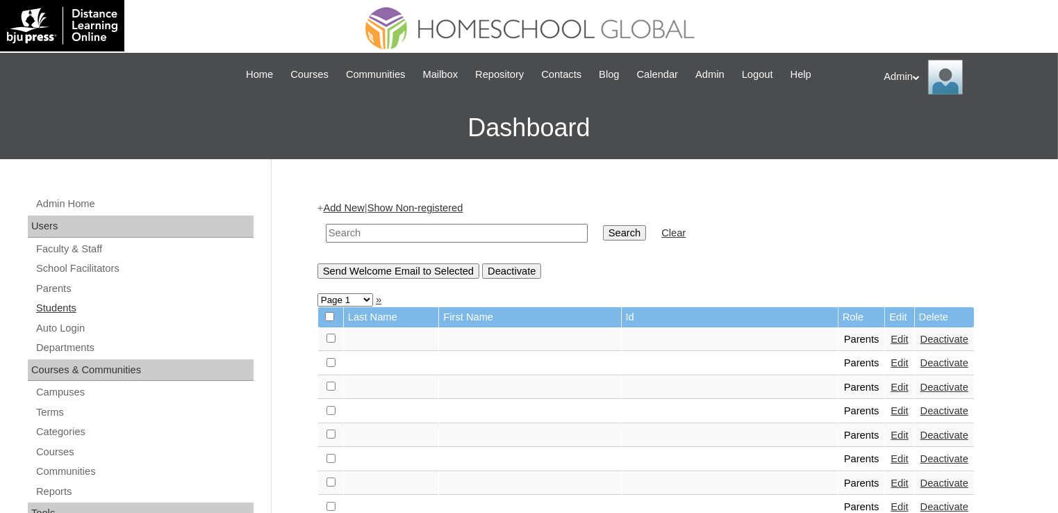
click at [67, 309] on link "Students" at bounding box center [144, 307] width 219 height 17
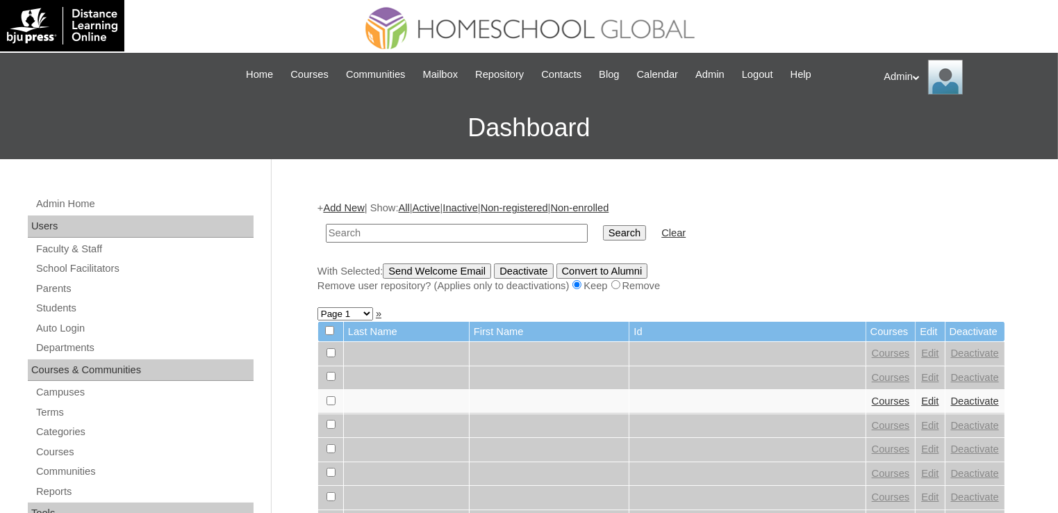
click at [420, 233] on input "text" at bounding box center [457, 233] width 262 height 19
type input "[PERSON_NAME]"
click at [603, 232] on input "Search" at bounding box center [624, 232] width 43 height 15
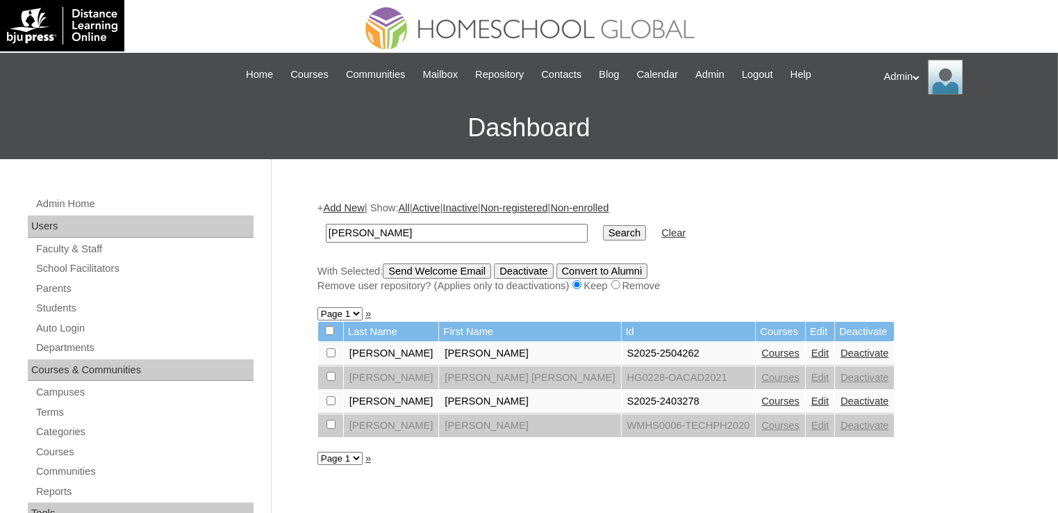
click at [761, 351] on link "Courses" at bounding box center [780, 352] width 38 height 11
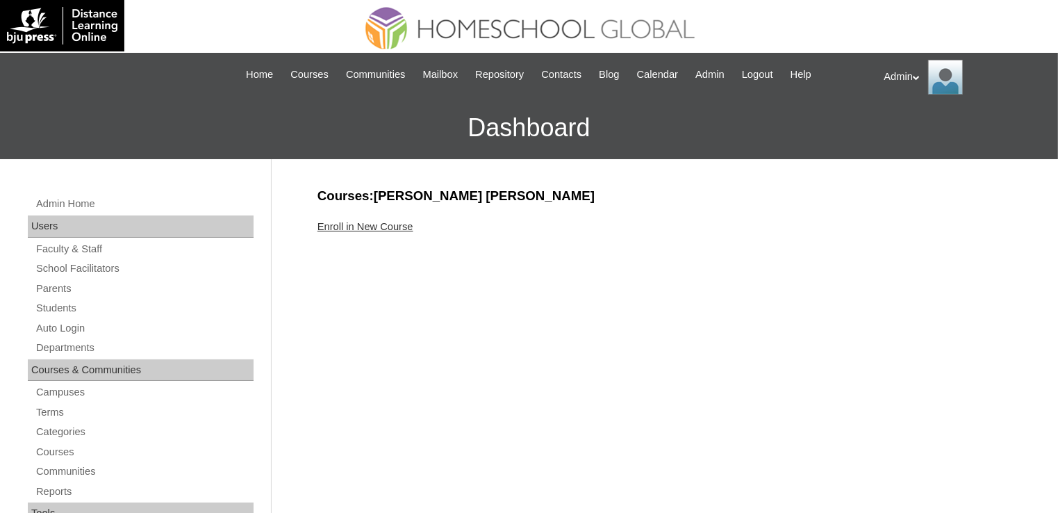
click at [388, 226] on link "Enroll in New Course" at bounding box center [365, 226] width 96 height 11
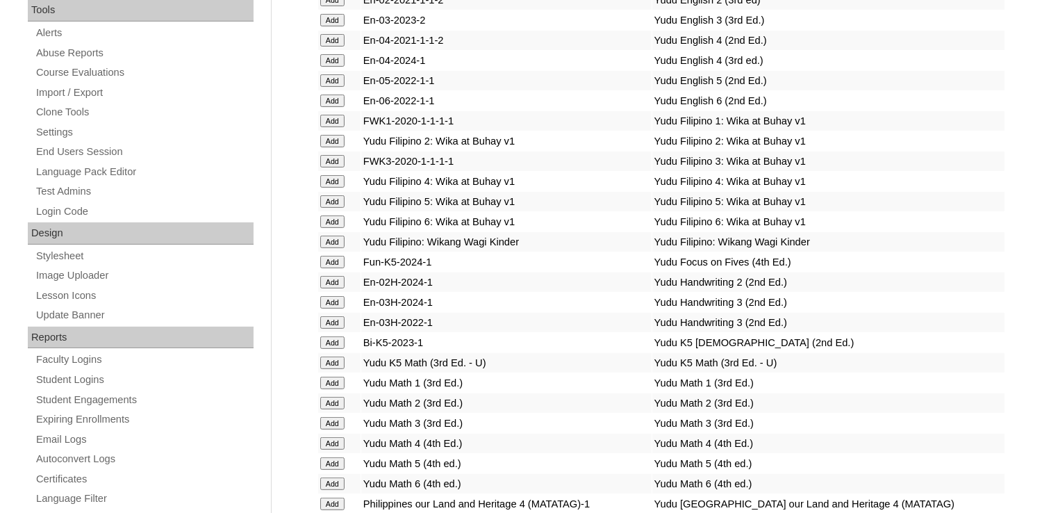
scroll to position [5108, 0]
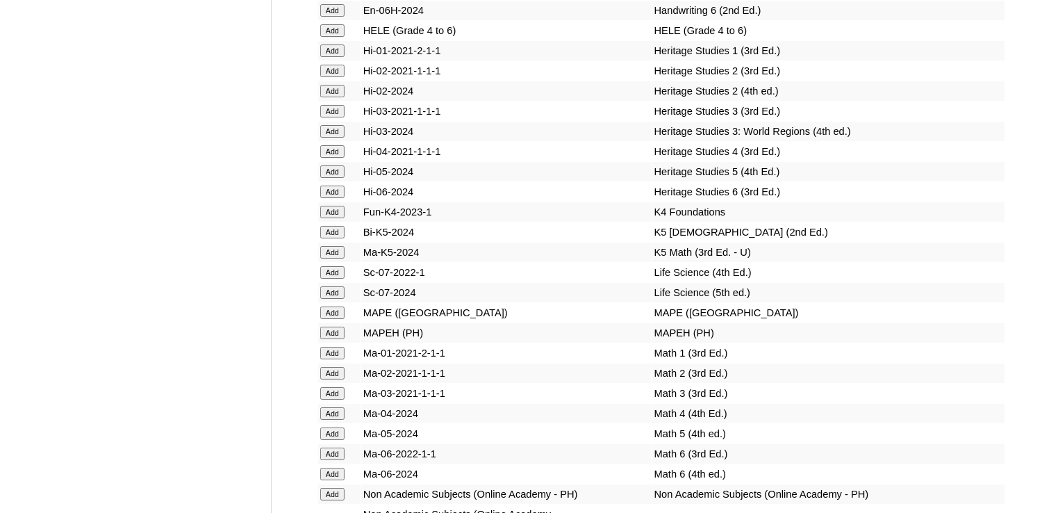
click at [328, 238] on input "Add" at bounding box center [332, 232] width 24 height 13
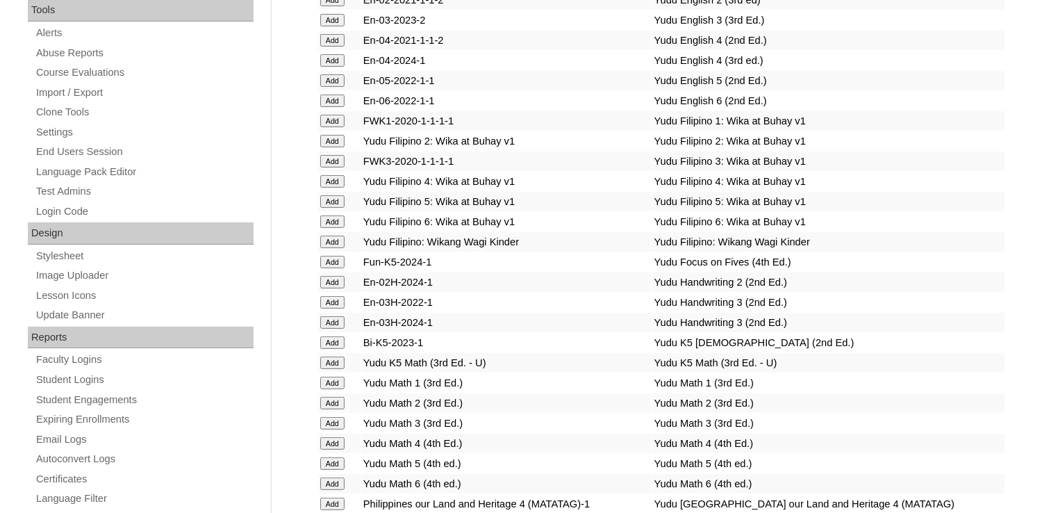
scroll to position [5128, 0]
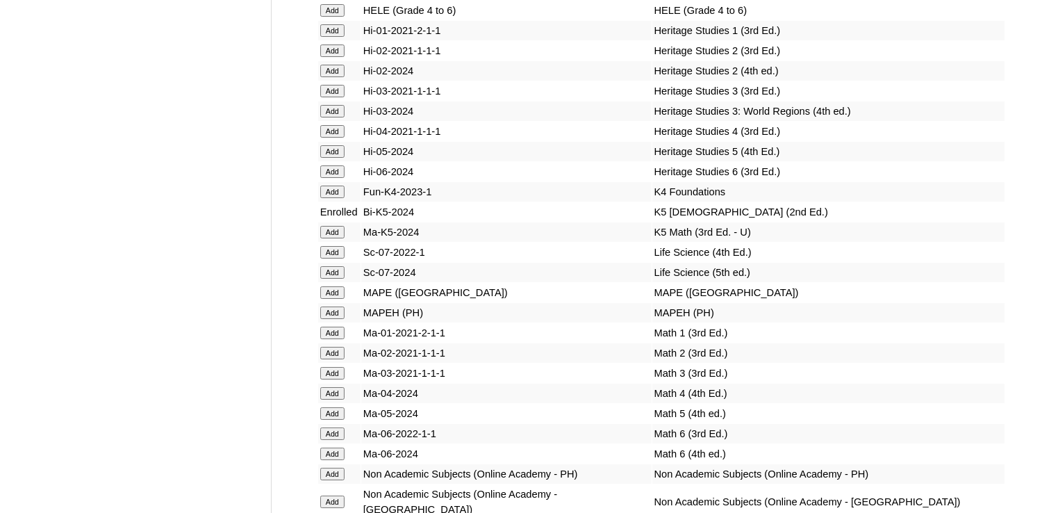
click at [329, 238] on input "Add" at bounding box center [332, 232] width 24 height 13
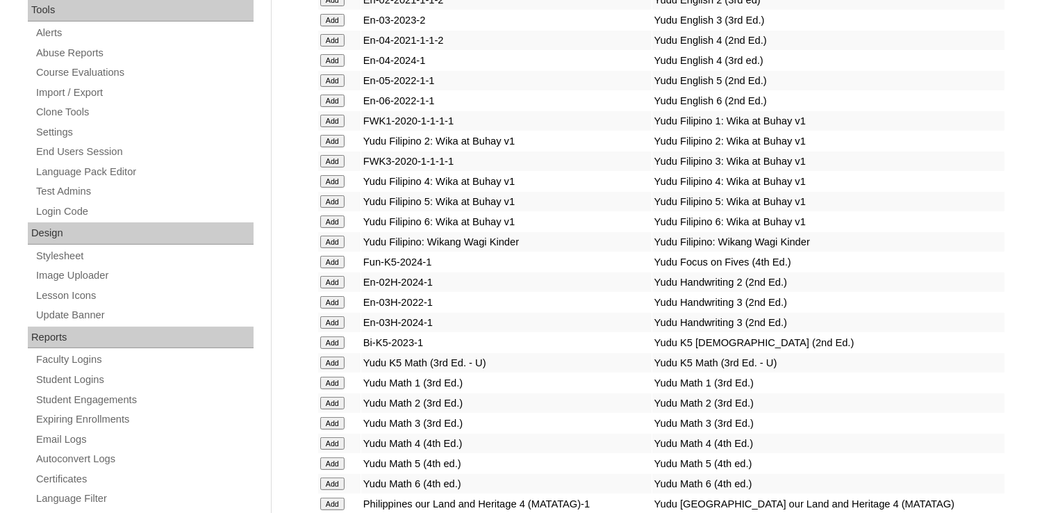
scroll to position [4728, 0]
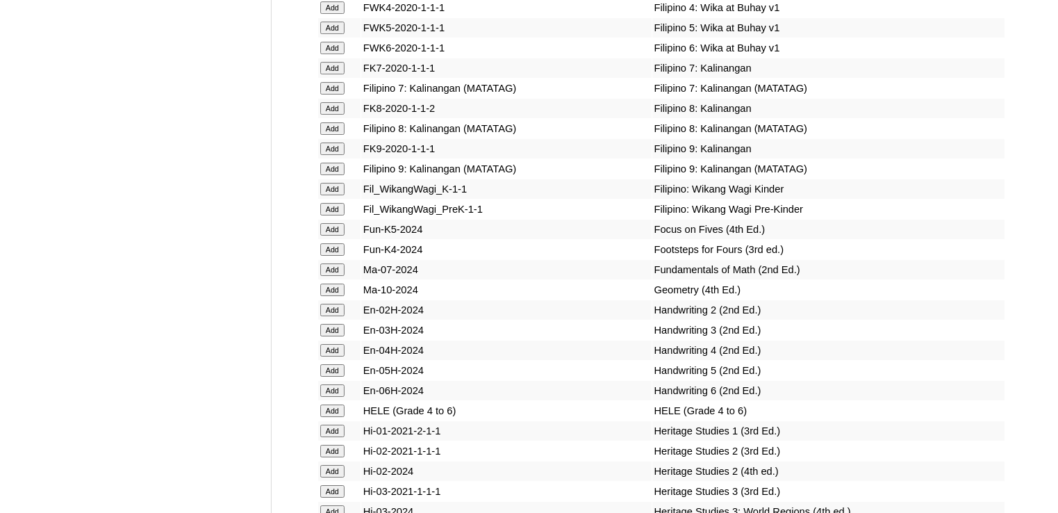
click at [333, 235] on input "Add" at bounding box center [332, 229] width 24 height 13
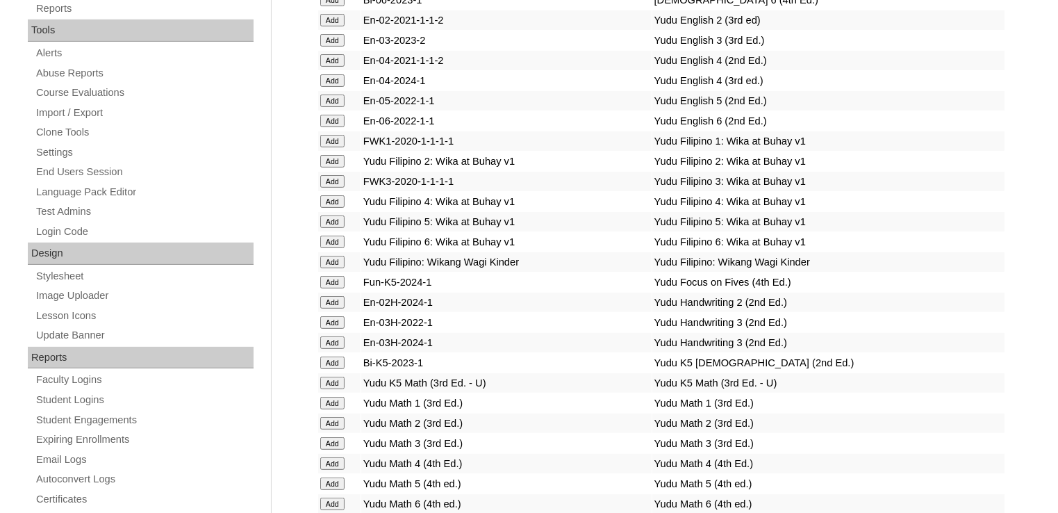
scroll to position [4688, 0]
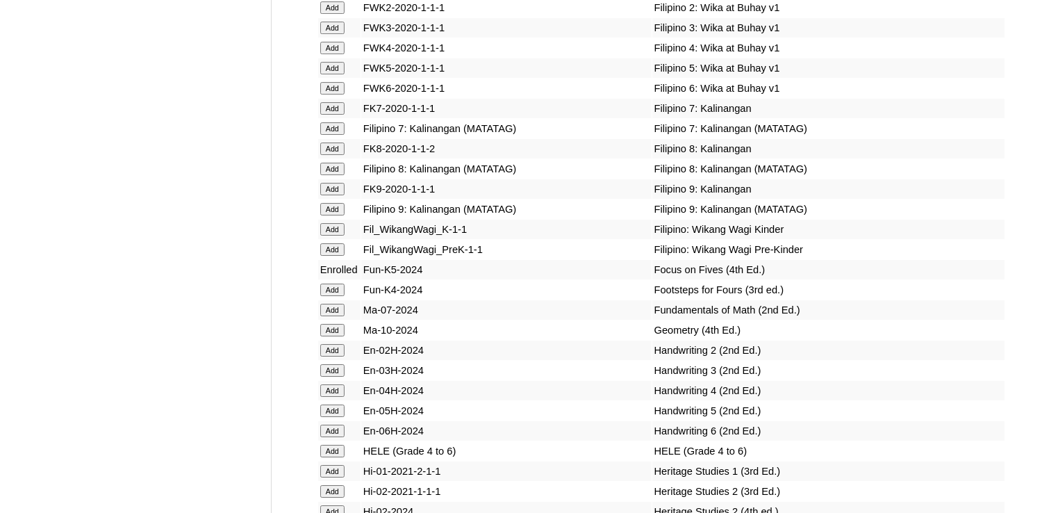
click at [342, 235] on input "Add" at bounding box center [332, 229] width 24 height 13
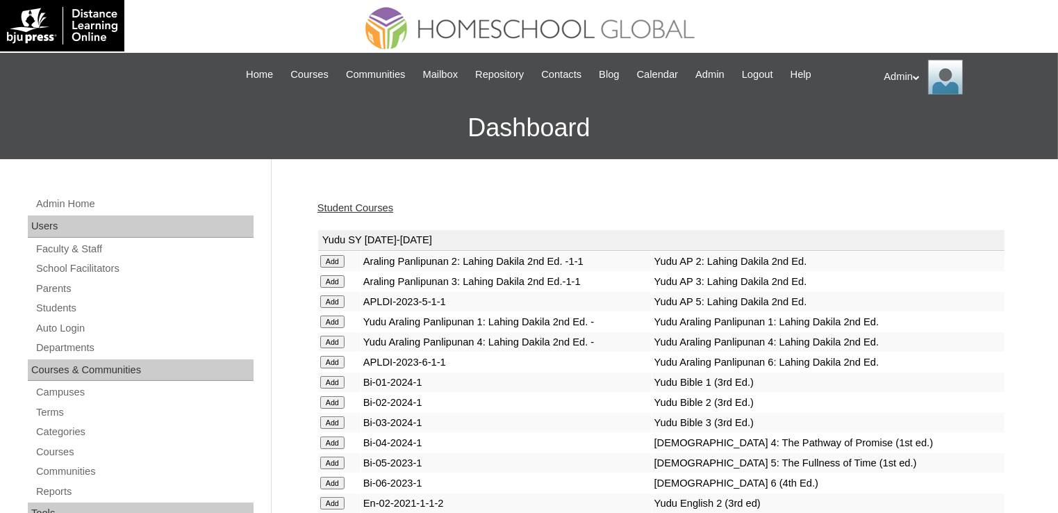
click at [378, 212] on link "Student Courses" at bounding box center [355, 207] width 76 height 11
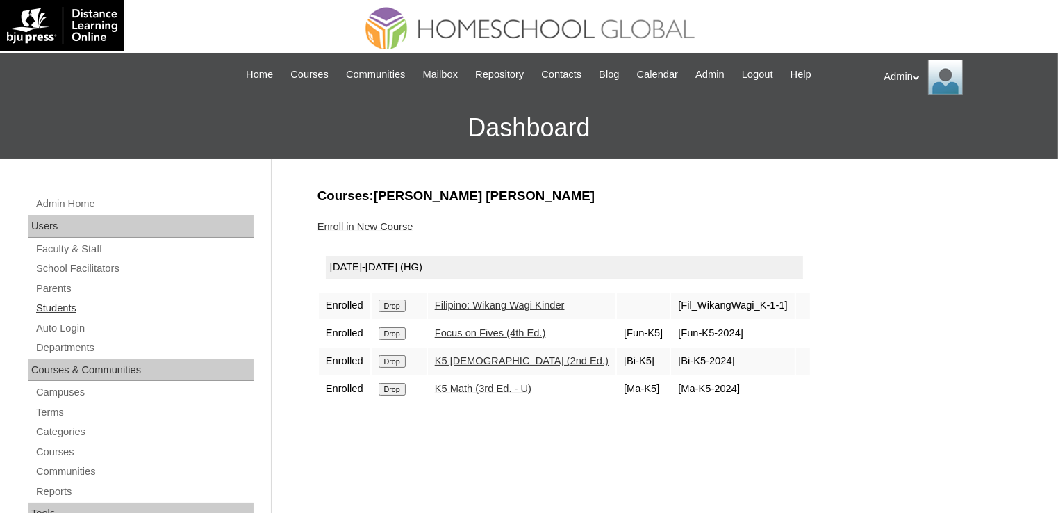
click at [66, 306] on link "Students" at bounding box center [144, 307] width 219 height 17
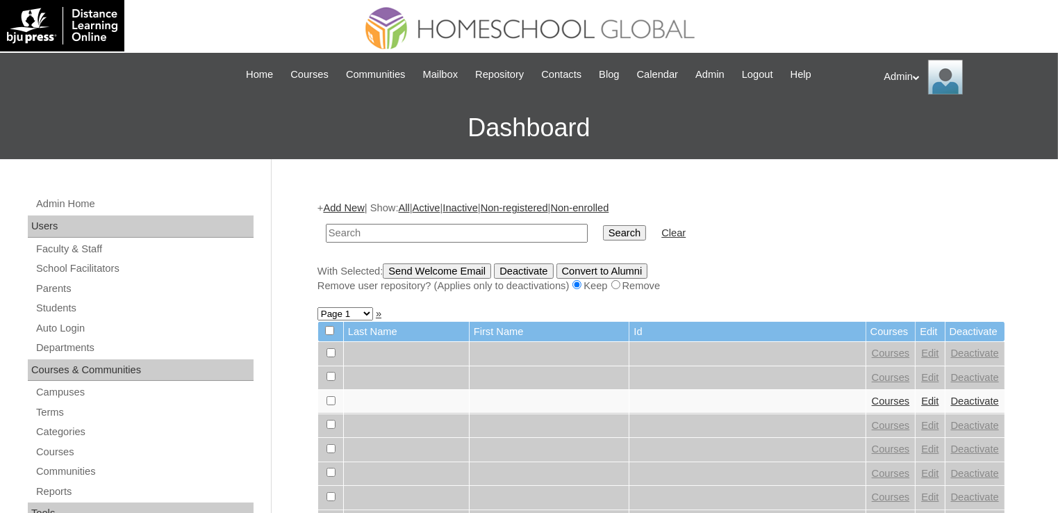
click at [342, 206] on link "Add New" at bounding box center [343, 207] width 41 height 11
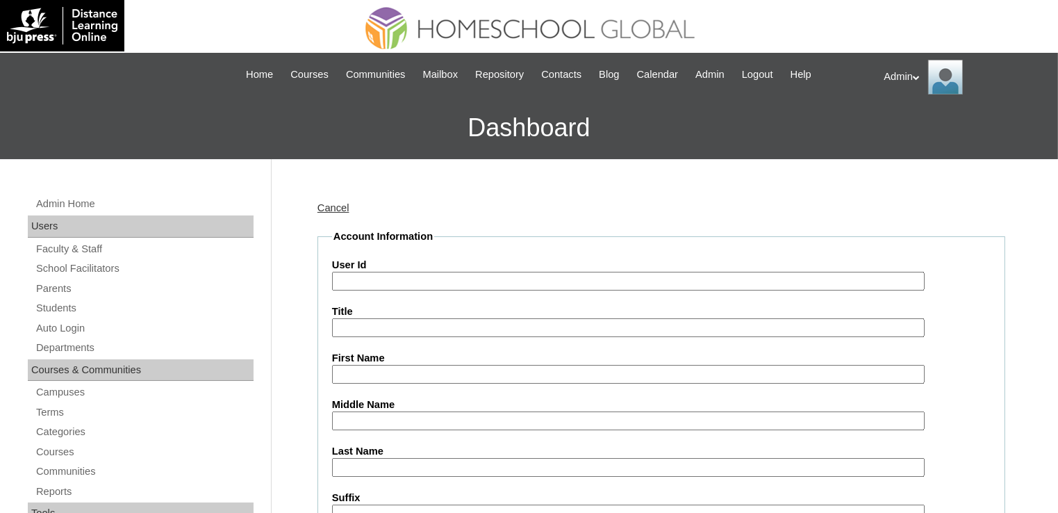
click at [367, 281] on input "User Id" at bounding box center [628, 281] width 593 height 19
paste input "S2025-2504425"
type input "S2025-2504425"
click at [381, 376] on input "First Name" at bounding box center [628, 374] width 593 height 19
paste input "Margaret Jayne Sarmiento"
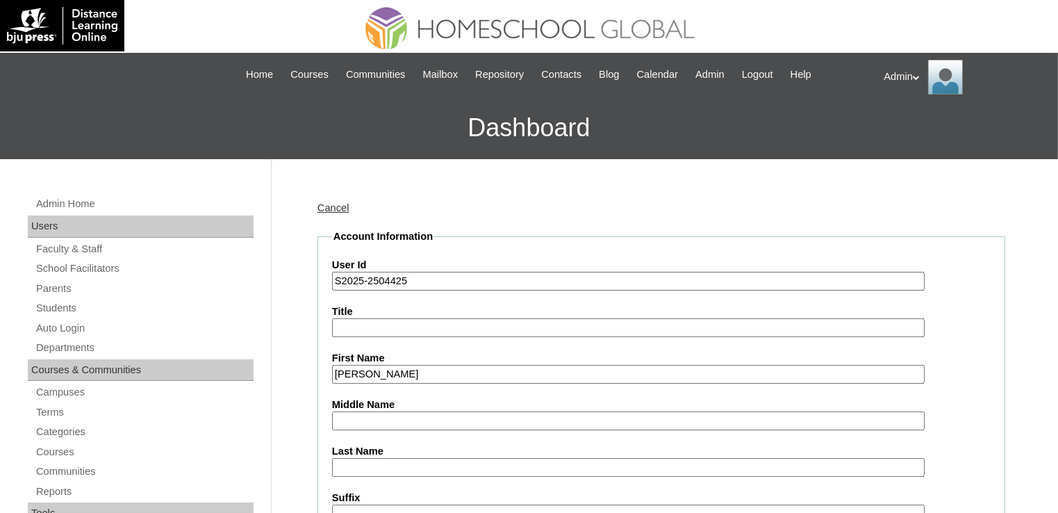
drag, startPoint x: 482, startPoint y: 372, endPoint x: 417, endPoint y: 373, distance: 65.3
click at [417, 373] on input "Margaret Jayne Sarmiento" at bounding box center [628, 374] width 593 height 19
type input "Margaret Jayne"
click at [357, 465] on input "Last Name" at bounding box center [628, 467] width 593 height 19
paste input "Sarmiento"
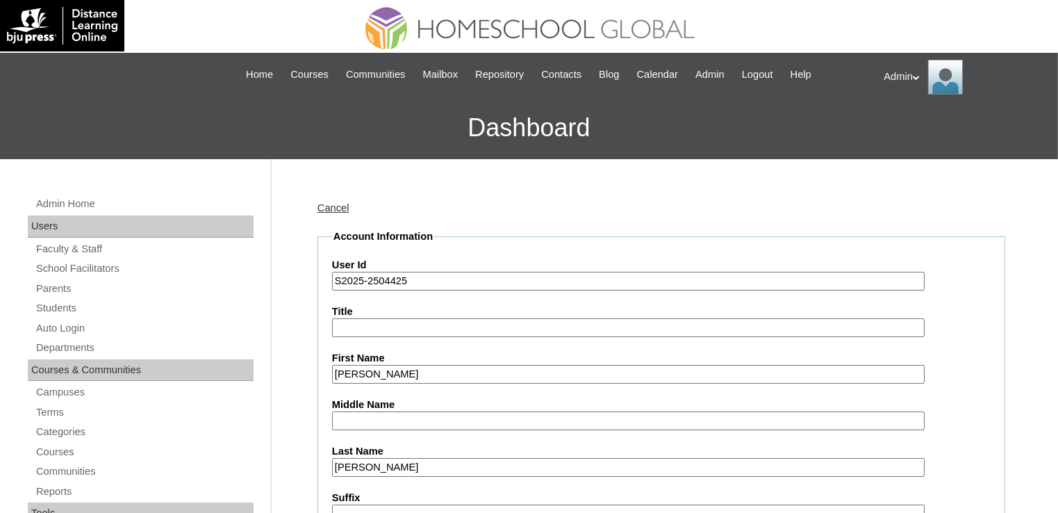
type input "[PERSON_NAME]"
click at [376, 420] on input "Middle Name" at bounding box center [628, 420] width 593 height 19
paste input "Apatan"
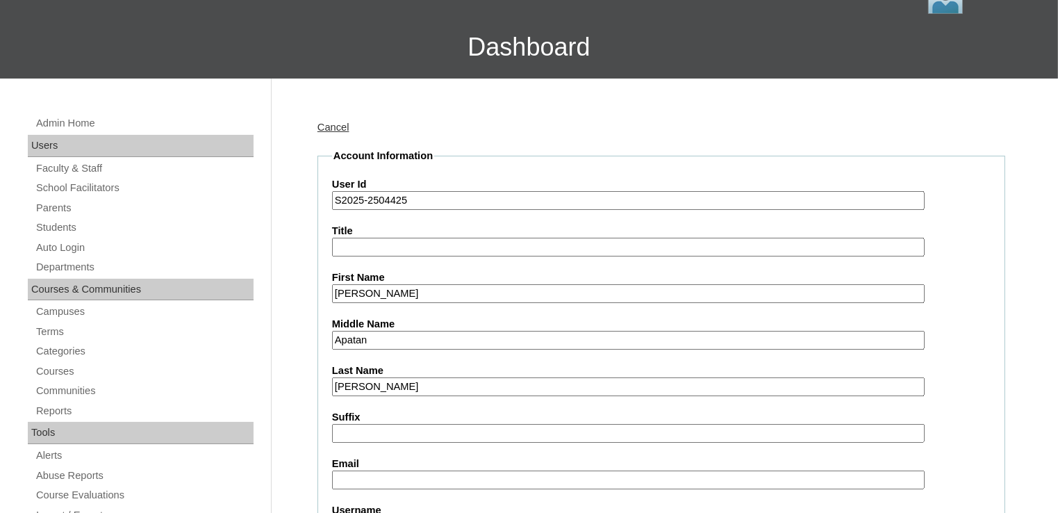
scroll to position [82, 0]
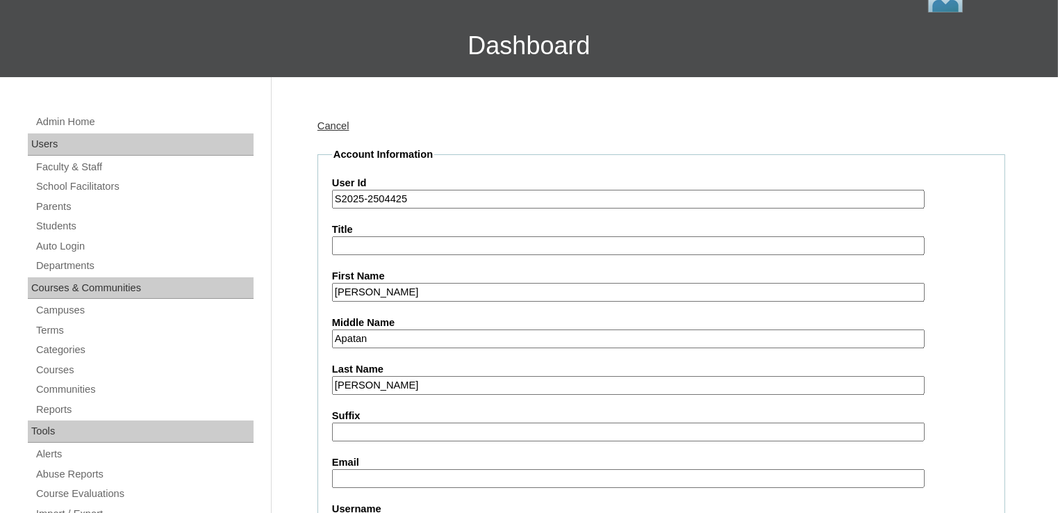
type input "Apatan"
click at [386, 478] on input "Email" at bounding box center [628, 478] width 593 height 19
paste input "meljen.sarmiento@yahoo.com"
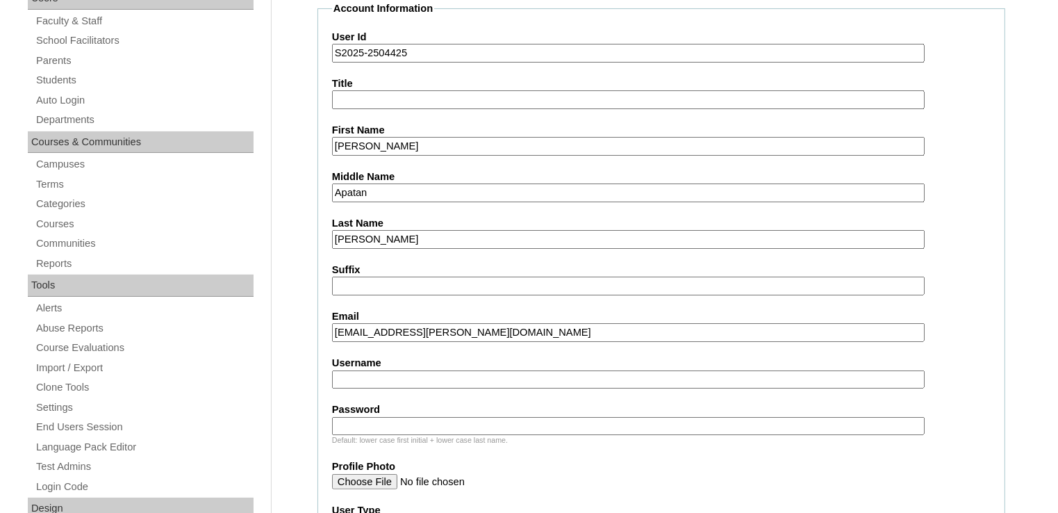
scroll to position [230, 0]
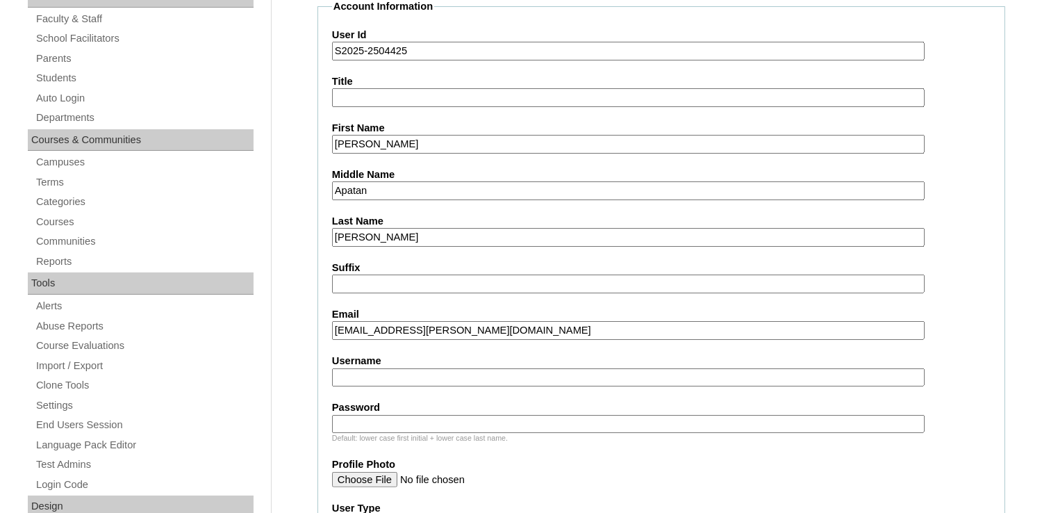
type input "meljen.sarmiento@yahoo.com"
click at [411, 370] on input "Username" at bounding box center [628, 377] width 593 height 19
paste input "margaretjay.sarmiento"
type input "margaretjay.sarmiento"
click at [352, 433] on div "Default: lower case first initial + lower case last name." at bounding box center [661, 438] width 658 height 10
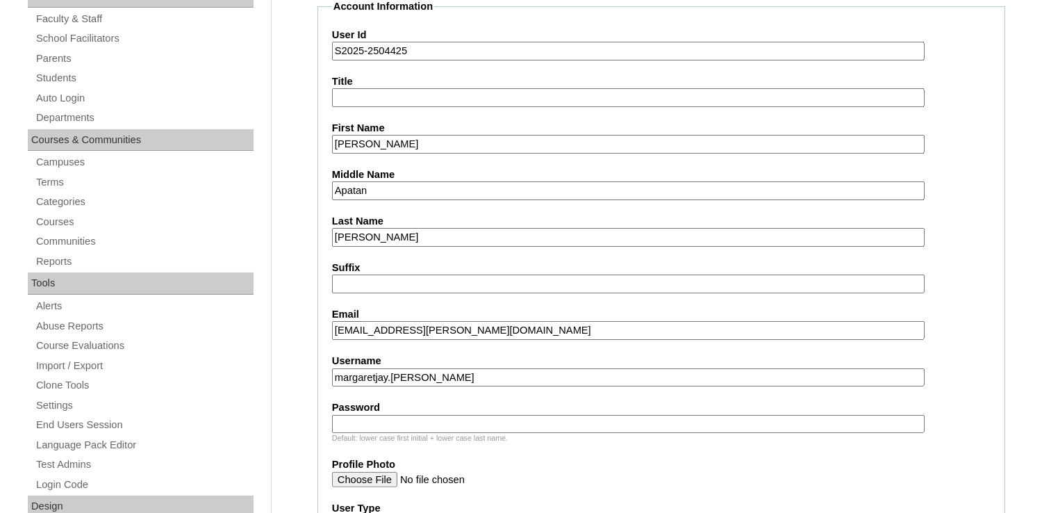
click at [352, 421] on input "Password" at bounding box center [628, 424] width 593 height 19
type input "DLOS2025"
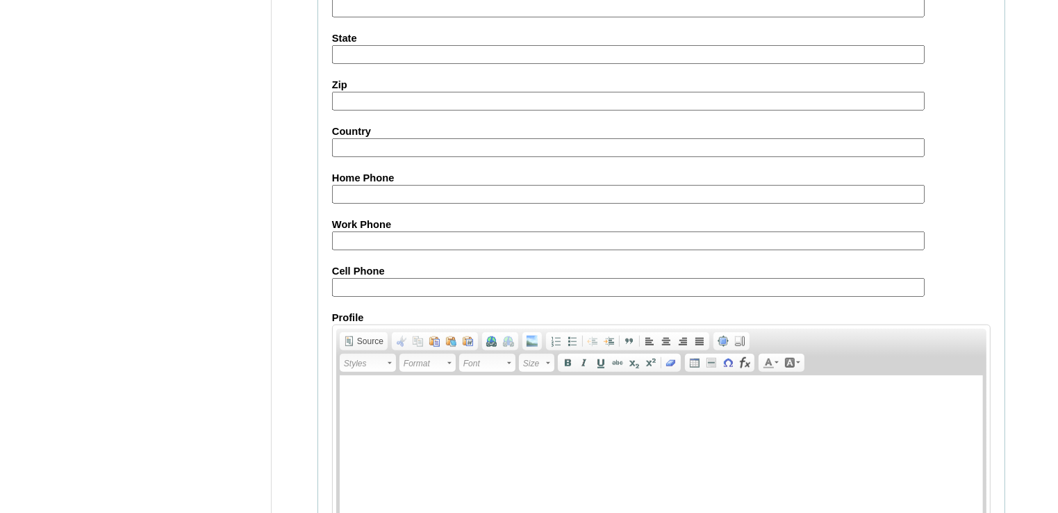
scroll to position [1586, 0]
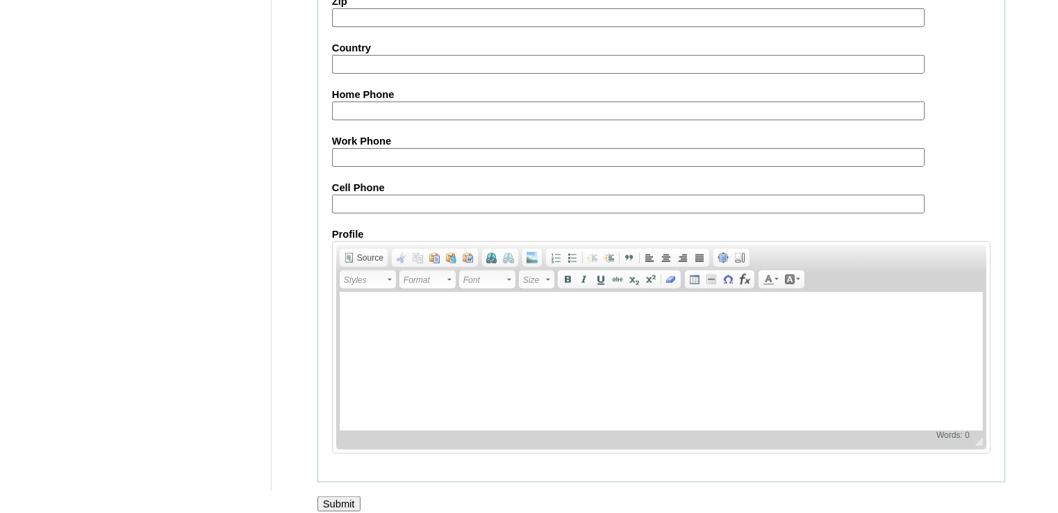
click at [341, 496] on input "Submit" at bounding box center [338, 503] width 43 height 15
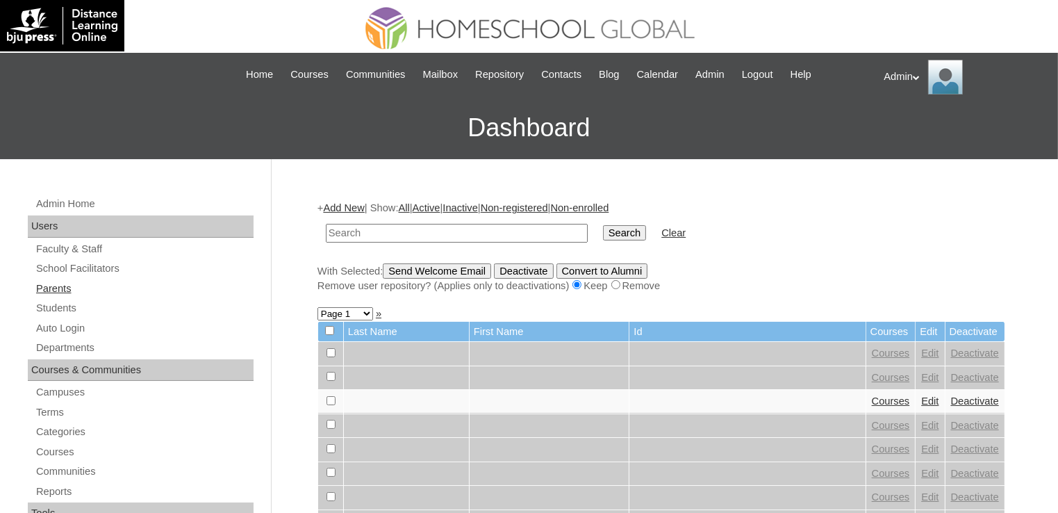
click at [51, 287] on link "Parents" at bounding box center [144, 288] width 219 height 17
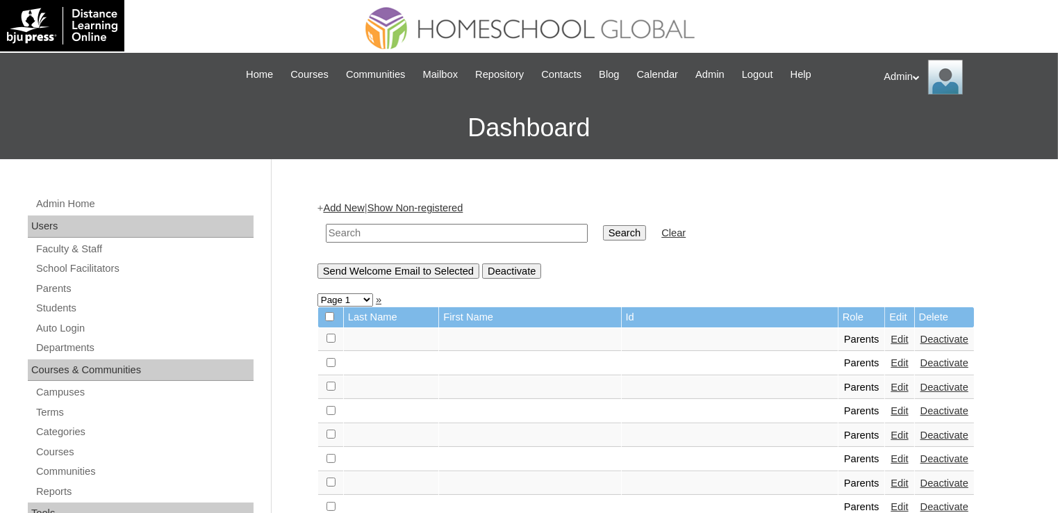
click at [361, 207] on link "Add New" at bounding box center [343, 207] width 41 height 11
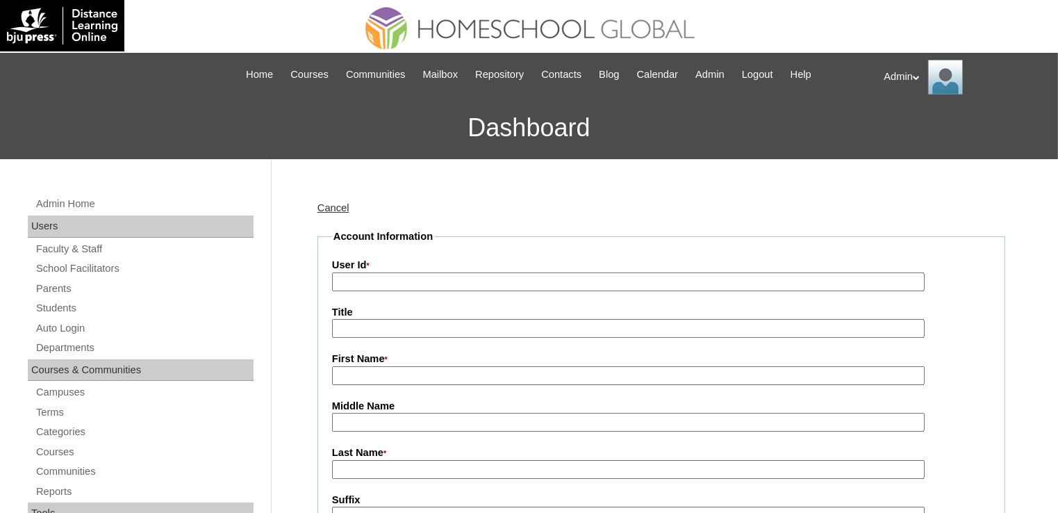
click at [379, 285] on input "User Id *" at bounding box center [628, 281] width 593 height 19
paste input "2025-2504425"
type input "2025-2504425"
click at [357, 326] on input "Title" at bounding box center [628, 328] width 593 height 19
click at [366, 375] on input "First Name *" at bounding box center [628, 375] width 593 height 19
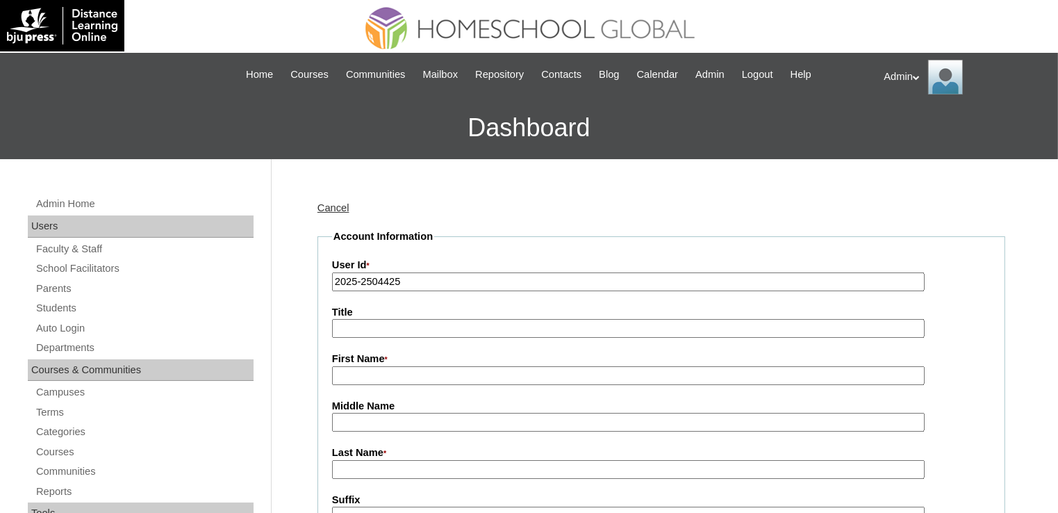
paste input "Meljen Apatan Sarmiento"
drag, startPoint x: 474, startPoint y: 373, endPoint x: 372, endPoint y: 376, distance: 102.8
click at [372, 376] on input "Meljen Apatan Sarmiento" at bounding box center [628, 375] width 593 height 19
type input "Meljen"
click at [341, 417] on input "Middle Name" at bounding box center [628, 422] width 593 height 19
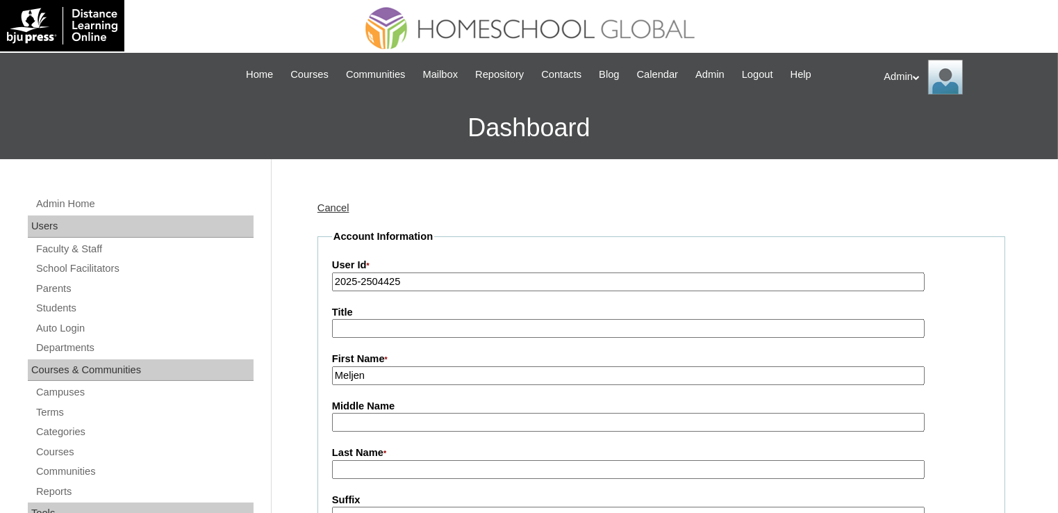
paste input "Apatan Sarmiento"
drag, startPoint x: 442, startPoint y: 421, endPoint x: 377, endPoint y: 426, distance: 64.8
click at [377, 426] on input "Apatan Sarmiento" at bounding box center [628, 422] width 593 height 19
type input "Apatan"
click at [363, 463] on input "Last Name *" at bounding box center [628, 469] width 593 height 19
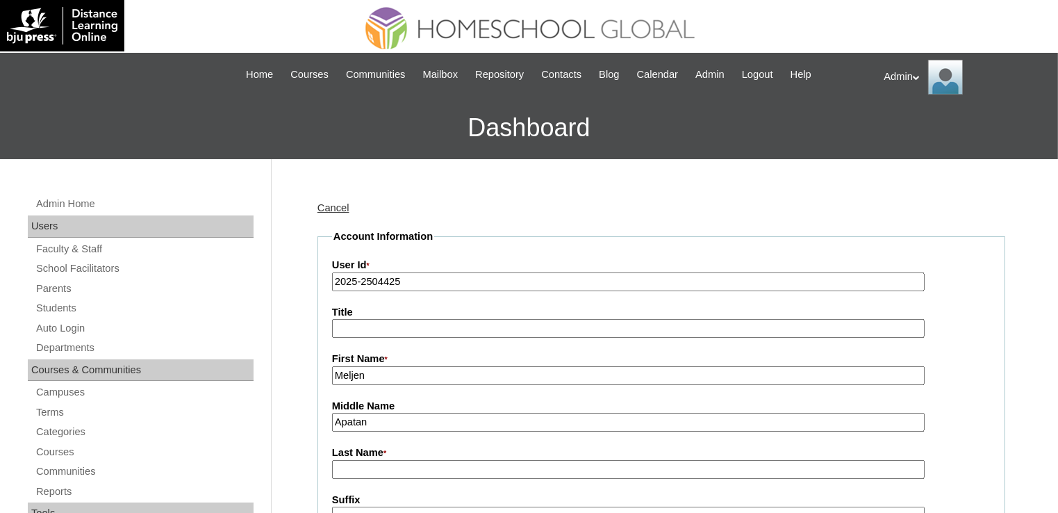
paste input "[PERSON_NAME]"
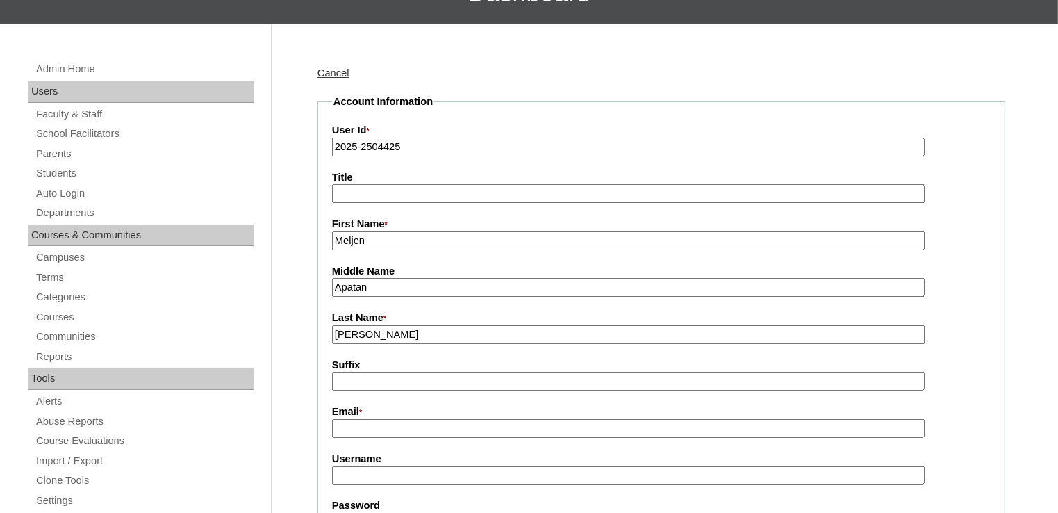
scroll to position [188, 0]
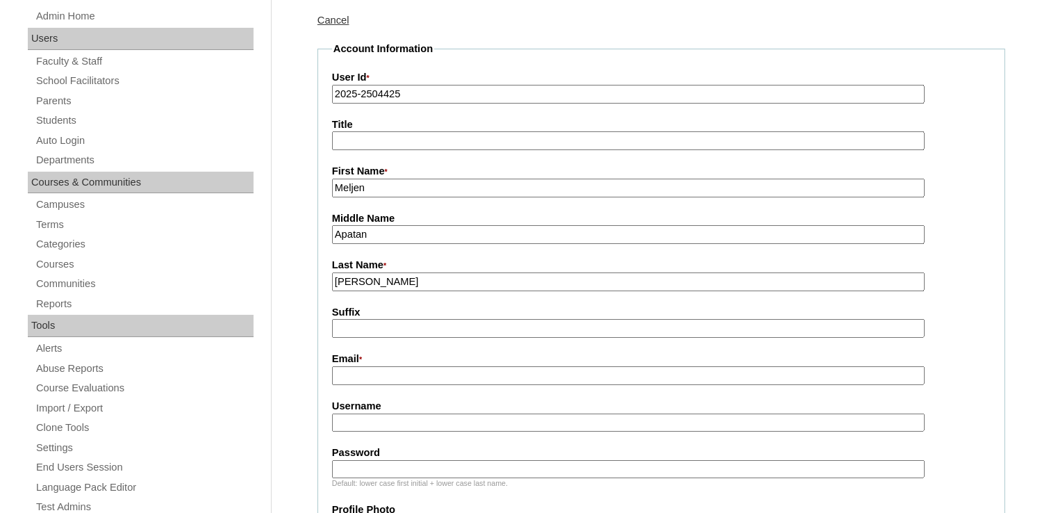
type input "[PERSON_NAME]"
click at [426, 375] on input "Email *" at bounding box center [628, 375] width 593 height 19
paste input "meljen.sarmiento@yahoo.com"
type input "meljen.sarmiento@yahoo.com"
click at [373, 424] on input "Username" at bounding box center [628, 422] width 593 height 19
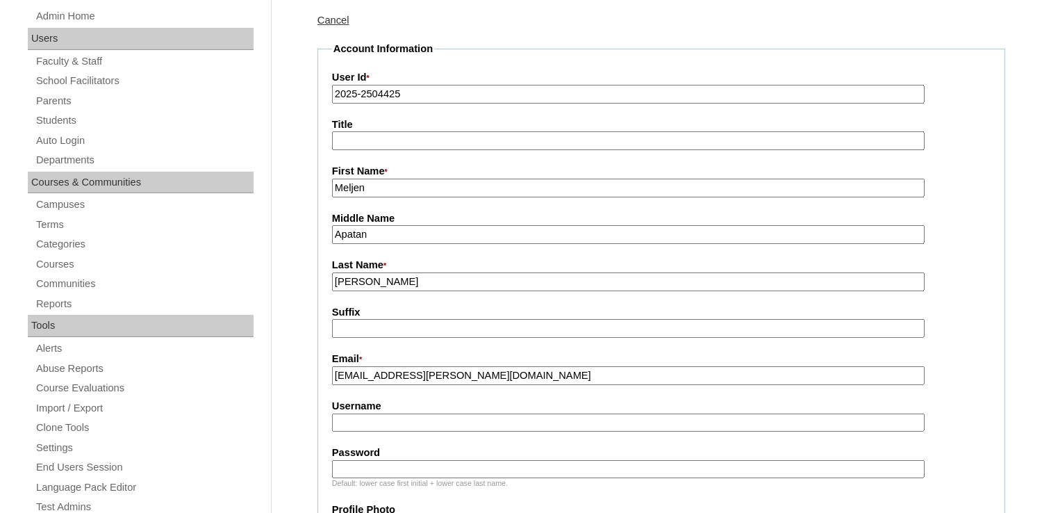
paste input "meljenapa.sarmiento"
type input "meljenapa.sarmiento"
click at [433, 465] on input "Password" at bounding box center [628, 469] width 593 height 19
type input "DLOF2025"
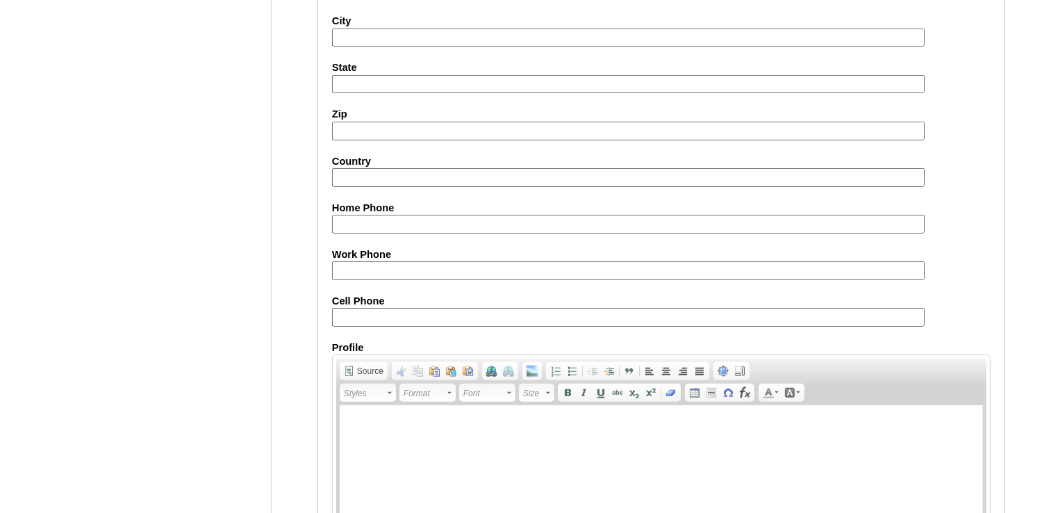
scroll to position [1350, 0]
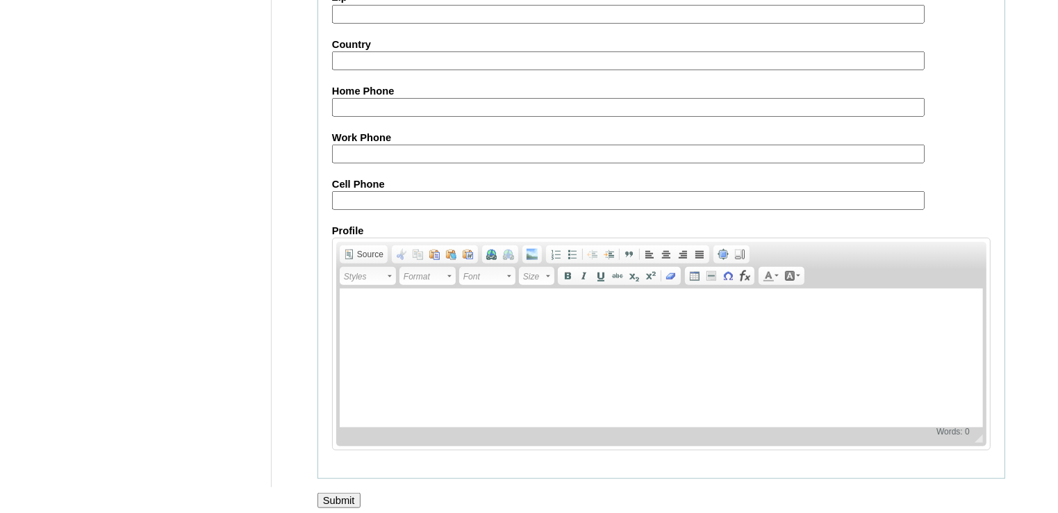
click at [349, 492] on input "Submit" at bounding box center [338, 499] width 43 height 15
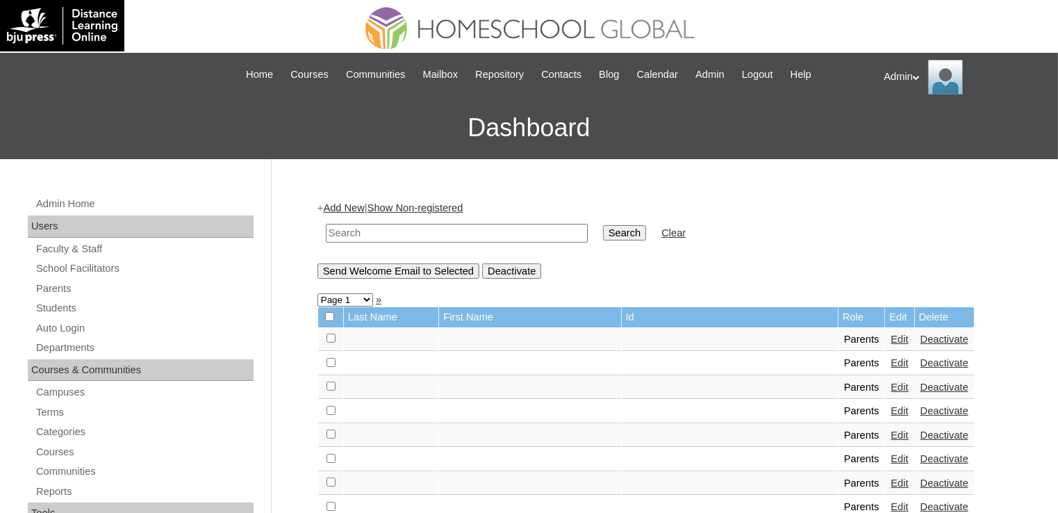
click at [398, 238] on input "text" at bounding box center [457, 233] width 262 height 19
type input "[PERSON_NAME]"
click at [603, 226] on input "Search" at bounding box center [624, 232] width 43 height 15
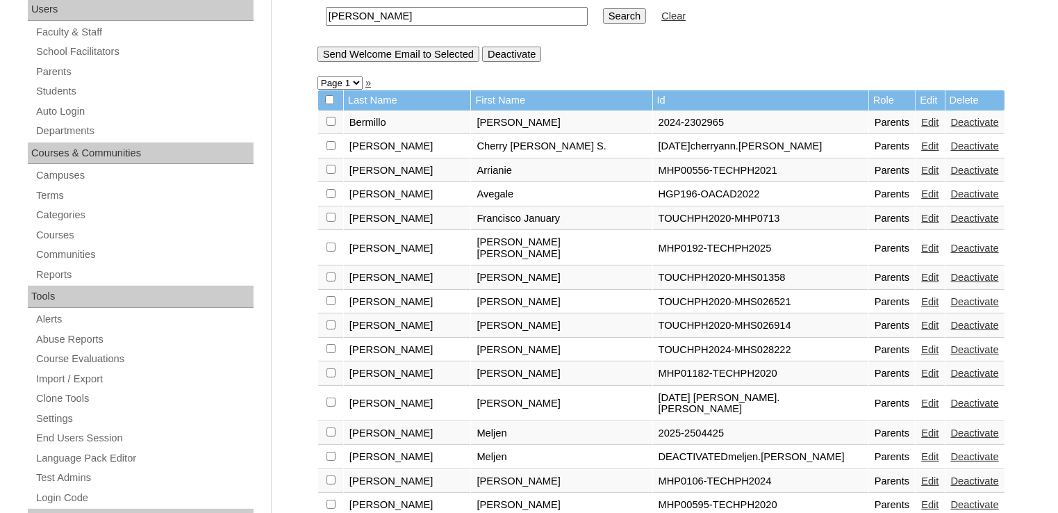
scroll to position [218, 0]
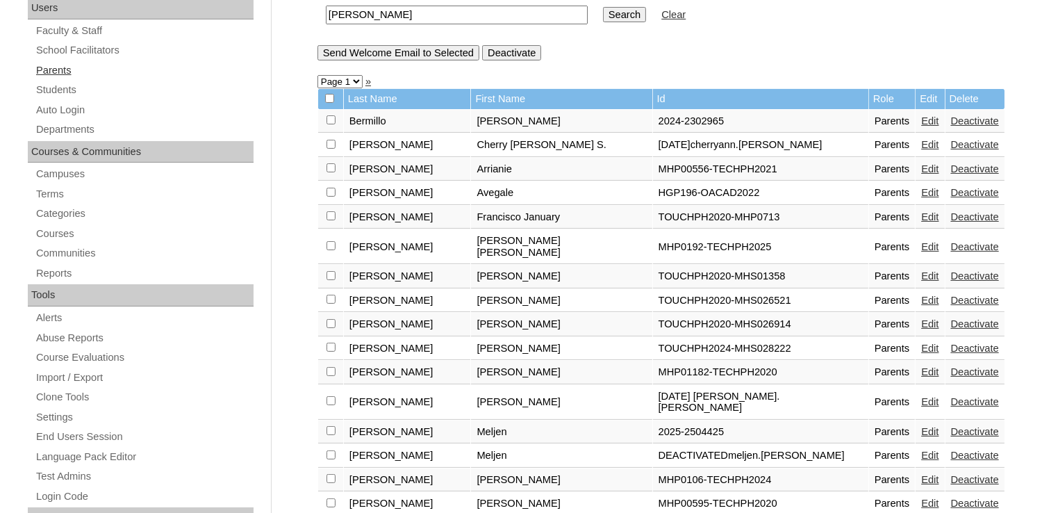
click at [63, 69] on link "Parents" at bounding box center [144, 70] width 219 height 17
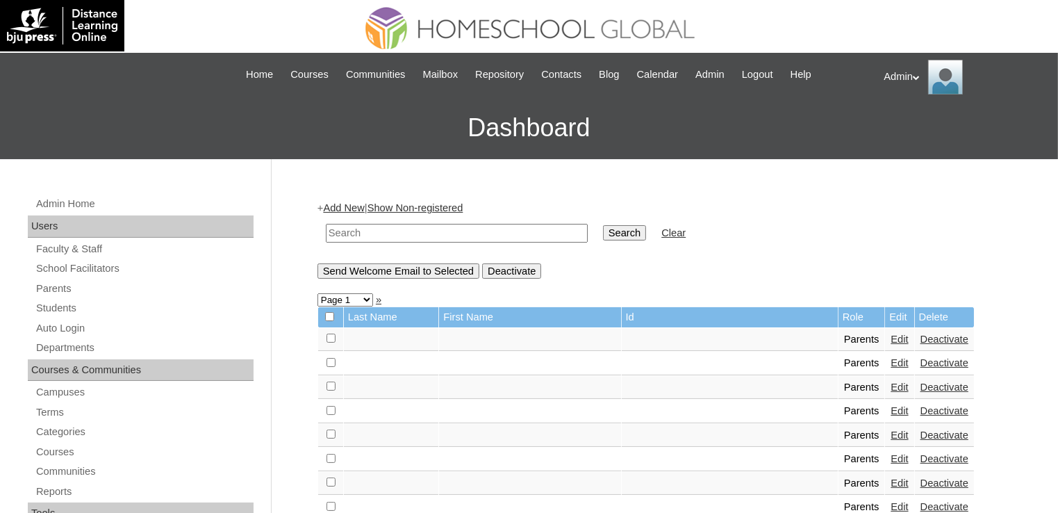
click at [376, 231] on input "text" at bounding box center [457, 233] width 262 height 19
type input "[PERSON_NAME]"
click at [603, 230] on input "Search" at bounding box center [624, 232] width 43 height 15
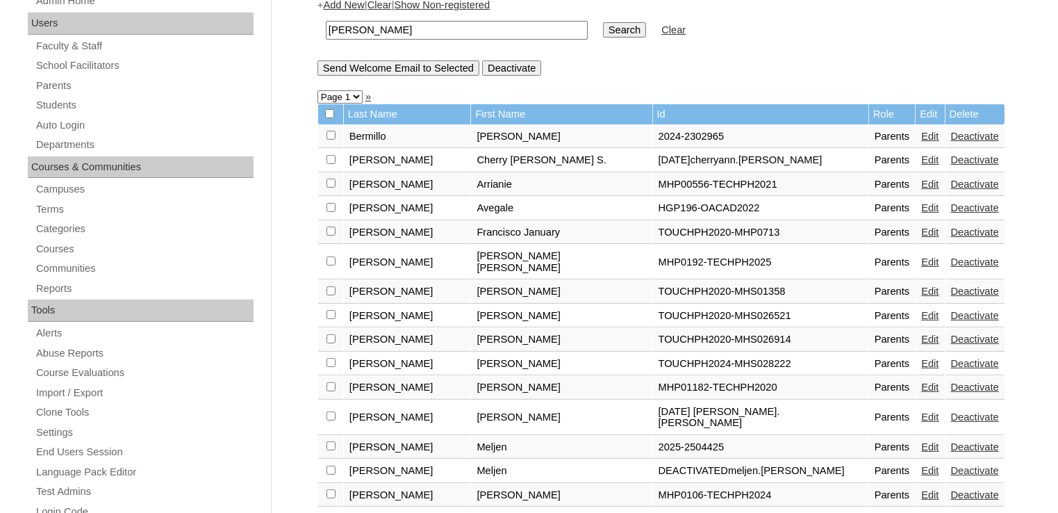
scroll to position [204, 0]
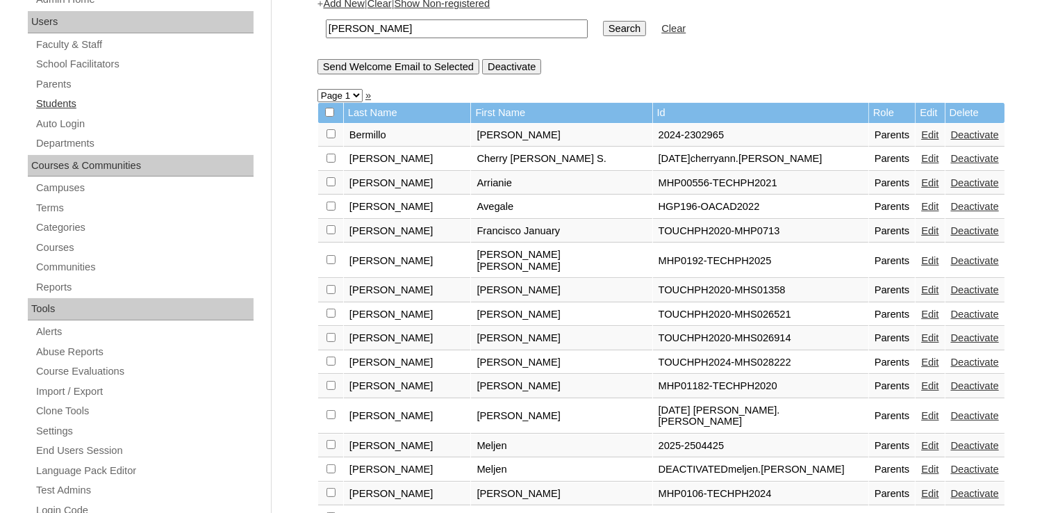
click at [57, 106] on link "Students" at bounding box center [144, 103] width 219 height 17
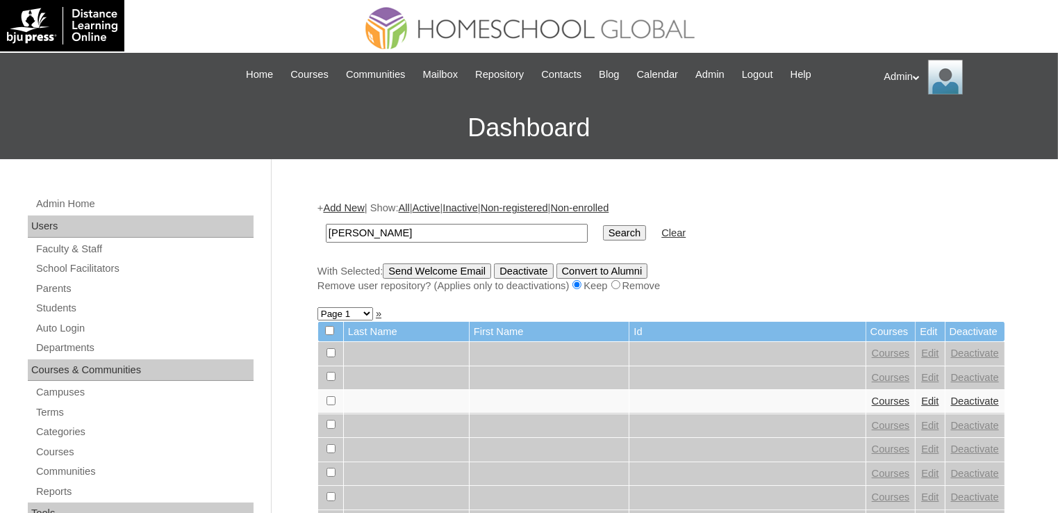
type input "[PERSON_NAME]"
click at [603, 237] on input "Search" at bounding box center [624, 232] width 43 height 15
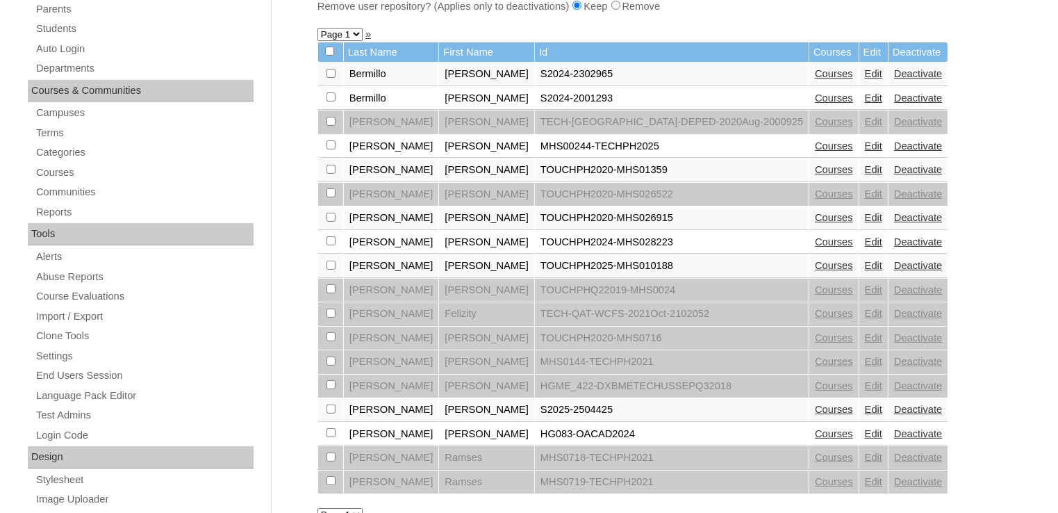
scroll to position [286, 0]
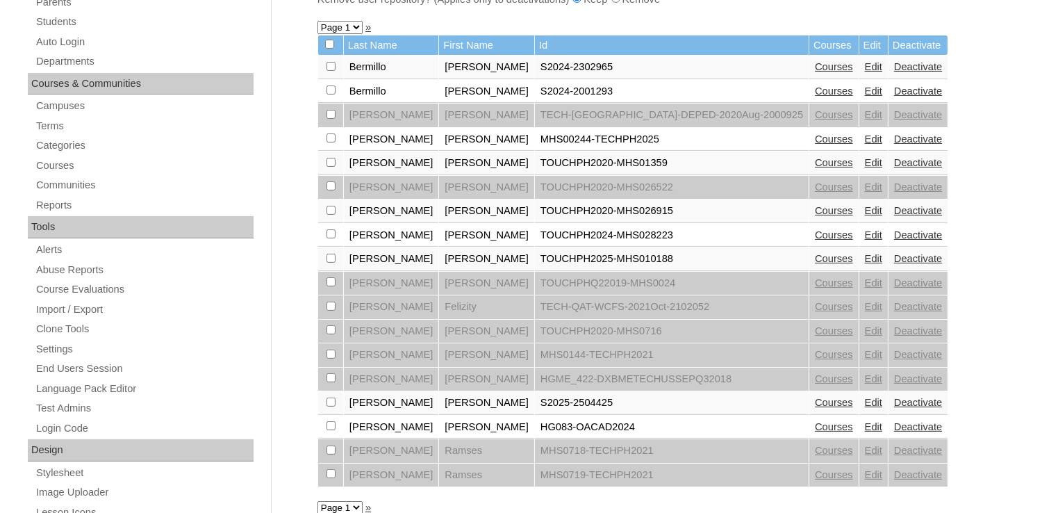
click at [865, 397] on link "Edit" at bounding box center [873, 402] width 17 height 11
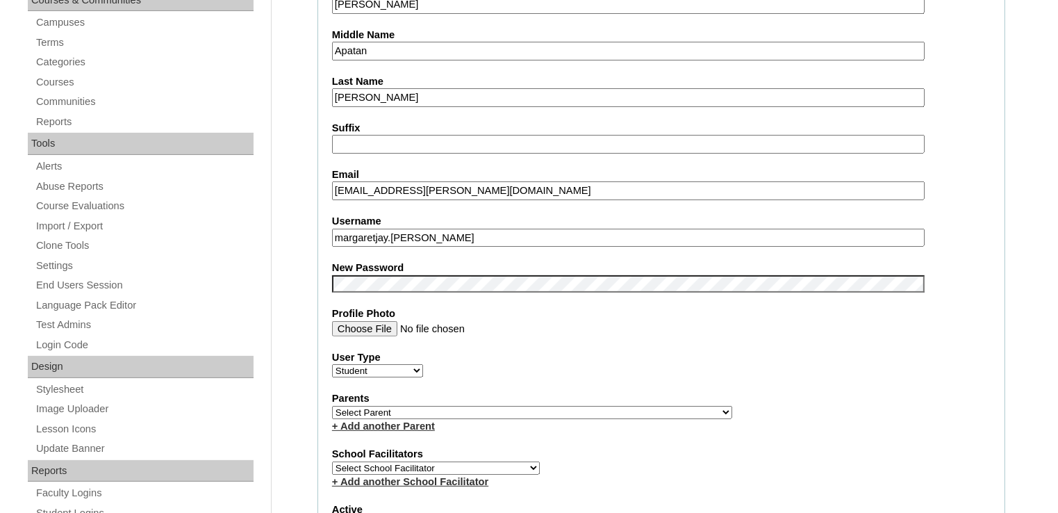
scroll to position [369, 0]
click at [433, 406] on select "Select Parent , , , , , , , , , , , , , , , , , , , , , , , , , , , , , , , , ,…" at bounding box center [532, 412] width 400 height 13
select select "44065"
click at [332, 406] on select "Select Parent , , , , , , , , , , , , , , , , , , , , , , , , , , , , , , , , ,…" at bounding box center [532, 412] width 400 height 13
click at [401, 421] on link "+ Add another Parent" at bounding box center [383, 426] width 103 height 11
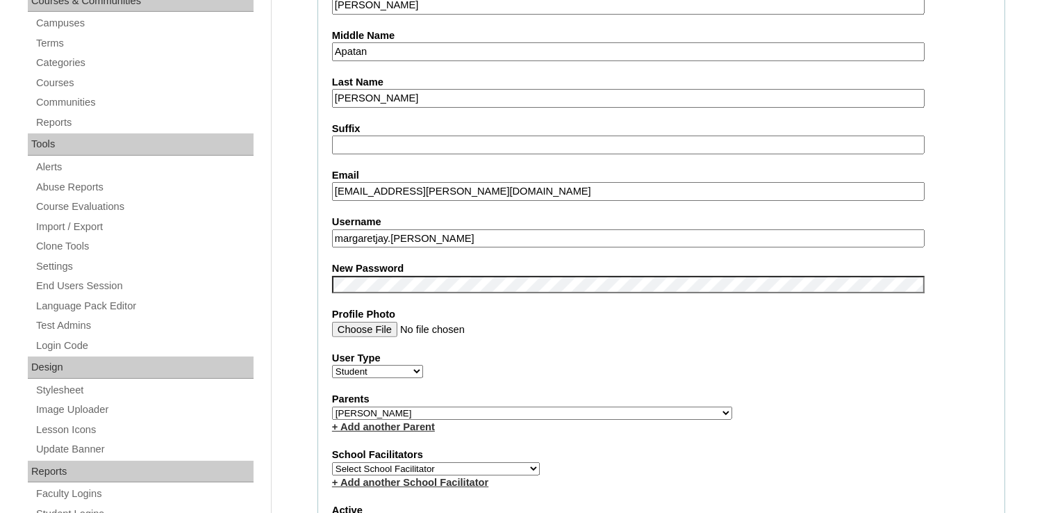
click at [429, 421] on link "+ Add another Parent" at bounding box center [383, 426] width 103 height 11
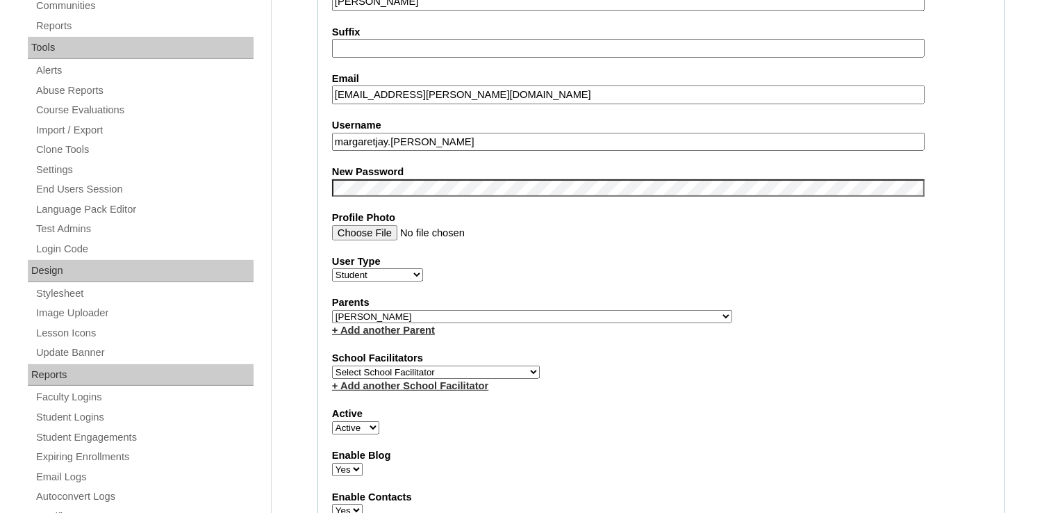
scroll to position [469, 0]
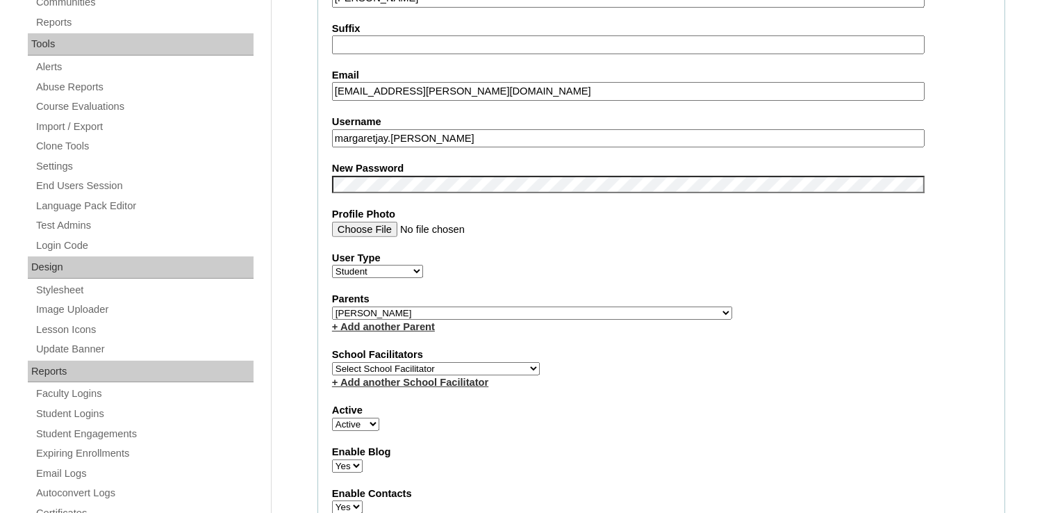
click at [331, 318] on fieldset "Account Information User Id S2025-2504425 Title First Name Margaret Jayne Middl…" at bounding box center [661, 316] width 688 height 1112
click at [336, 321] on link "+ Add another Parent" at bounding box center [383, 326] width 103 height 11
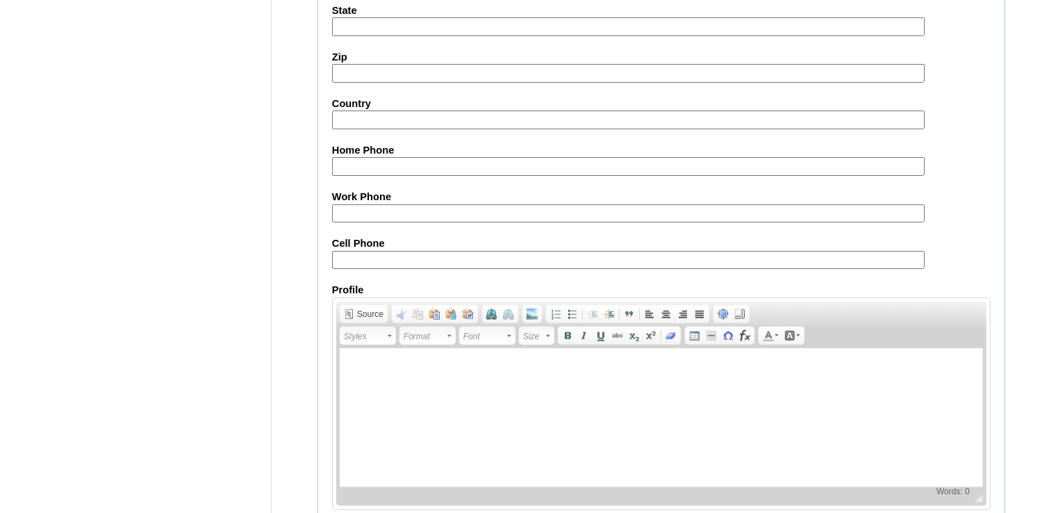
scroll to position [1575, 0]
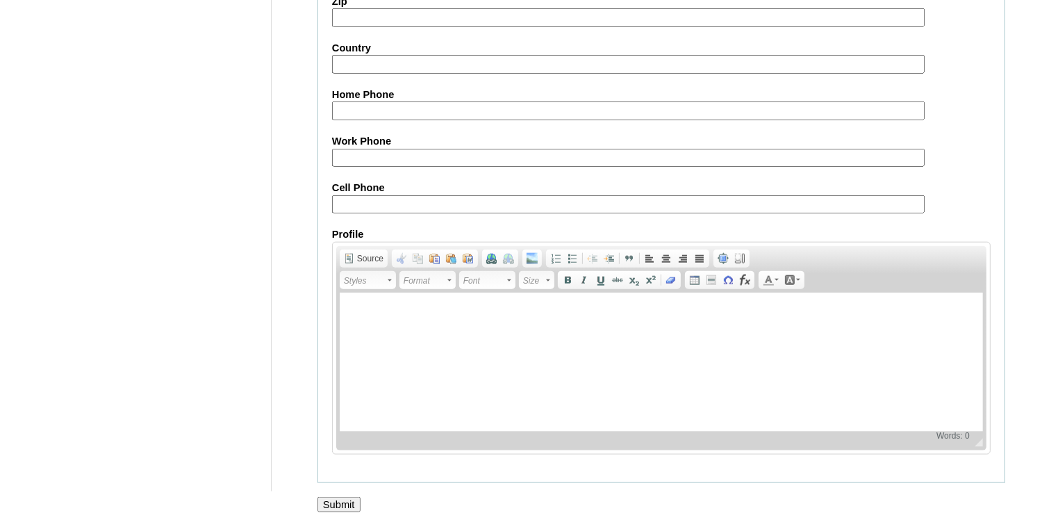
click at [339, 497] on input "Submit" at bounding box center [338, 504] width 43 height 15
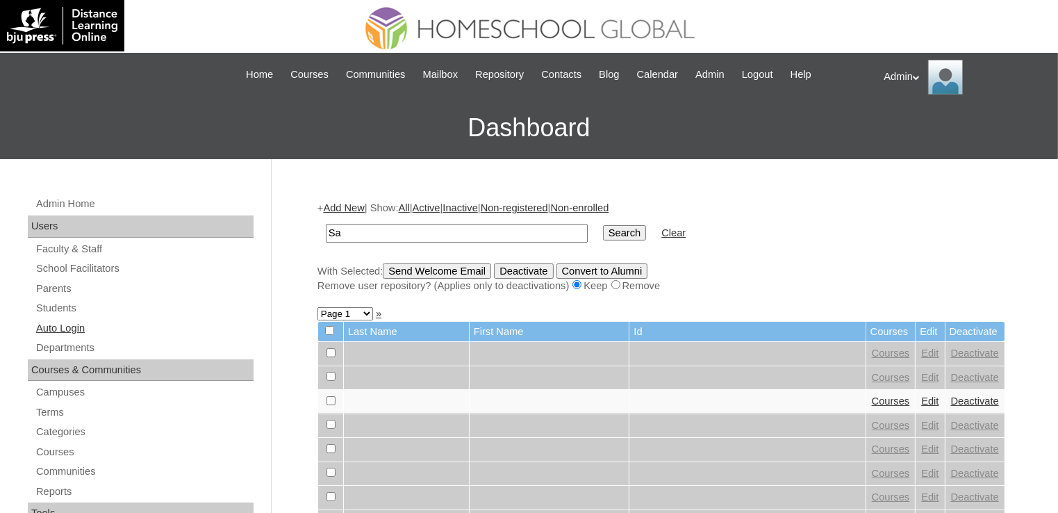
type input "Sa"
click at [76, 326] on link "Auto Login" at bounding box center [144, 328] width 219 height 17
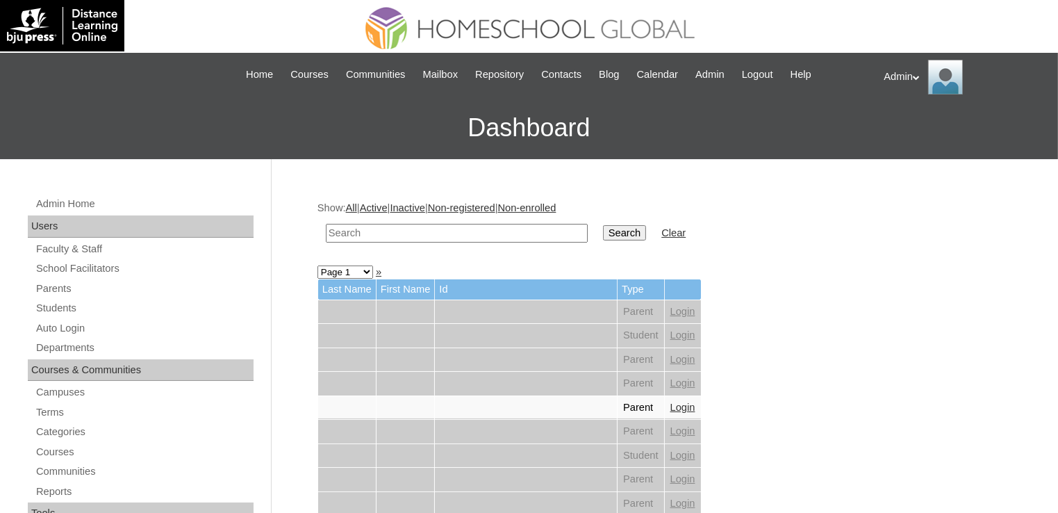
drag, startPoint x: 0, startPoint y: 0, endPoint x: 370, endPoint y: 235, distance: 438.2
click at [370, 235] on input "text" at bounding box center [457, 233] width 262 height 19
type input "[PERSON_NAME]"
click at [603, 232] on input "Search" at bounding box center [624, 232] width 43 height 15
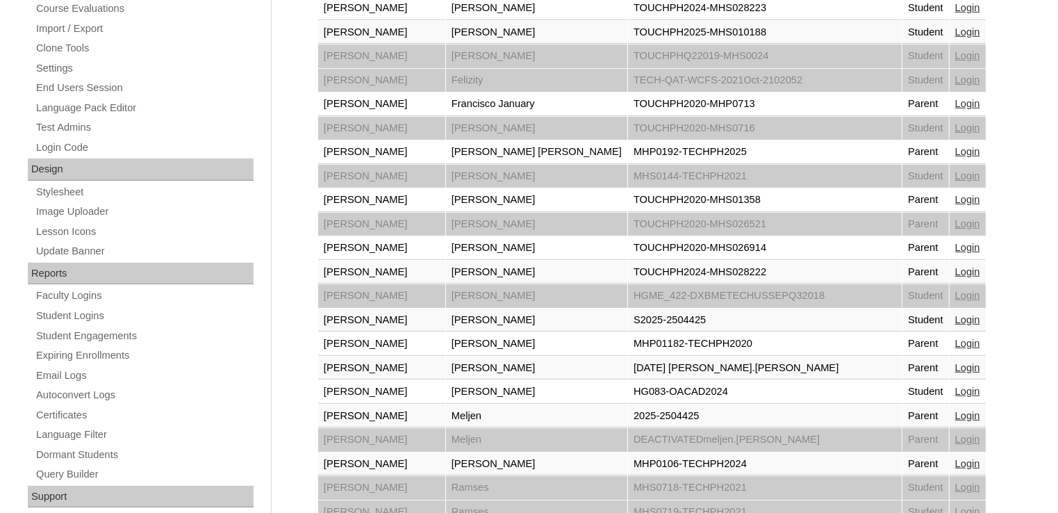
scroll to position [567, 0]
click at [955, 410] on link "Login" at bounding box center [967, 415] width 25 height 11
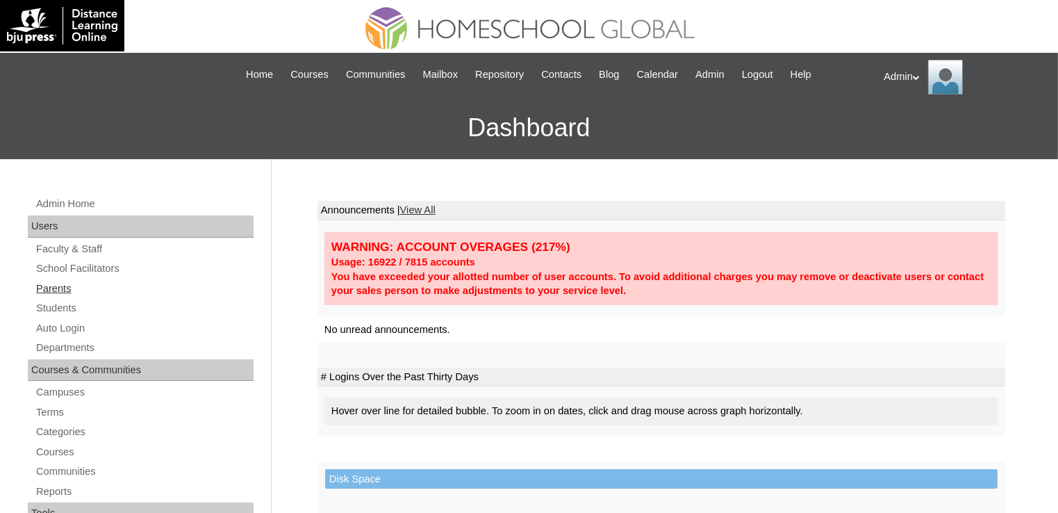
click at [72, 294] on link "Parents" at bounding box center [144, 288] width 219 height 17
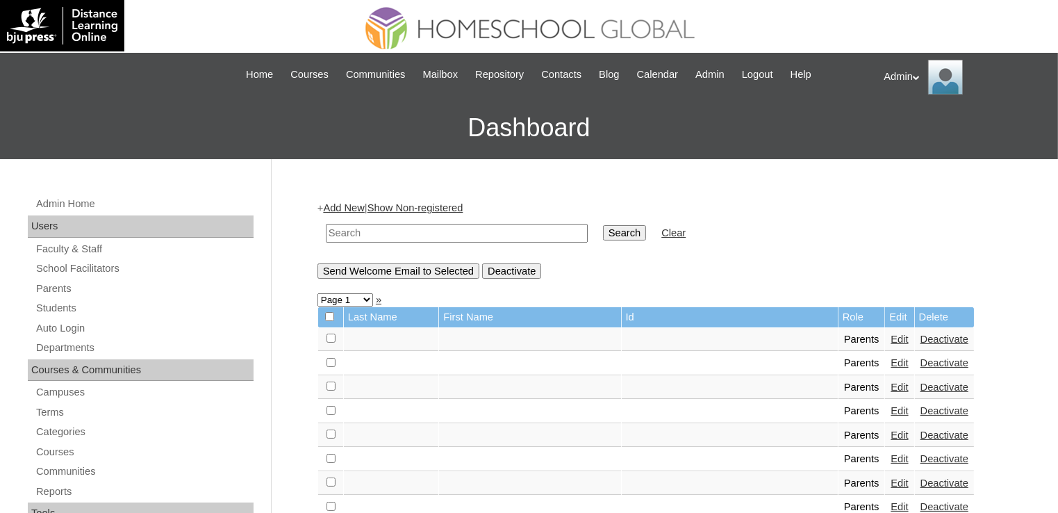
click at [358, 236] on input "text" at bounding box center [457, 233] width 262 height 19
type input "a"
type input "[PERSON_NAME]"
click at [603, 231] on input "Search" at bounding box center [624, 232] width 43 height 15
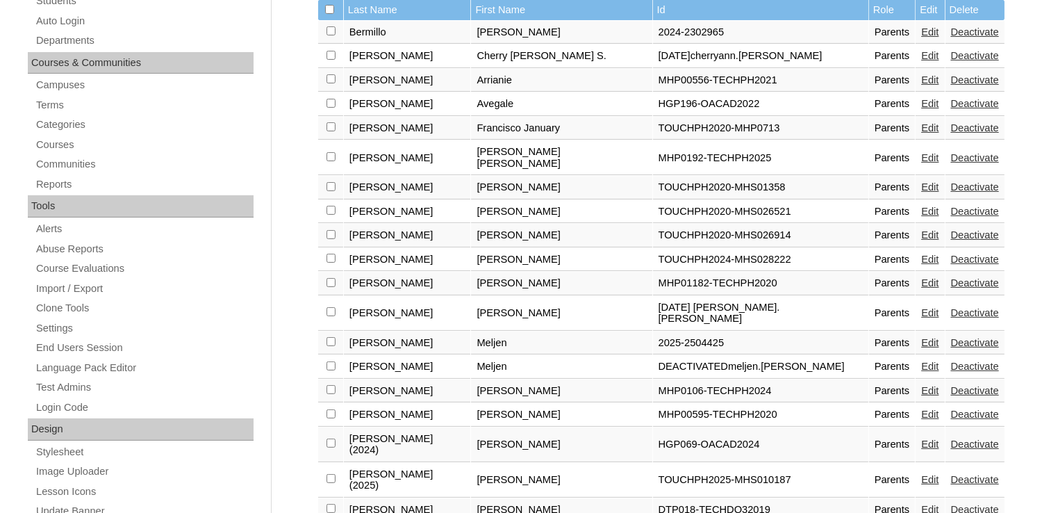
scroll to position [308, 0]
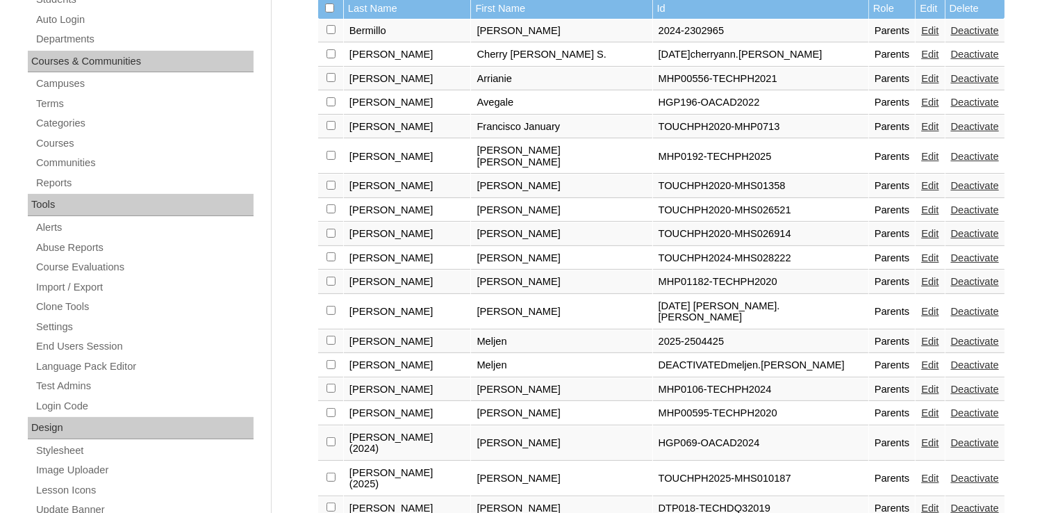
click at [951, 359] on link "Deactivate" at bounding box center [975, 364] width 48 height 11
click at [921, 359] on link "Edit" at bounding box center [929, 364] width 17 height 11
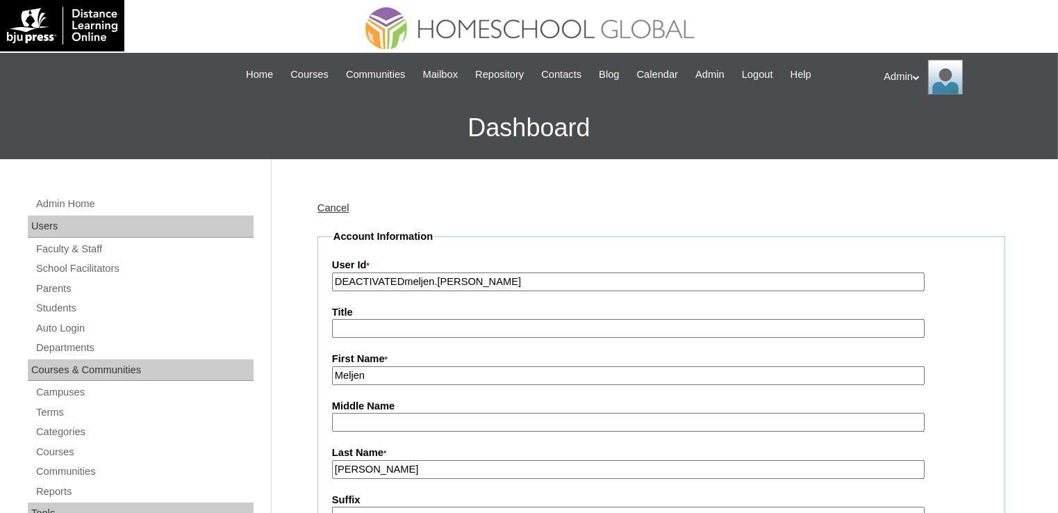
scroll to position [61, 0]
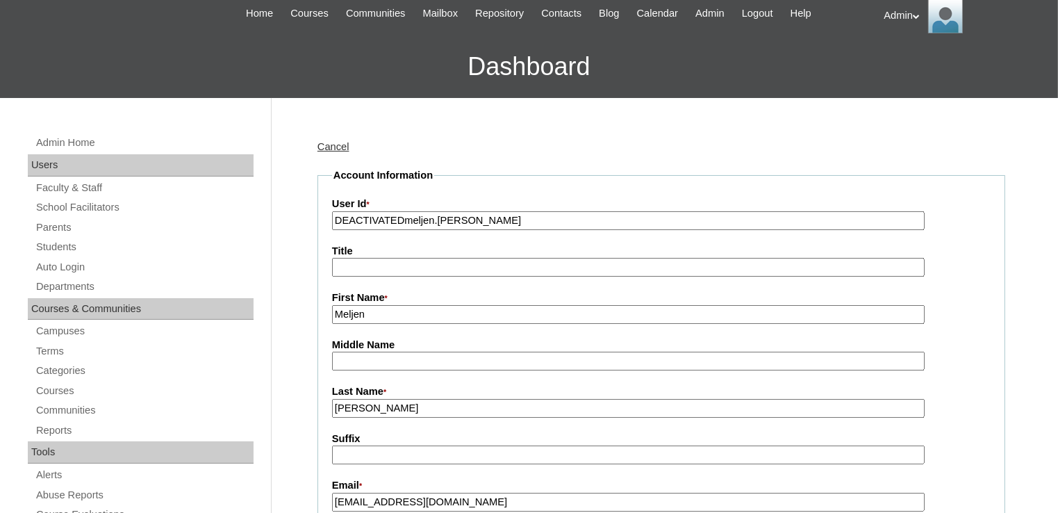
click at [445, 314] on input "Meljen" at bounding box center [628, 314] width 593 height 19
type input "MeljenX"
click at [422, 404] on input "[PERSON_NAME]" at bounding box center [628, 408] width 593 height 19
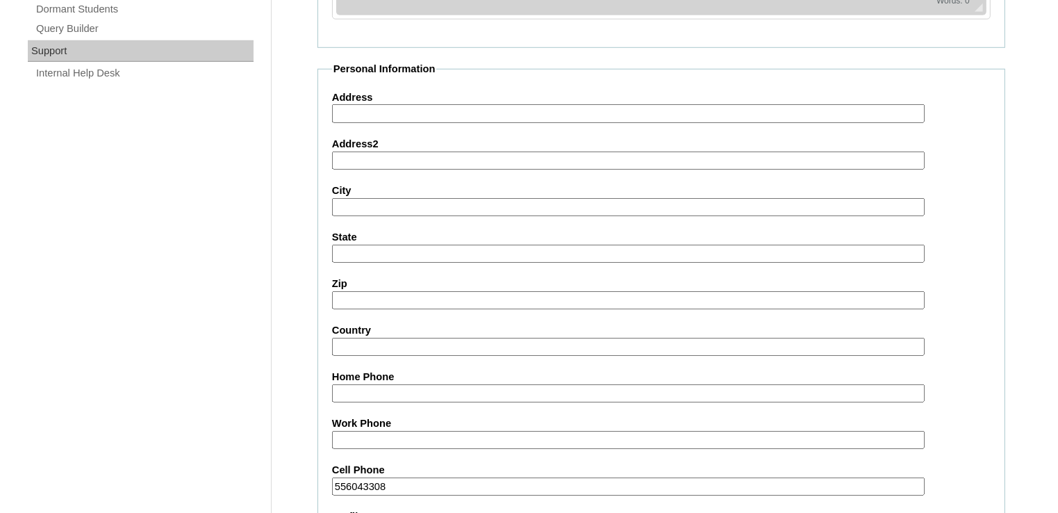
scroll to position [1299, 0]
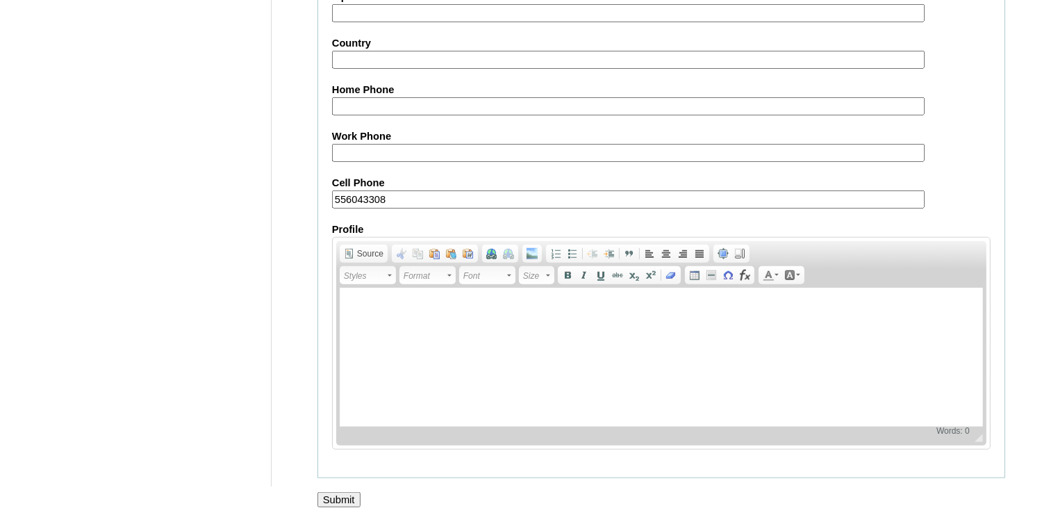
type input "SarmientoX"
click at [345, 497] on input "Submit" at bounding box center [338, 499] width 43 height 15
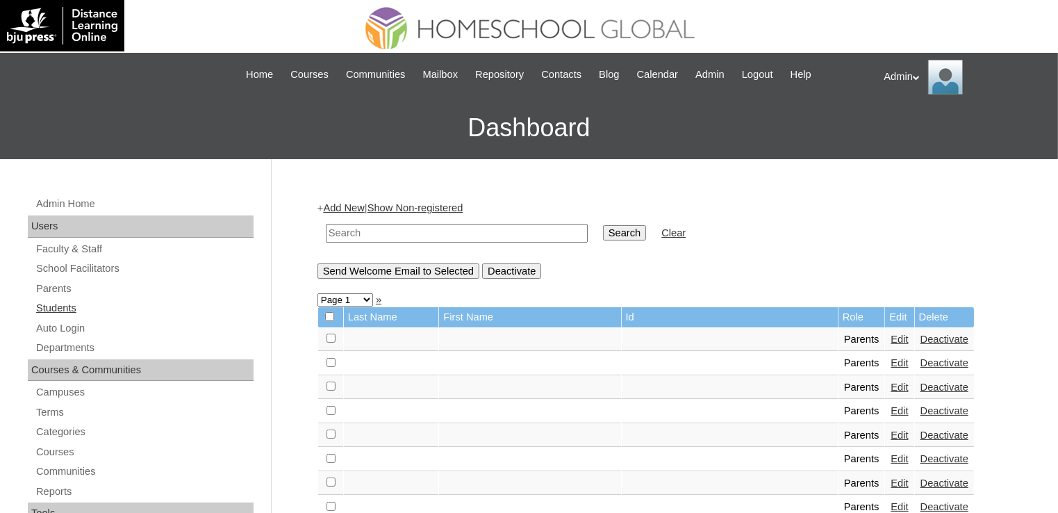
click at [58, 309] on link "Students" at bounding box center [144, 307] width 219 height 17
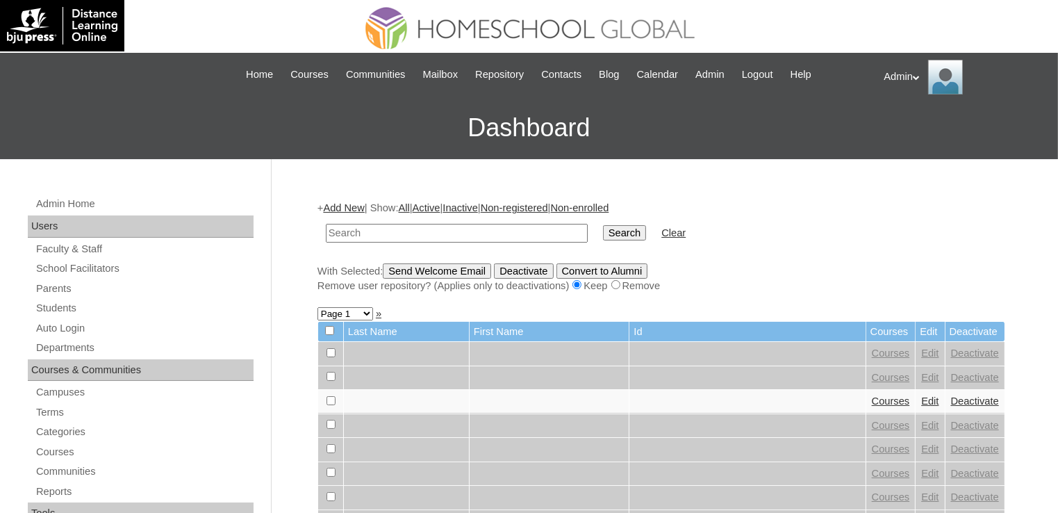
drag, startPoint x: 0, startPoint y: 0, endPoint x: 409, endPoint y: 229, distance: 468.6
click at [409, 229] on input "text" at bounding box center [457, 233] width 262 height 19
type input "[PERSON_NAME]"
click at [603, 233] on input "Search" at bounding box center [624, 232] width 43 height 15
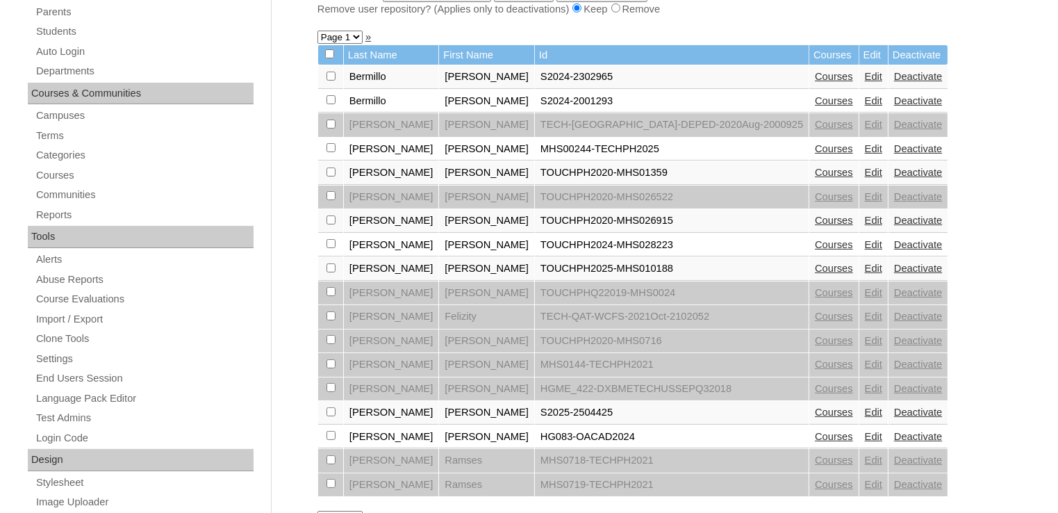
scroll to position [278, 0]
click at [865, 408] on link "Edit" at bounding box center [873, 410] width 17 height 11
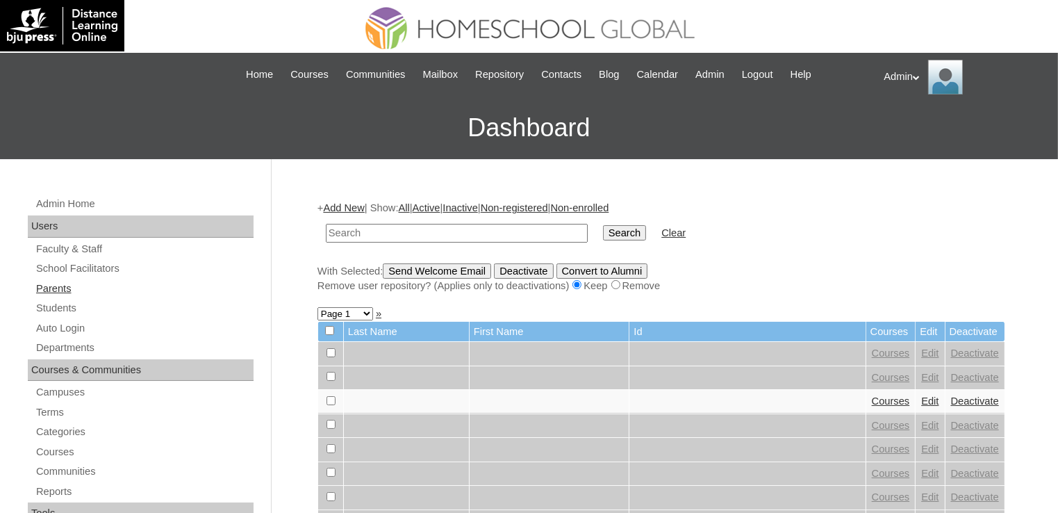
click at [67, 293] on link "Parents" at bounding box center [144, 288] width 219 height 17
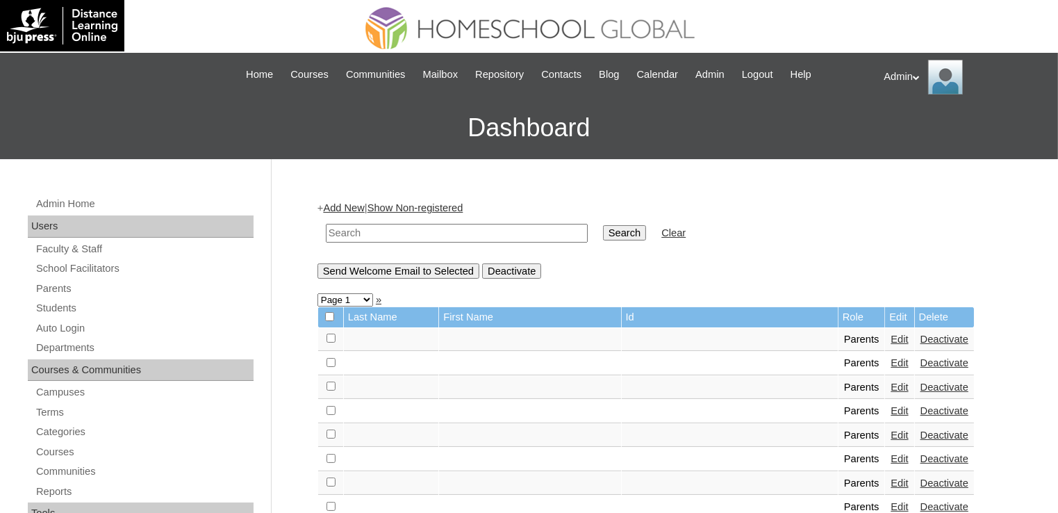
click at [411, 224] on input "text" at bounding box center [457, 233] width 262 height 19
type input "[PERSON_NAME]"
click at [603, 229] on input "Search" at bounding box center [624, 232] width 43 height 15
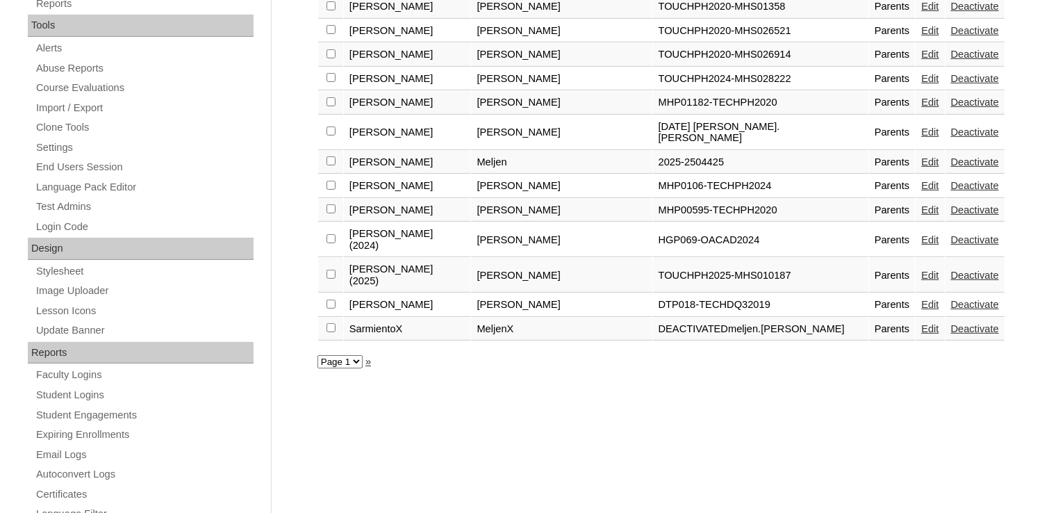
scroll to position [499, 0]
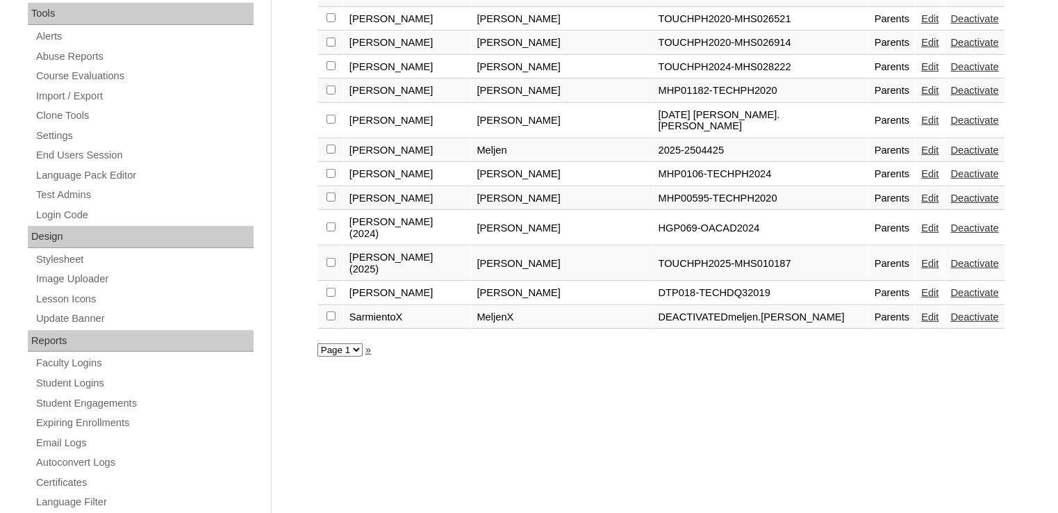
click at [921, 144] on link "Edit" at bounding box center [929, 149] width 17 height 11
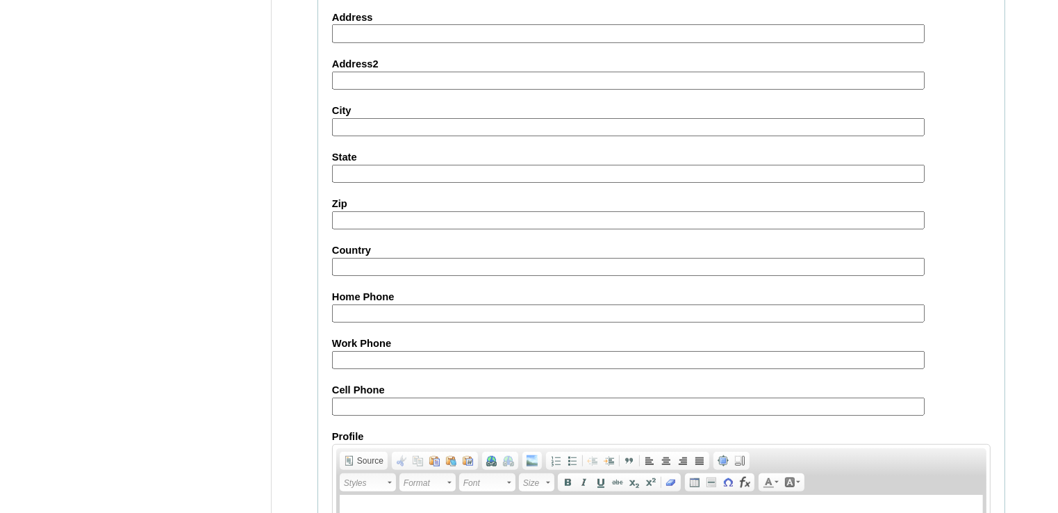
scroll to position [1299, 0]
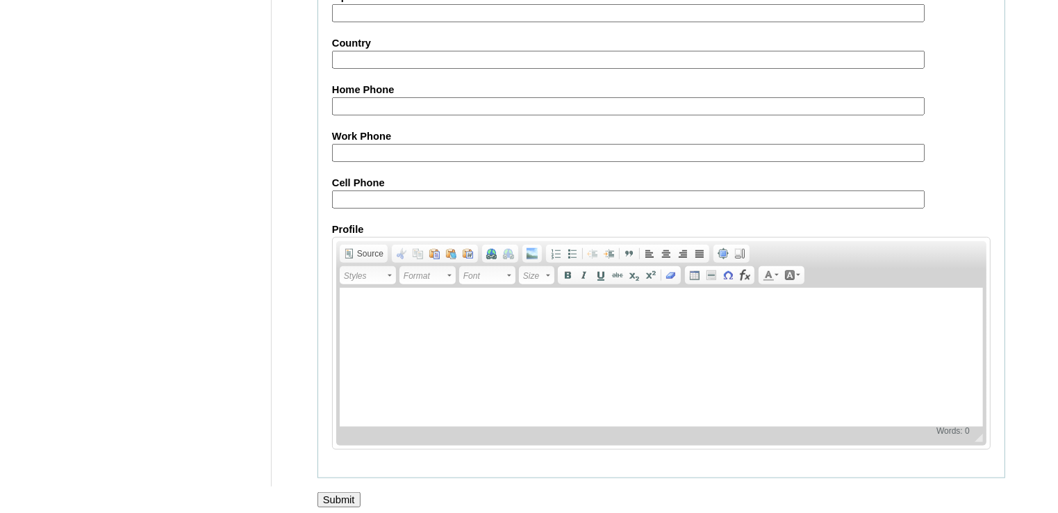
click at [338, 492] on input "Submit" at bounding box center [338, 499] width 43 height 15
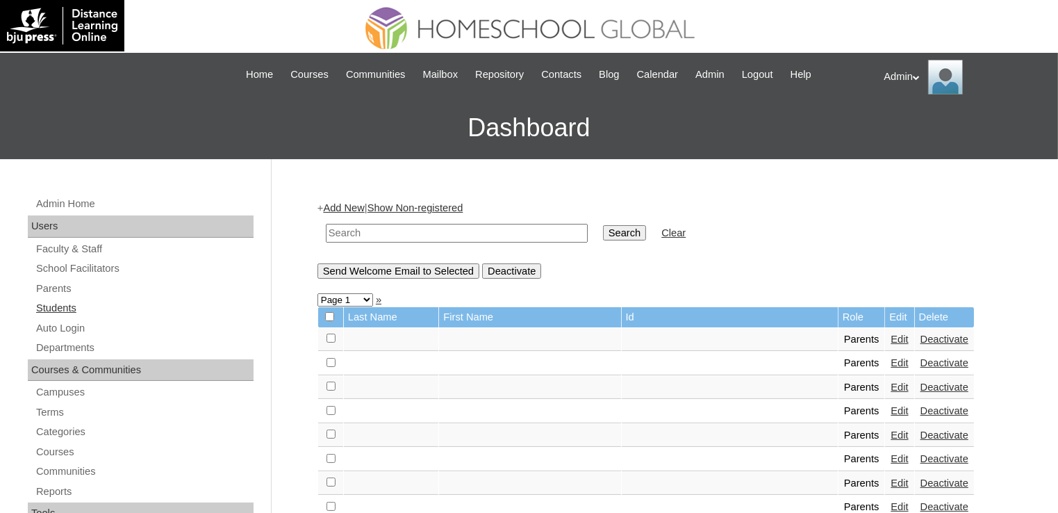
click at [70, 308] on link "Students" at bounding box center [144, 307] width 219 height 17
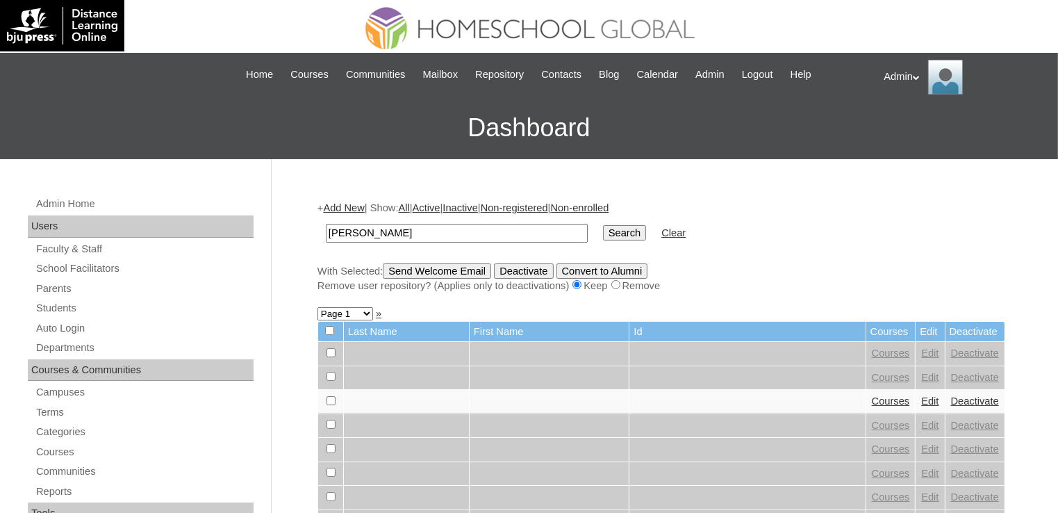
type input "[PERSON_NAME]"
click at [603, 234] on input "Search" at bounding box center [624, 232] width 43 height 15
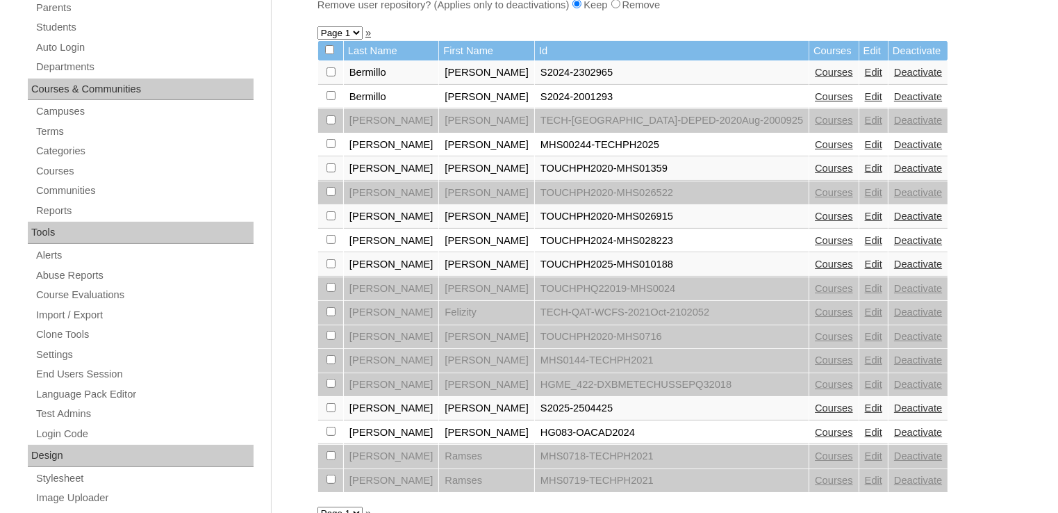
scroll to position [282, 0]
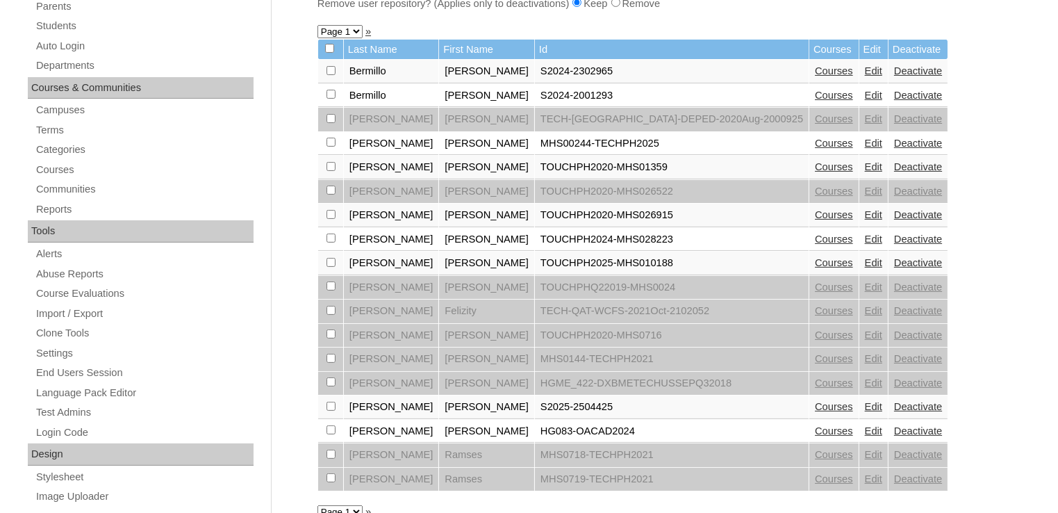
click at [815, 404] on link "Courses" at bounding box center [834, 406] width 38 height 11
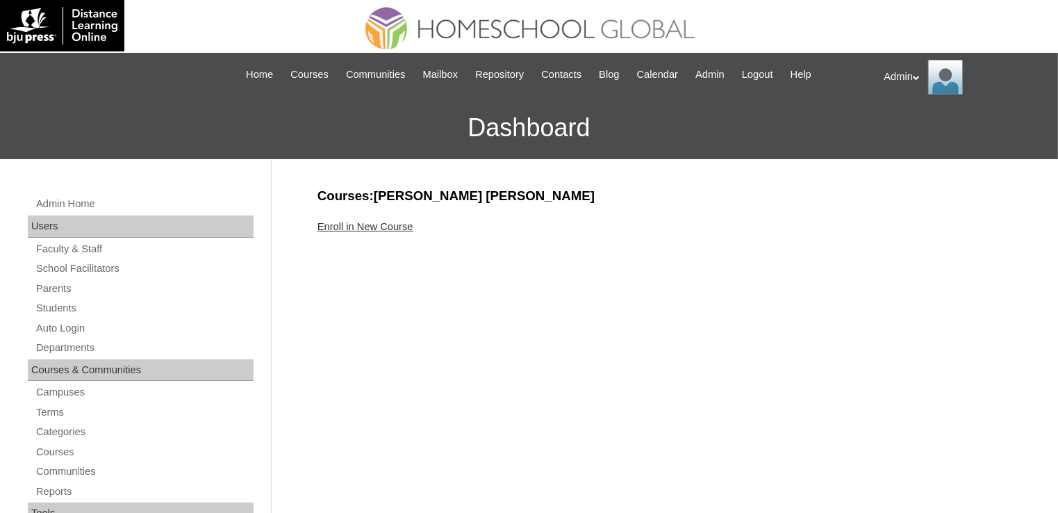
click at [382, 231] on link "Enroll in New Course" at bounding box center [365, 226] width 96 height 11
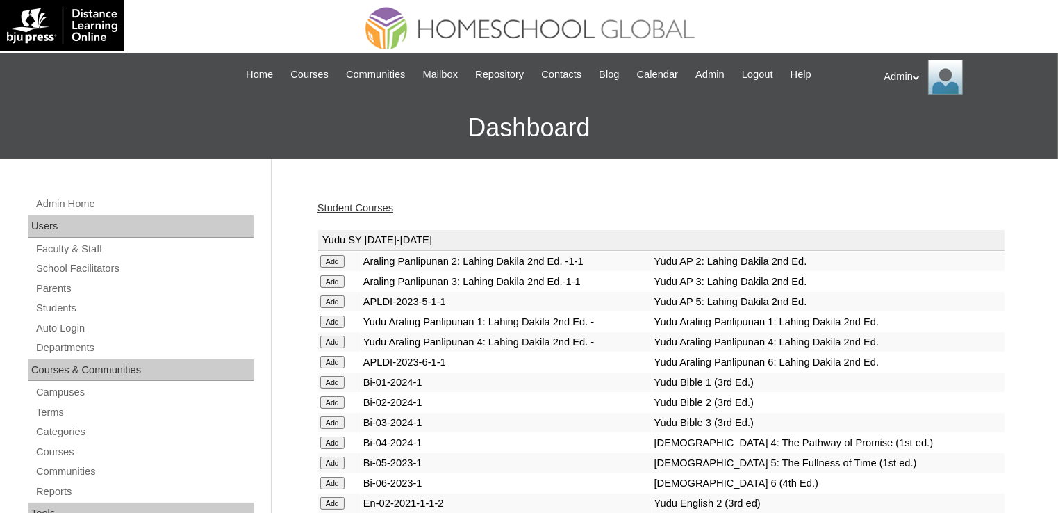
scroll to position [3768, 0]
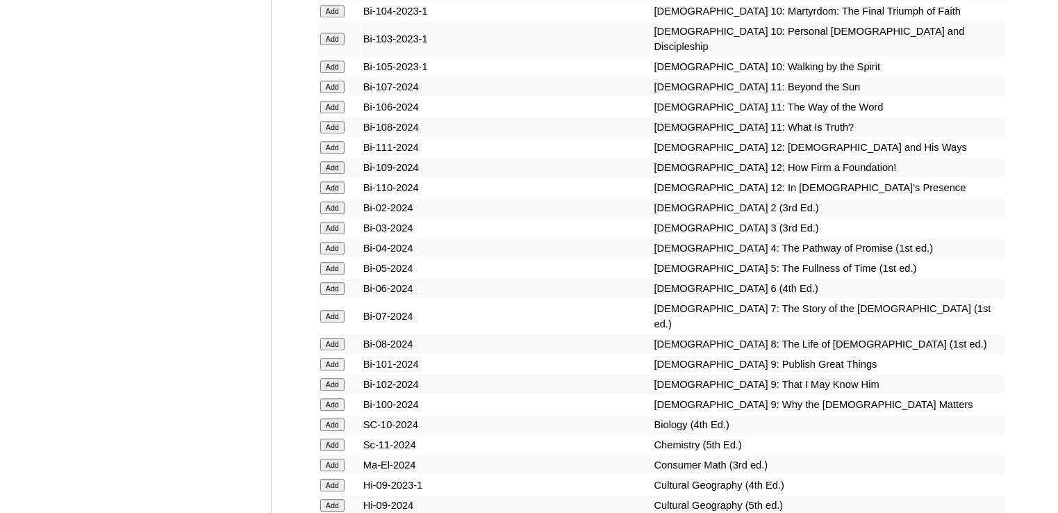
click at [325, 214] on input "Add" at bounding box center [332, 207] width 24 height 13
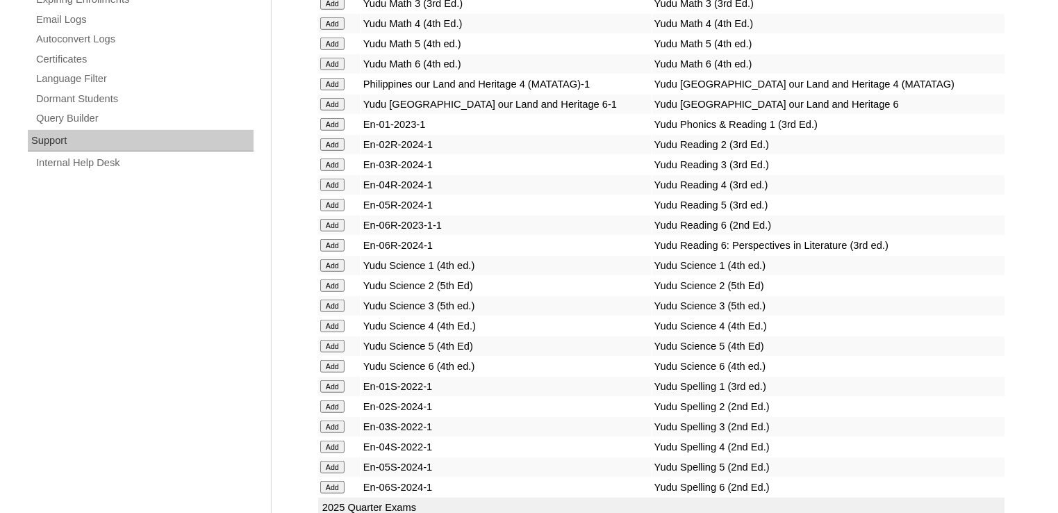
scroll to position [2887, 0]
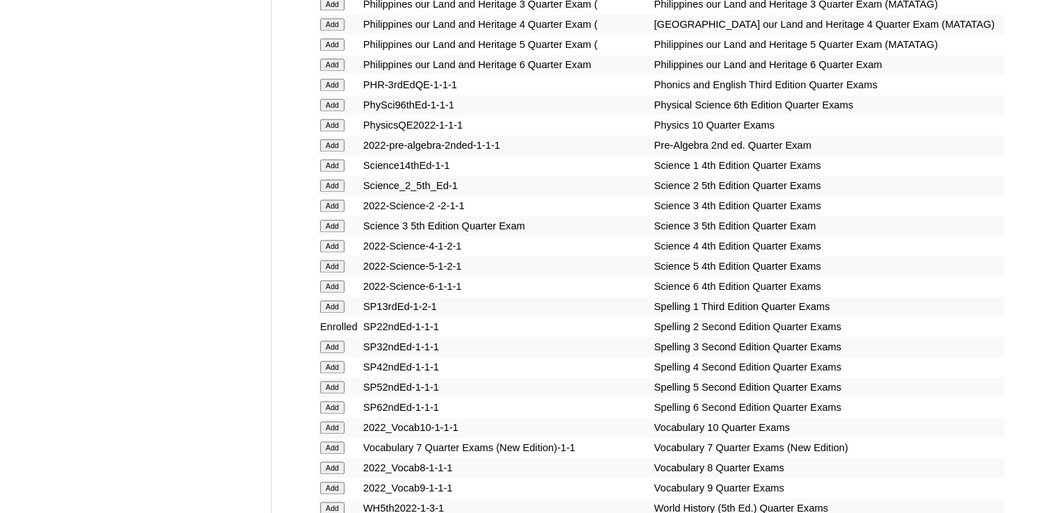
click at [333, 192] on input "Add" at bounding box center [332, 185] width 24 height 13
click at [331, 192] on input "Add" at bounding box center [332, 185] width 24 height 13
